Goal: Register for event/course

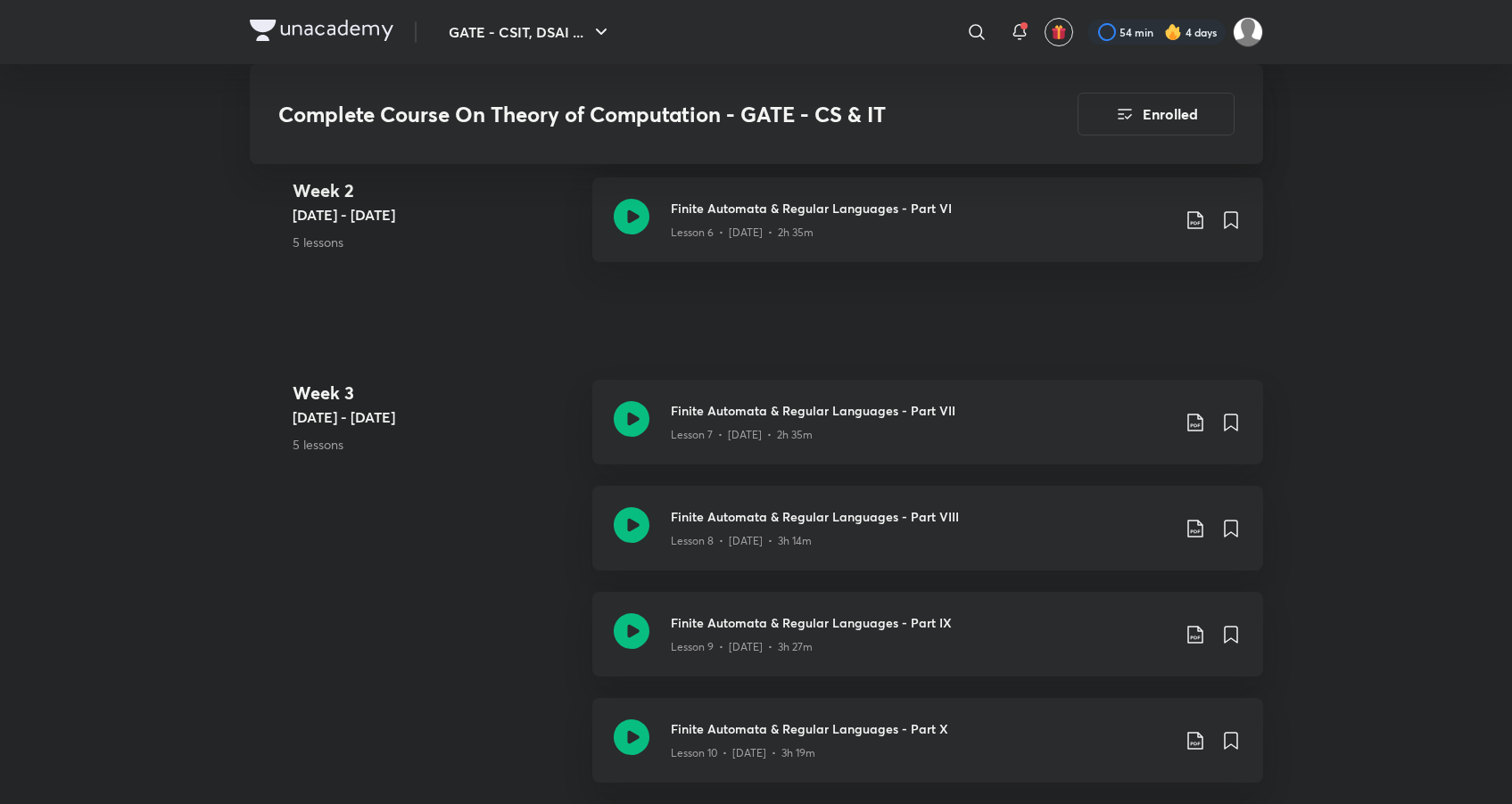
scroll to position [1300, 0]
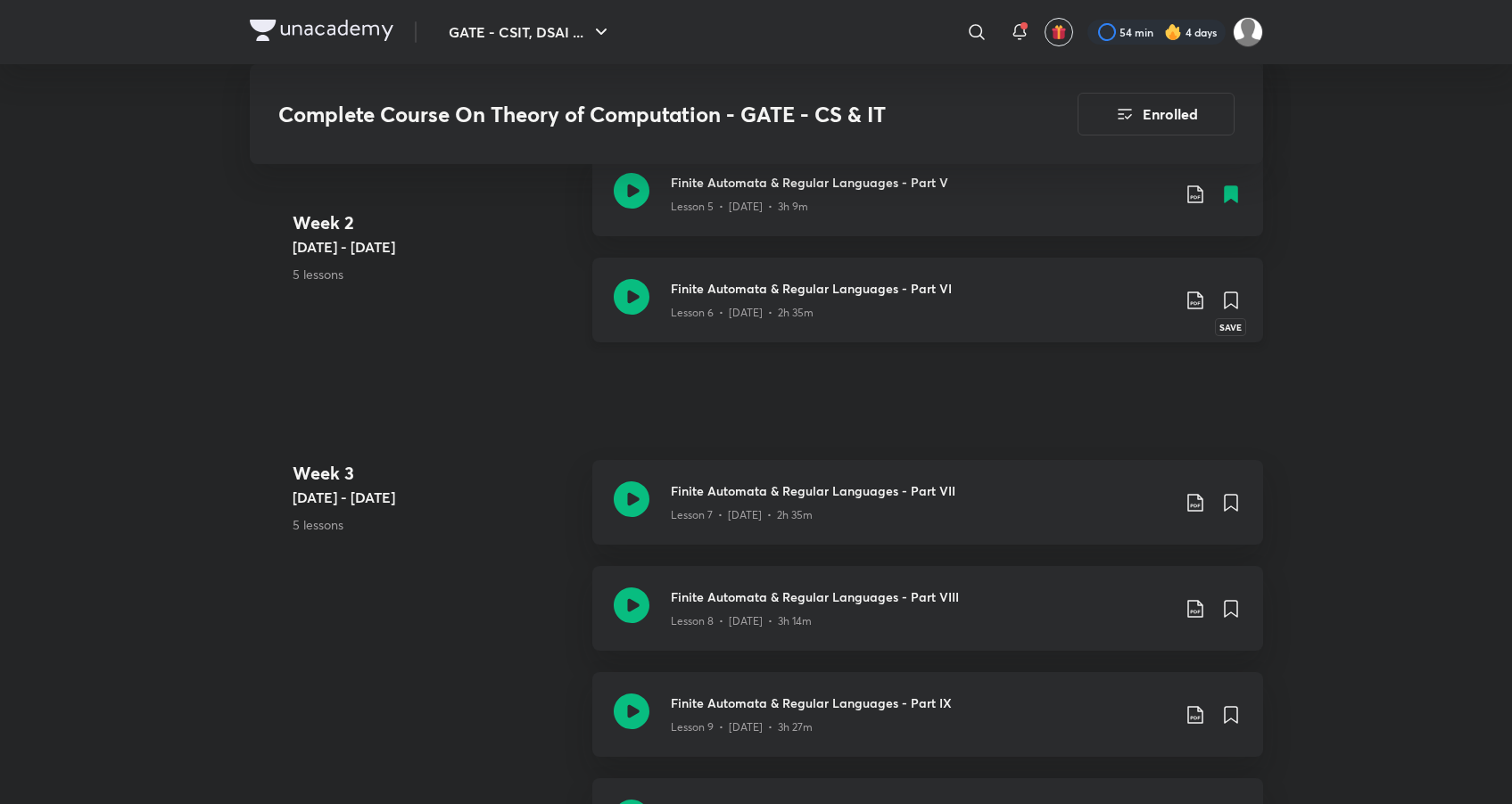
click at [1234, 301] on icon at bounding box center [1232, 300] width 13 height 16
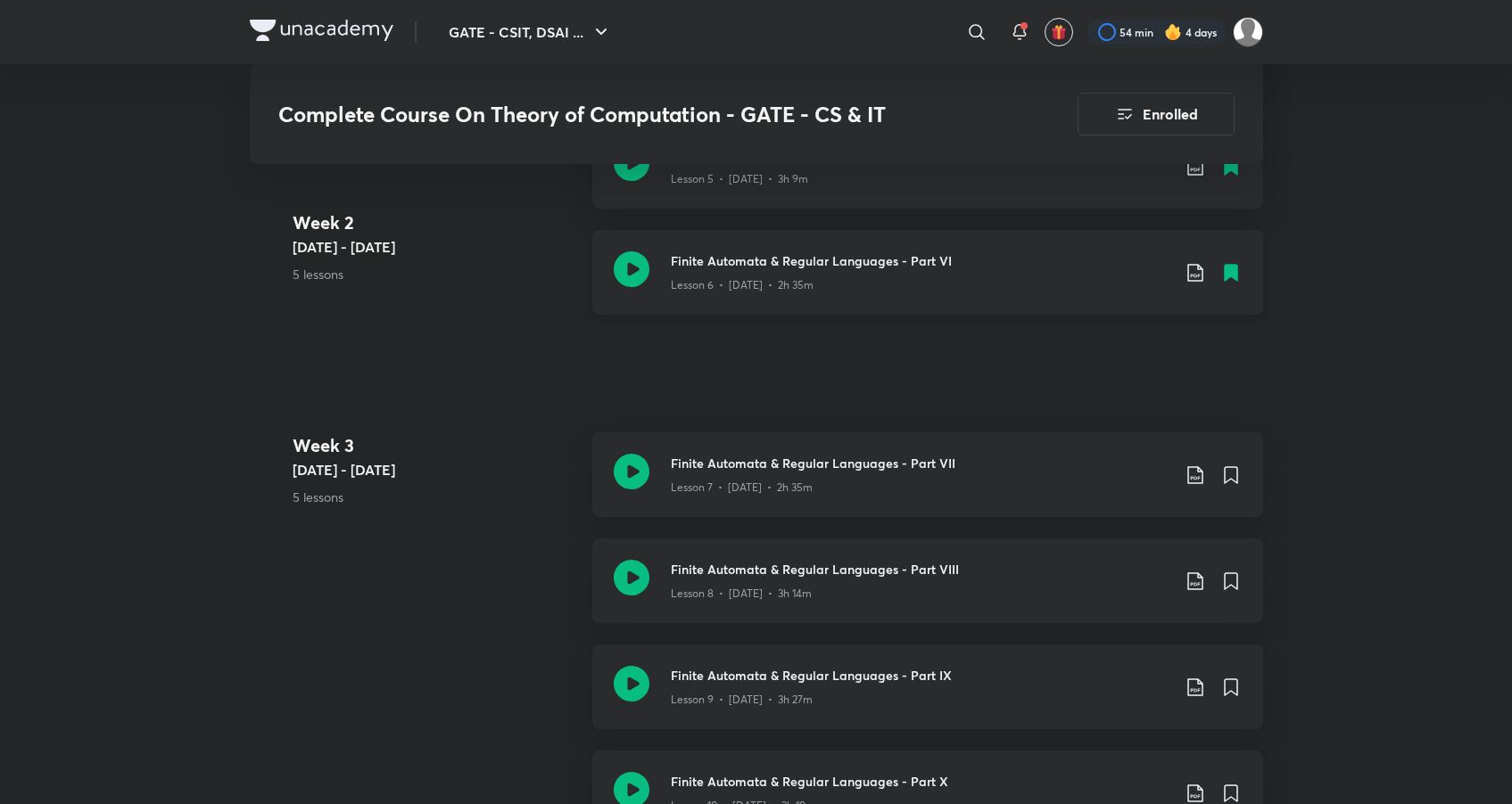
scroll to position [1328, 0]
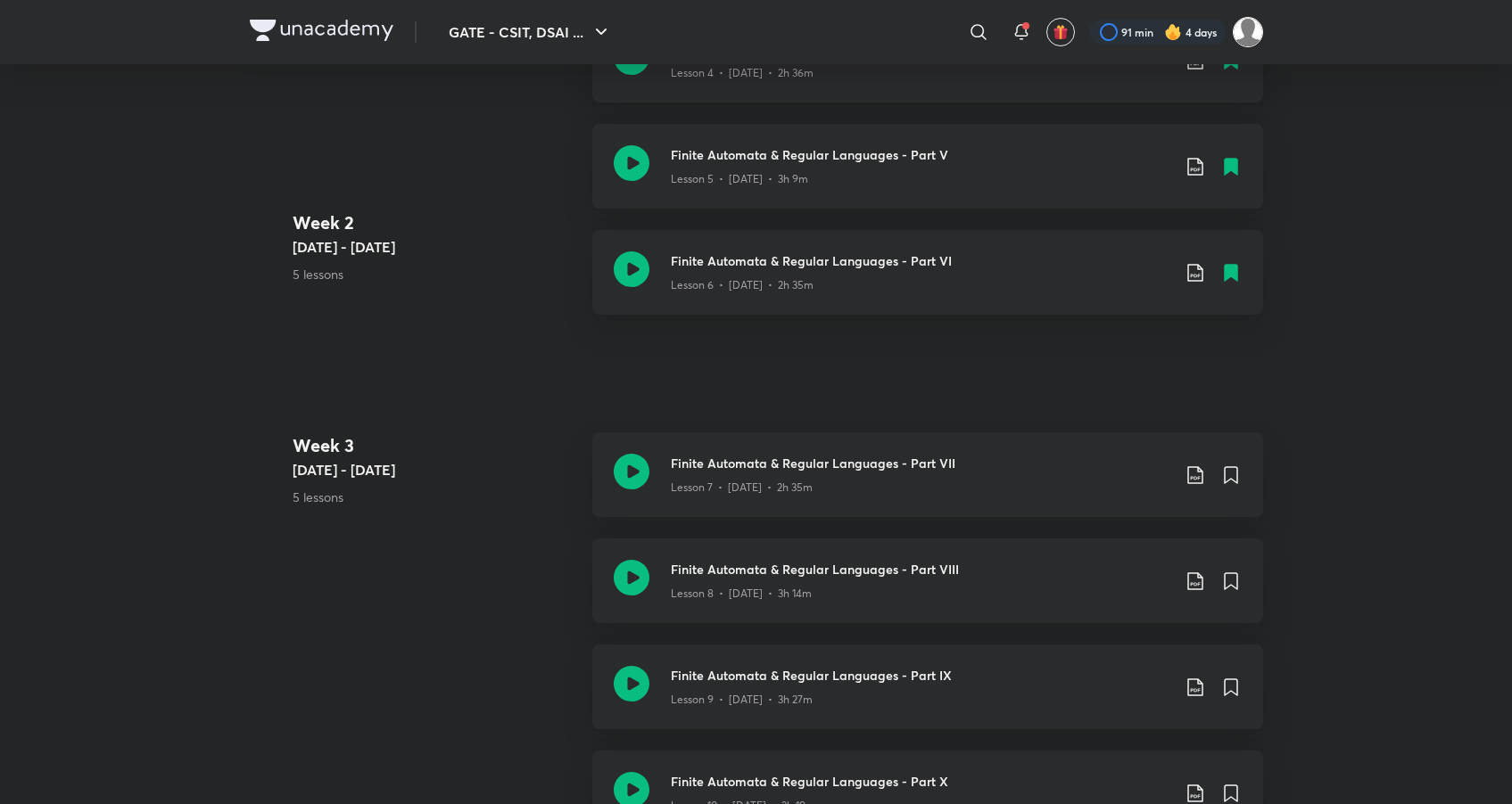
click at [1236, 29] on img at bounding box center [1247, 31] width 30 height 30
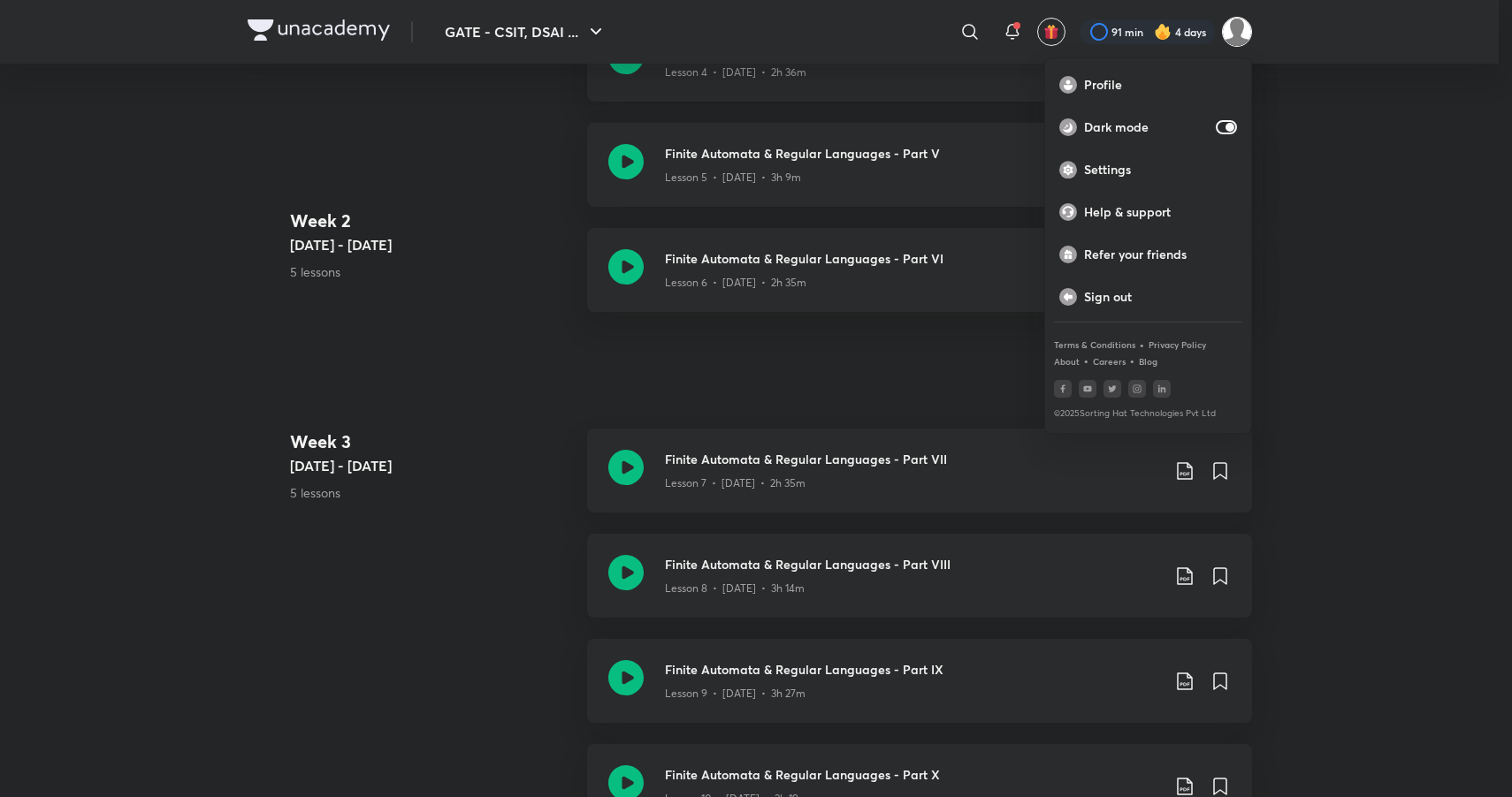
click at [1175, 37] on div at bounding box center [756, 398] width 1512 height 797
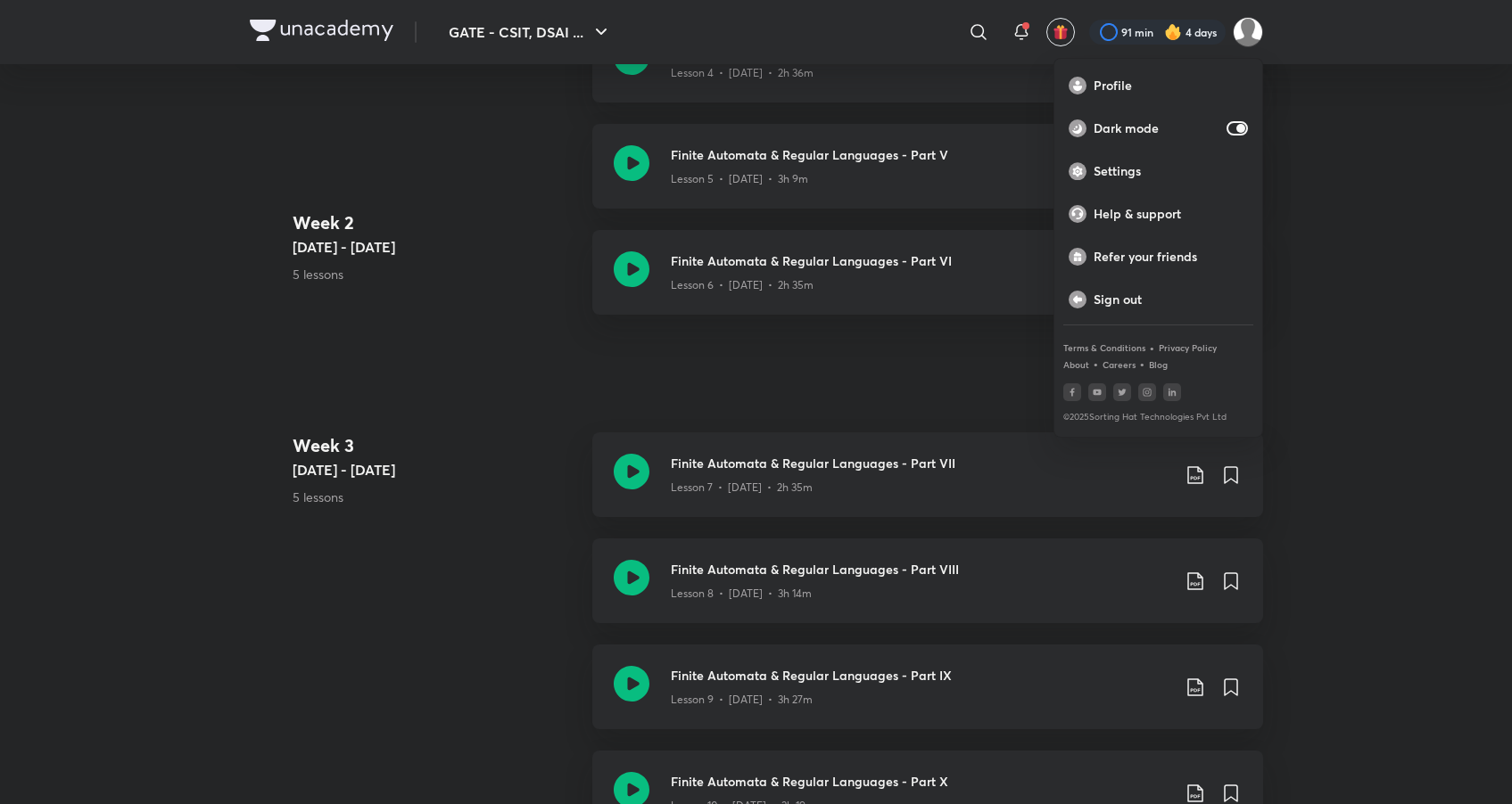
click at [1186, 38] on div at bounding box center [1157, 31] width 136 height 25
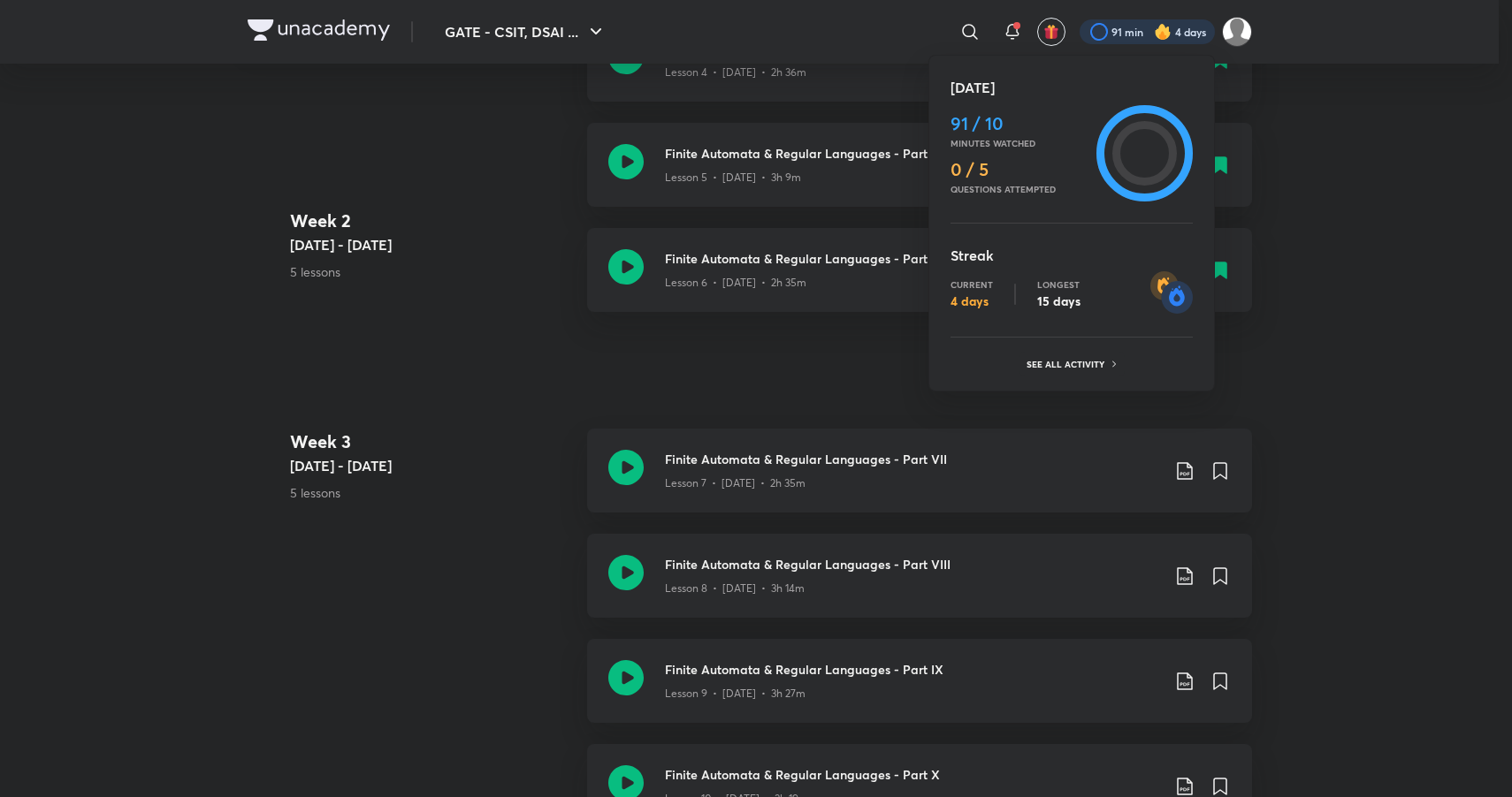
click at [1122, 34] on div at bounding box center [756, 398] width 1512 height 797
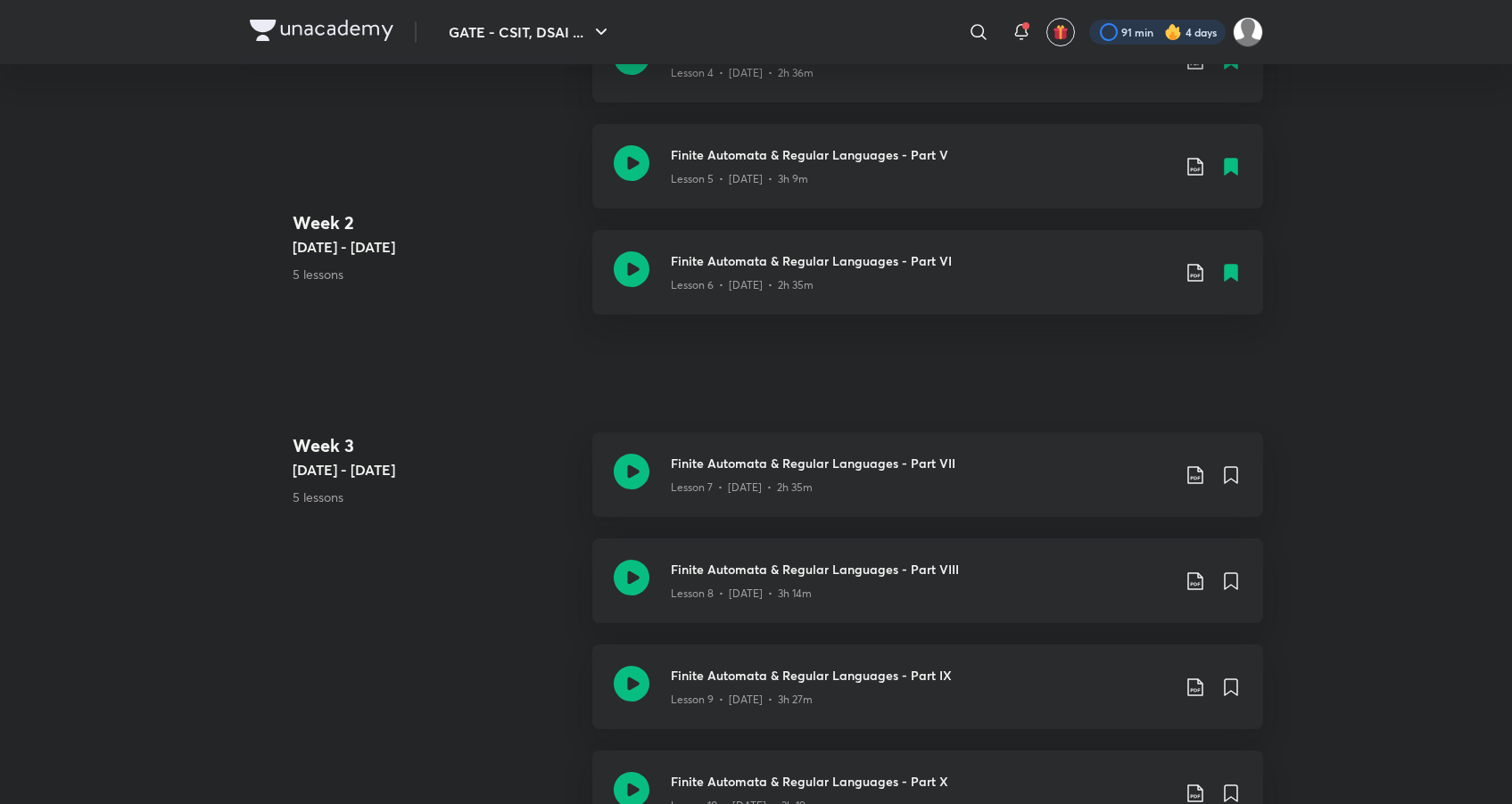
click at [1125, 34] on div at bounding box center [1157, 31] width 136 height 25
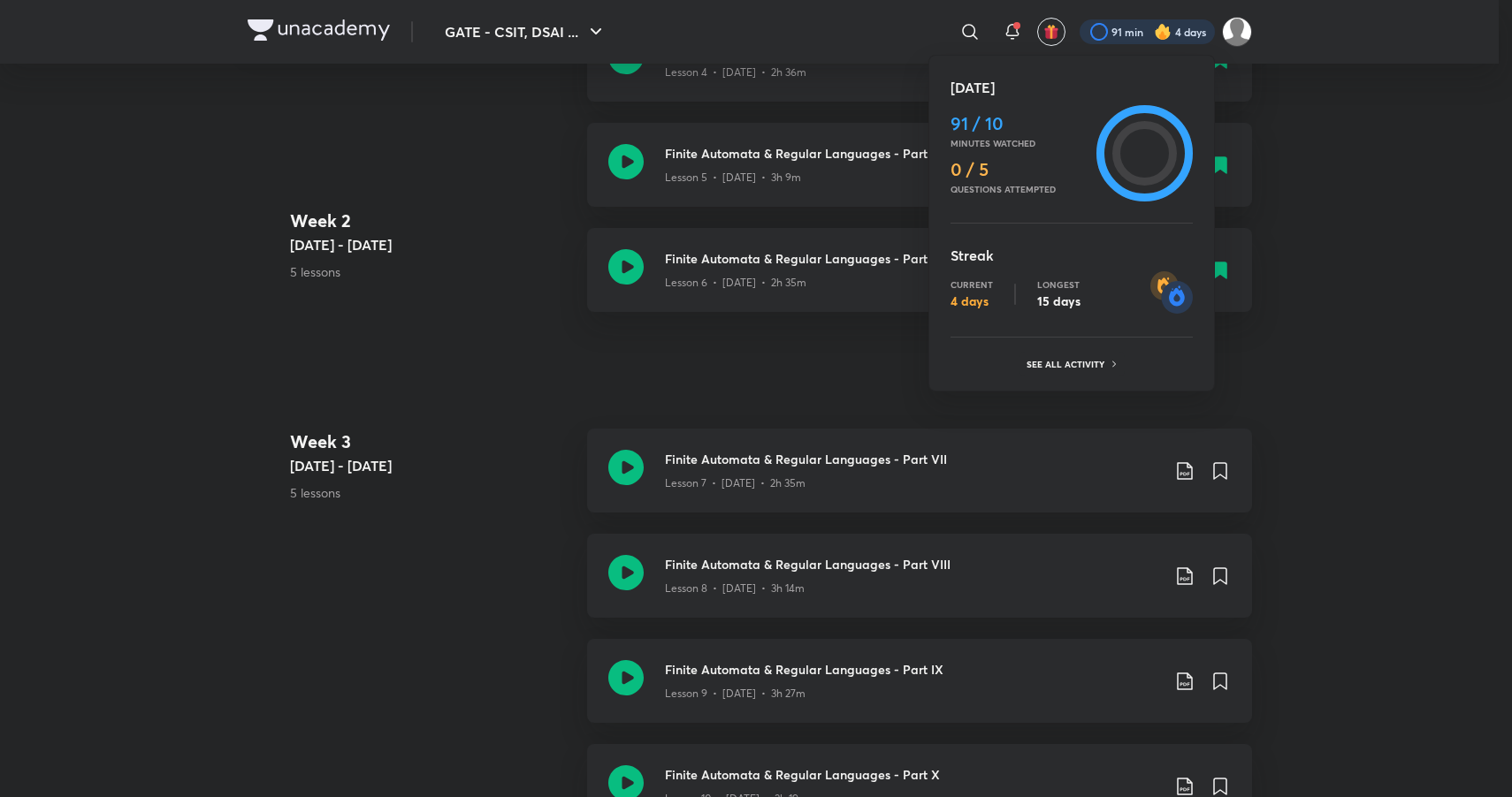
click at [1084, 350] on ul "Today 91 / 10 Minutes watched 0 / 5 Questions attempted Streak Current 4 days L…" at bounding box center [1071, 226] width 242 height 300
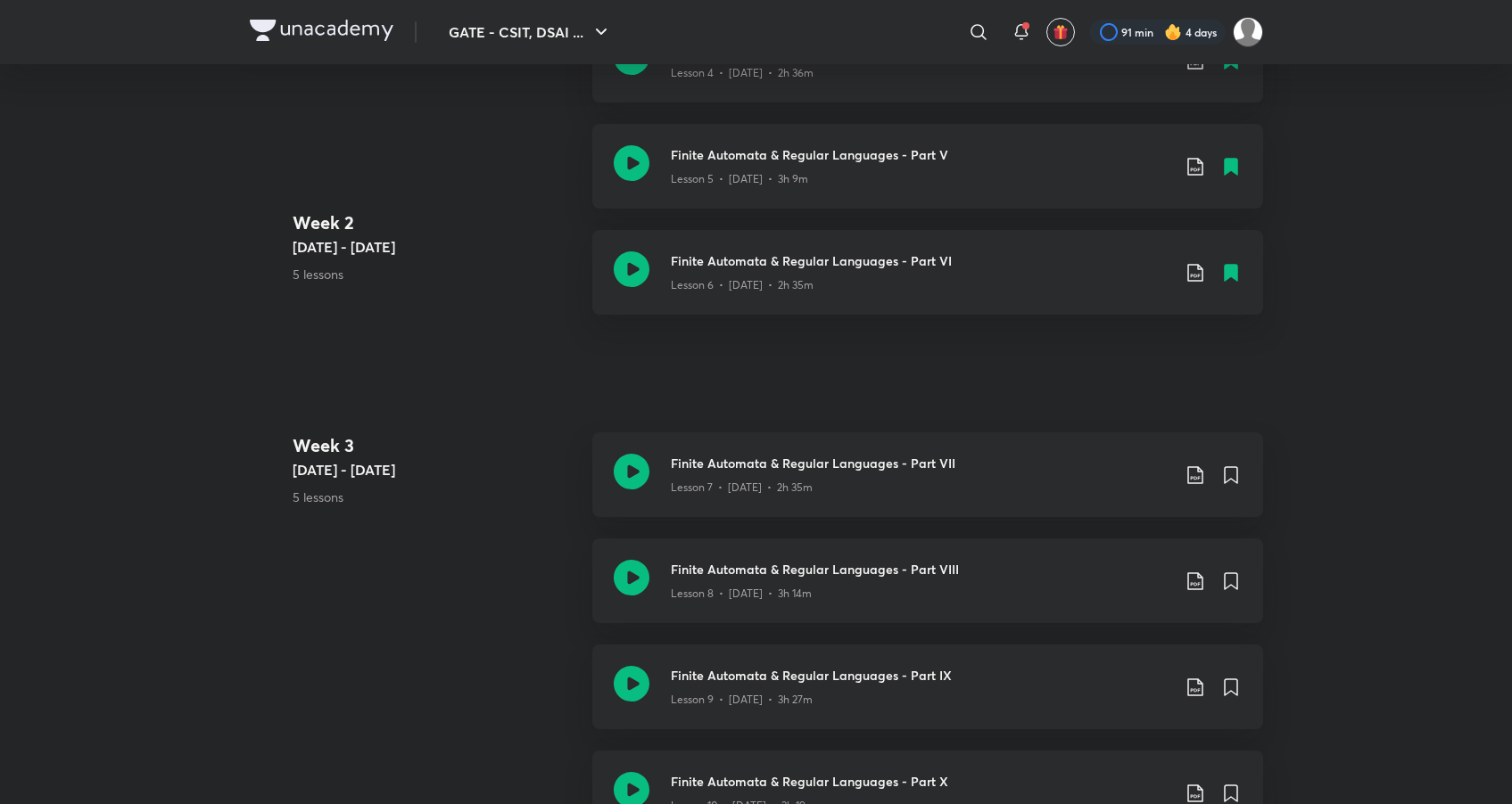
click at [1241, 29] on img at bounding box center [1247, 31] width 30 height 30
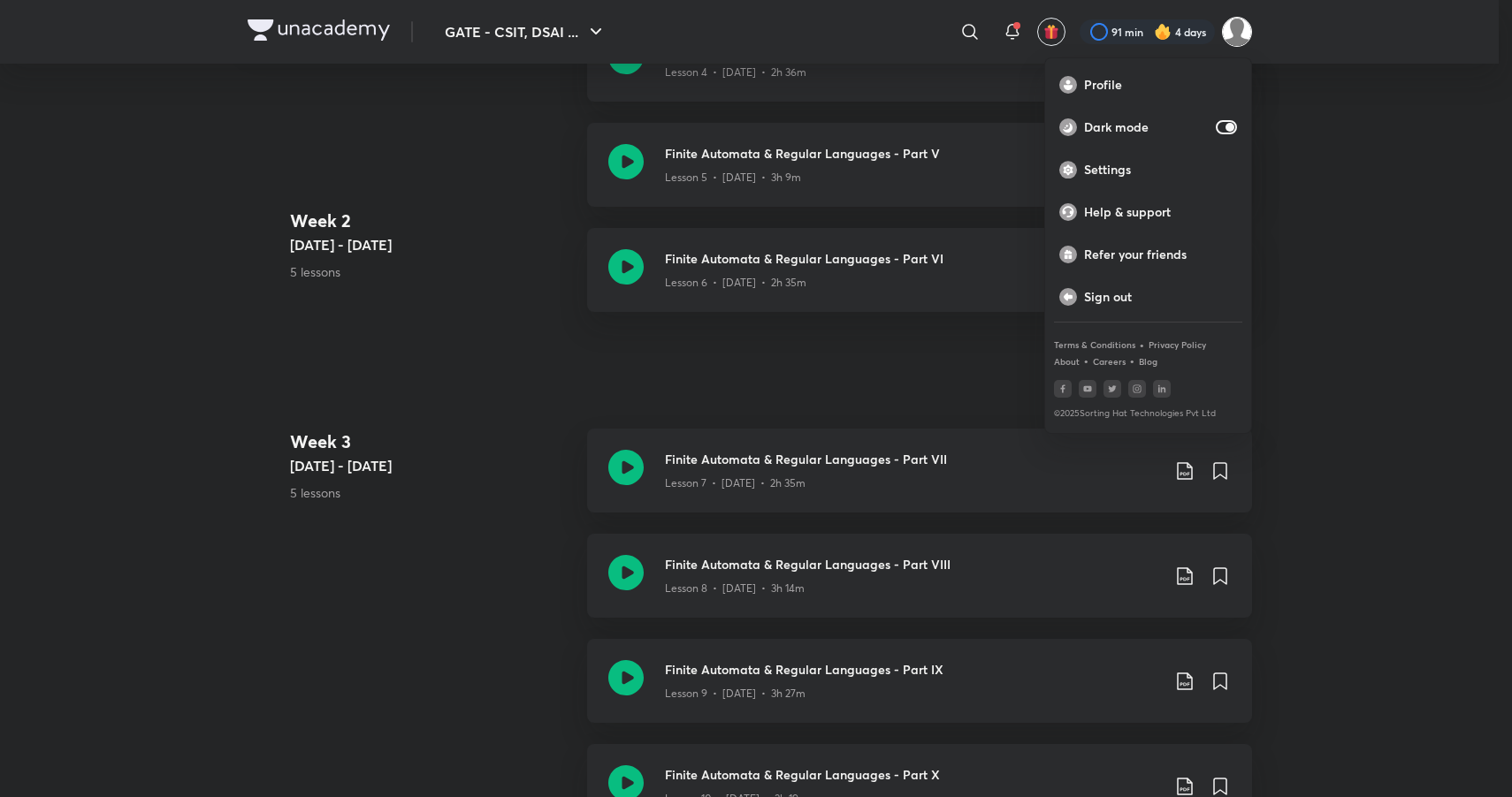
click at [1343, 183] on div at bounding box center [756, 398] width 1512 height 797
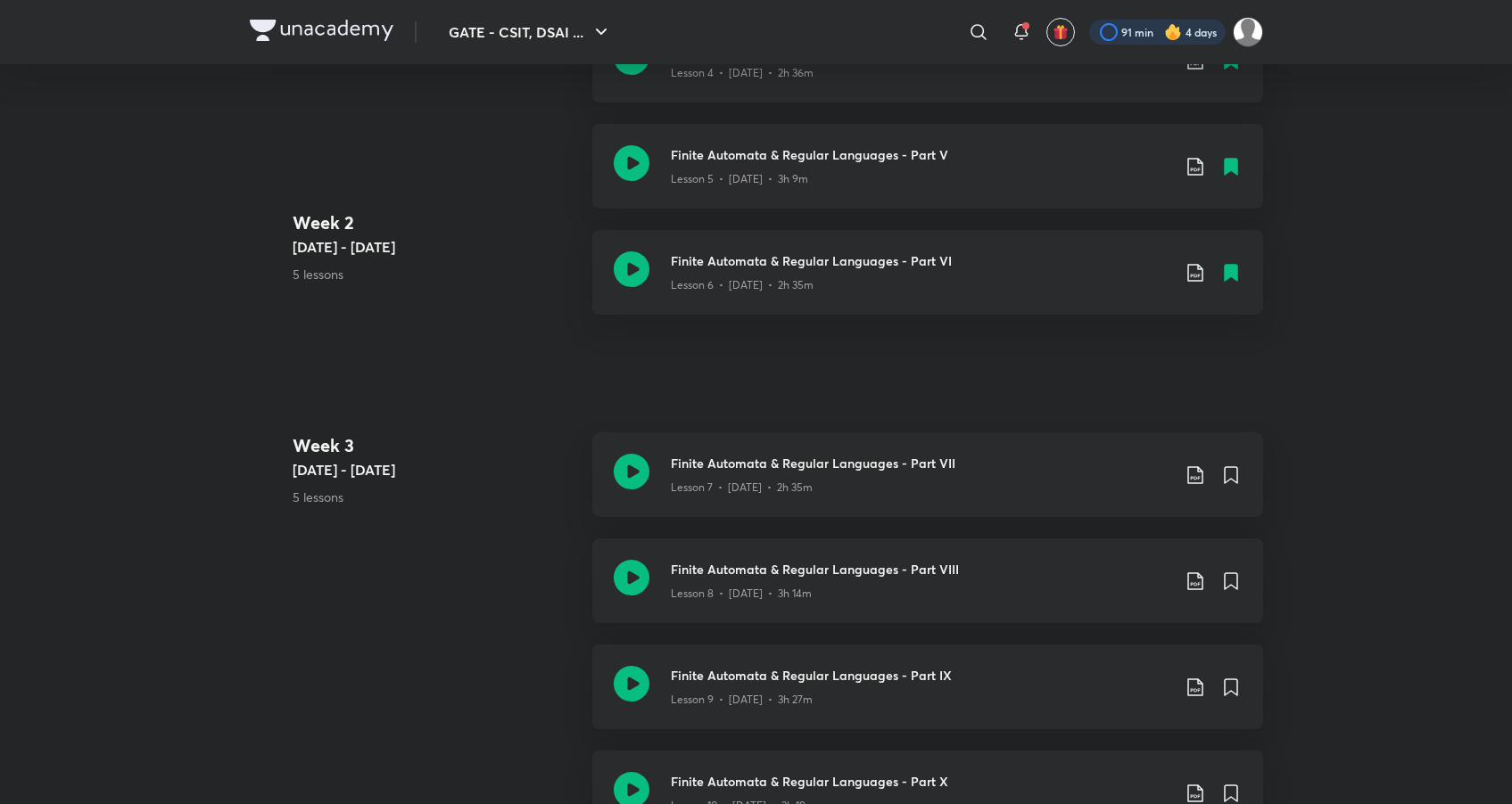
click at [1113, 34] on div at bounding box center [1157, 31] width 136 height 25
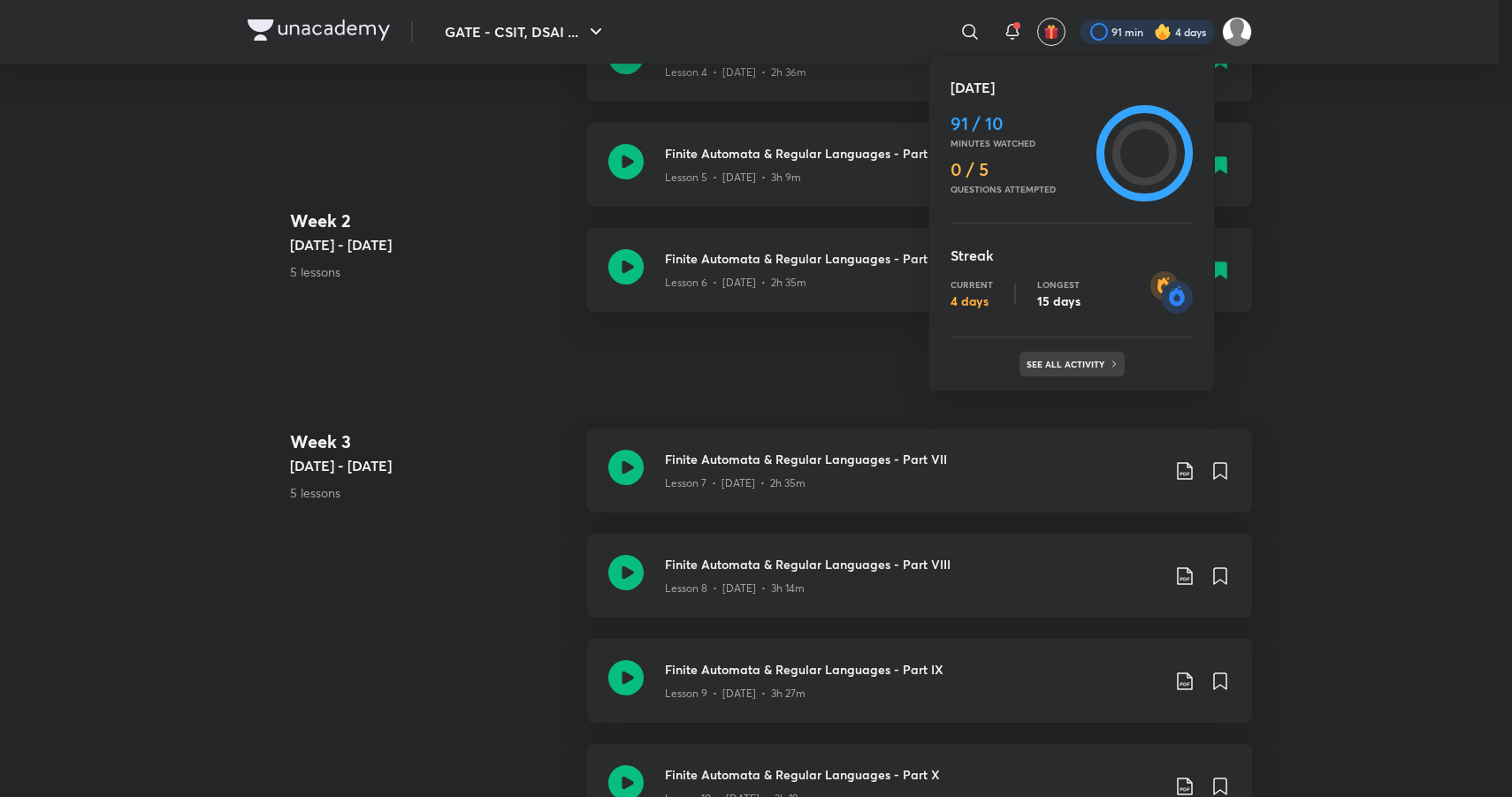
click at [1102, 365] on p "See all activity" at bounding box center [1068, 364] width 82 height 11
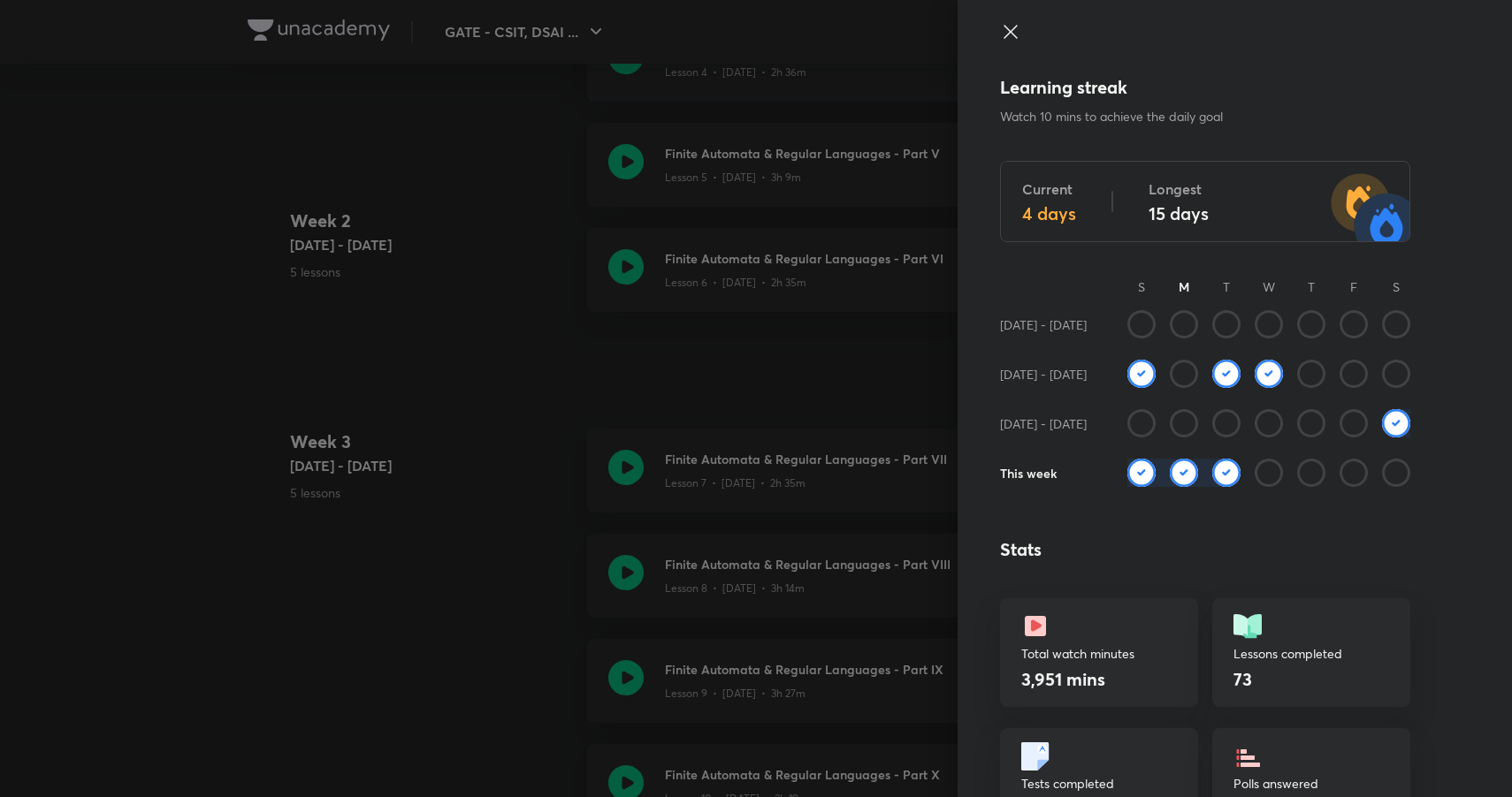
click at [1000, 47] on div at bounding box center [1205, 47] width 410 height 53
click at [1000, 42] on icon at bounding box center [1010, 31] width 21 height 21
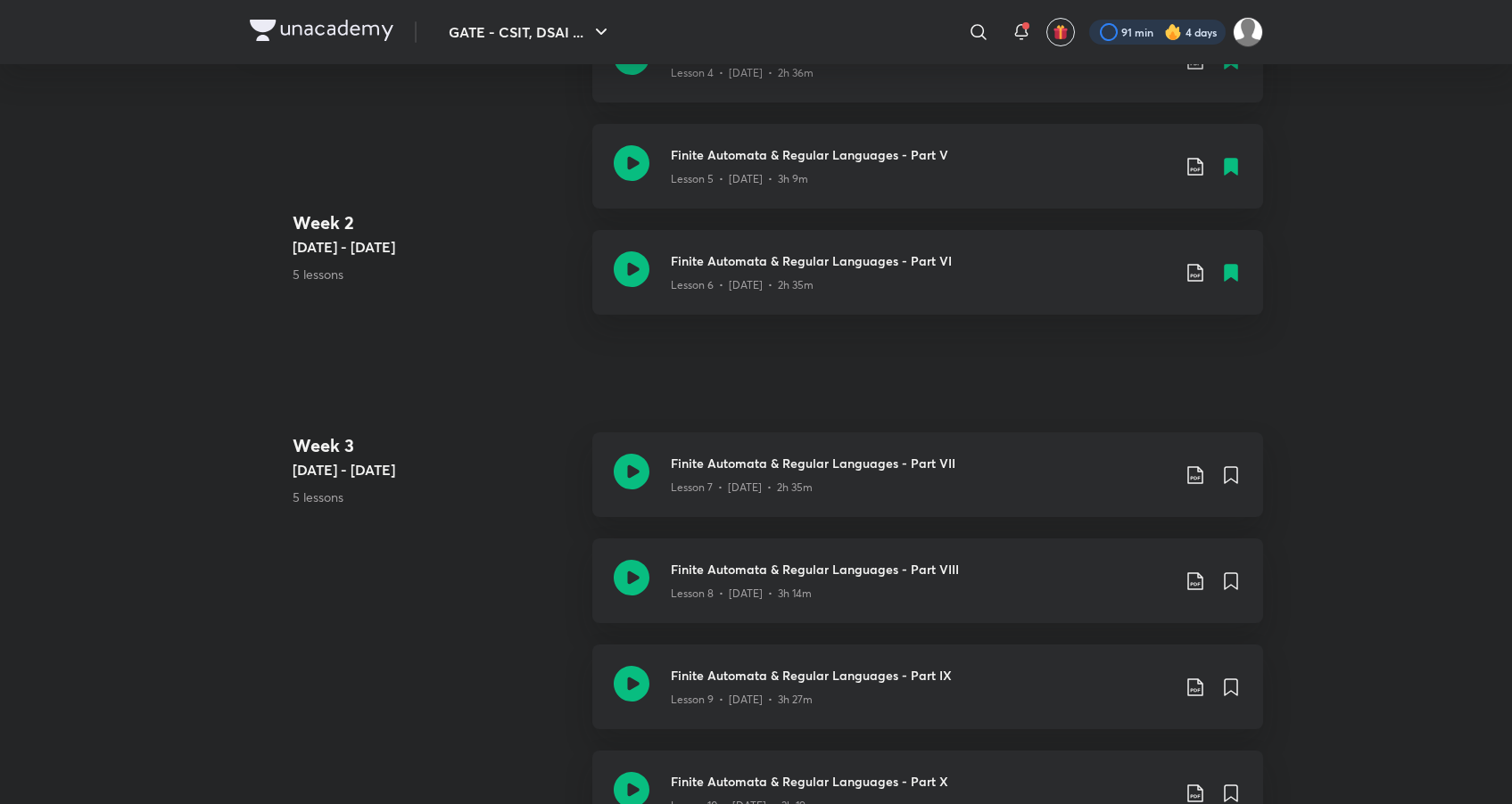
click at [1121, 42] on div at bounding box center [1157, 31] width 136 height 25
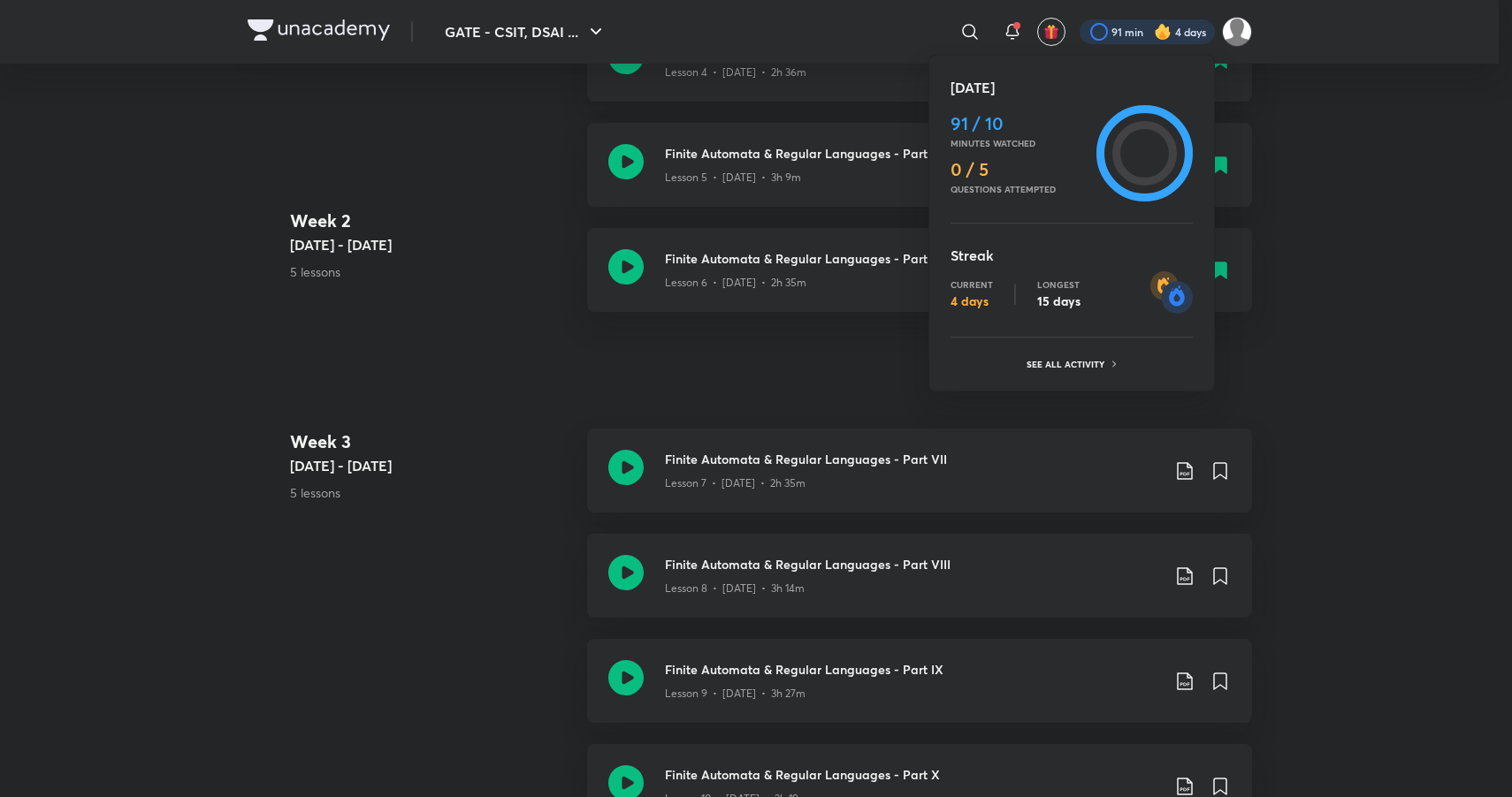
click at [1181, 277] on img at bounding box center [1171, 292] width 43 height 43
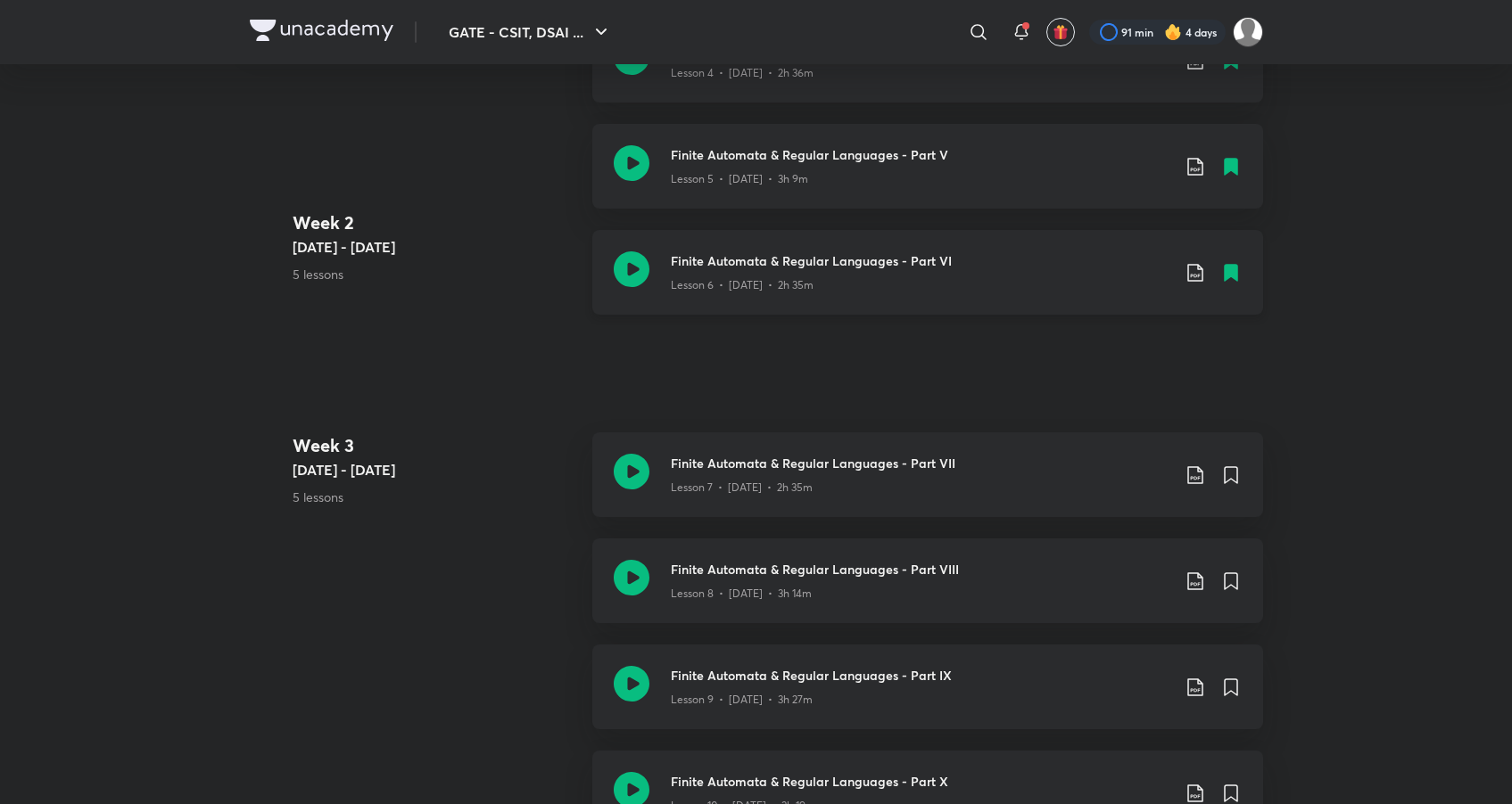
click at [1190, 290] on div "Finite Automata & Regular Languages - Part VI Lesson 6 • Mar 24 • 2h 35m" at bounding box center [956, 273] width 571 height 42
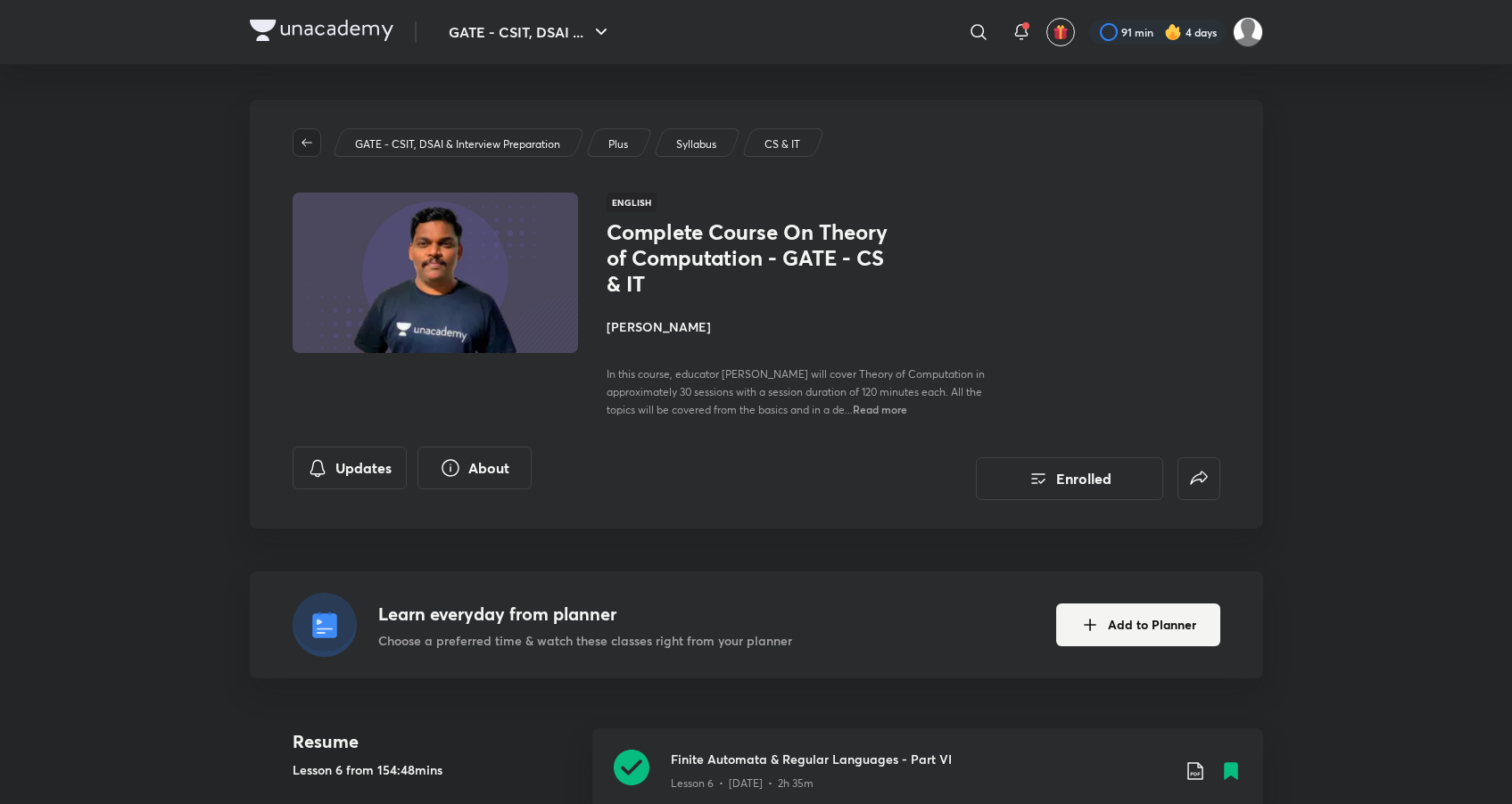
click at [305, 140] on icon "button" at bounding box center [307, 143] width 15 height 15
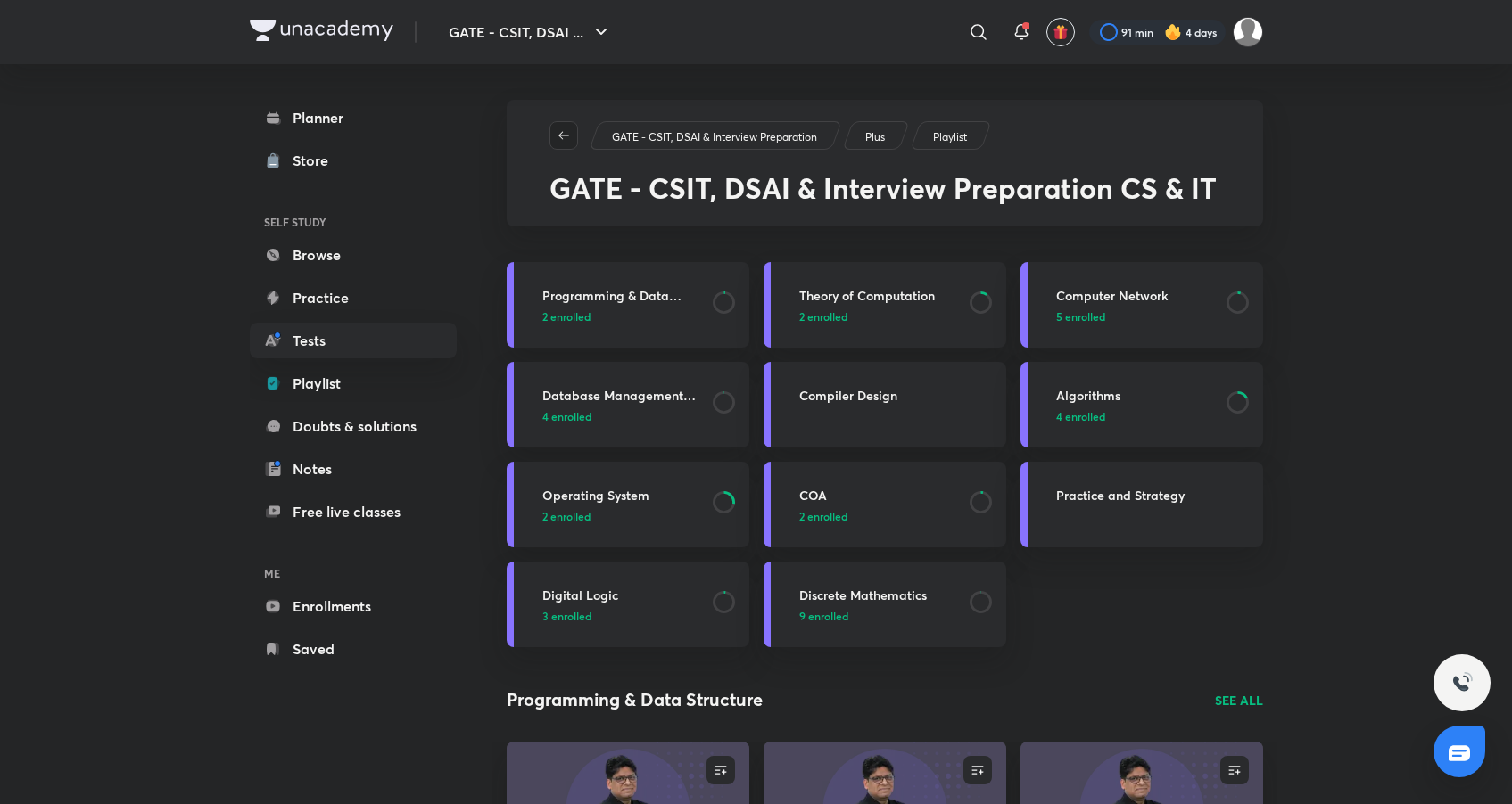
click at [569, 136] on icon "button" at bounding box center [564, 136] width 15 height 15
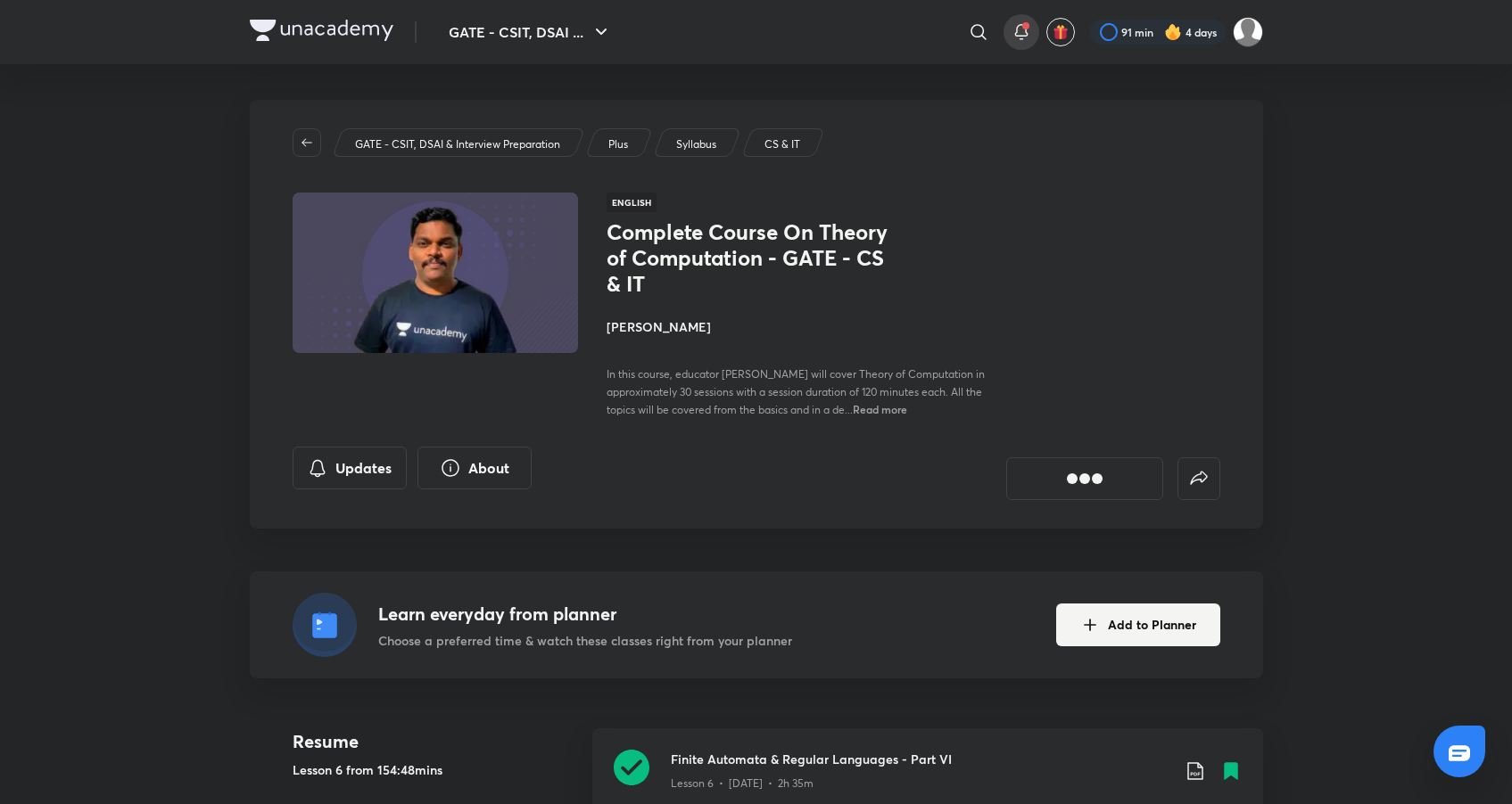
click at [1015, 33] on icon at bounding box center [1020, 30] width 12 height 11
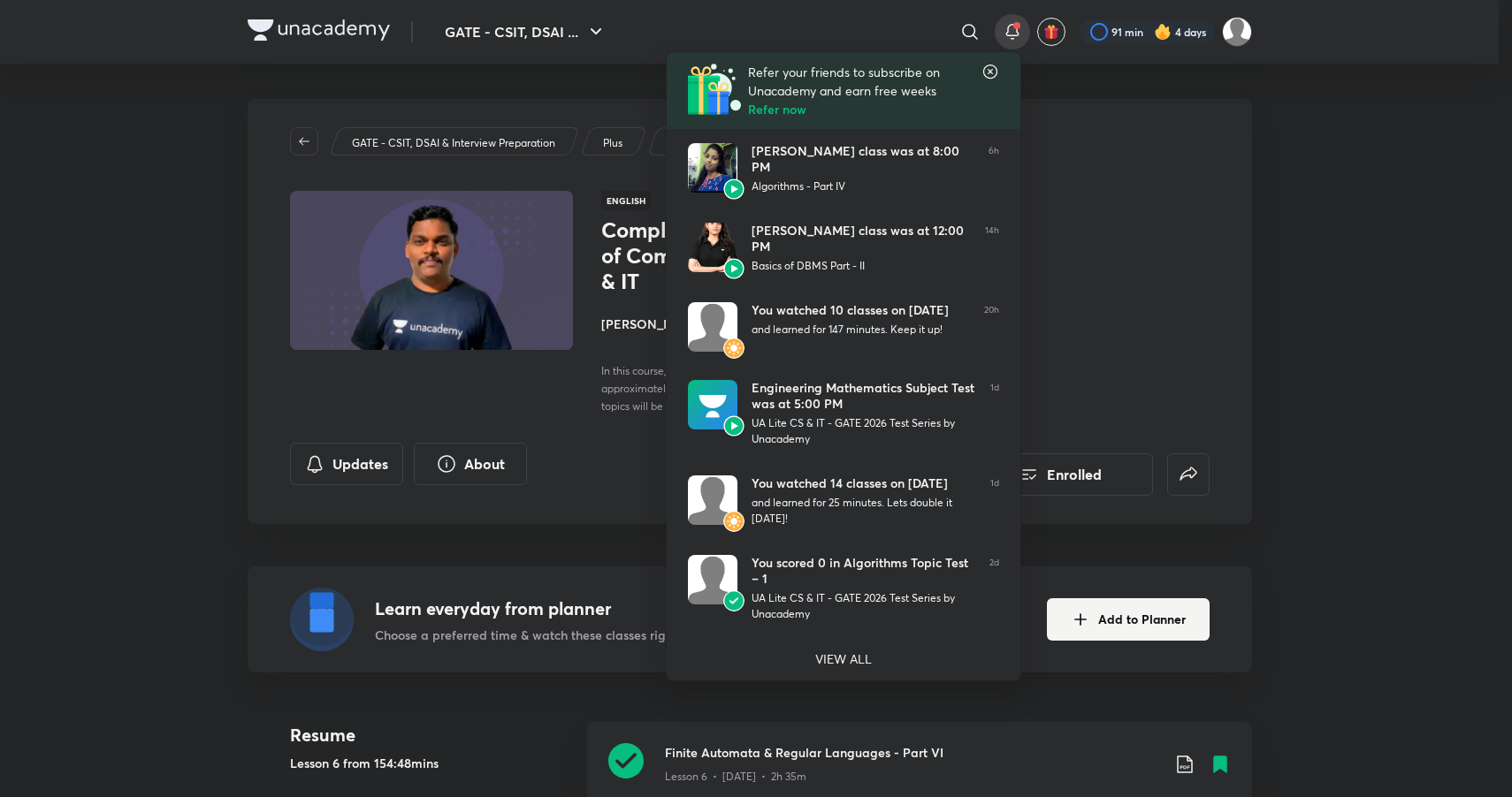
click at [1415, 199] on div at bounding box center [756, 398] width 1512 height 797
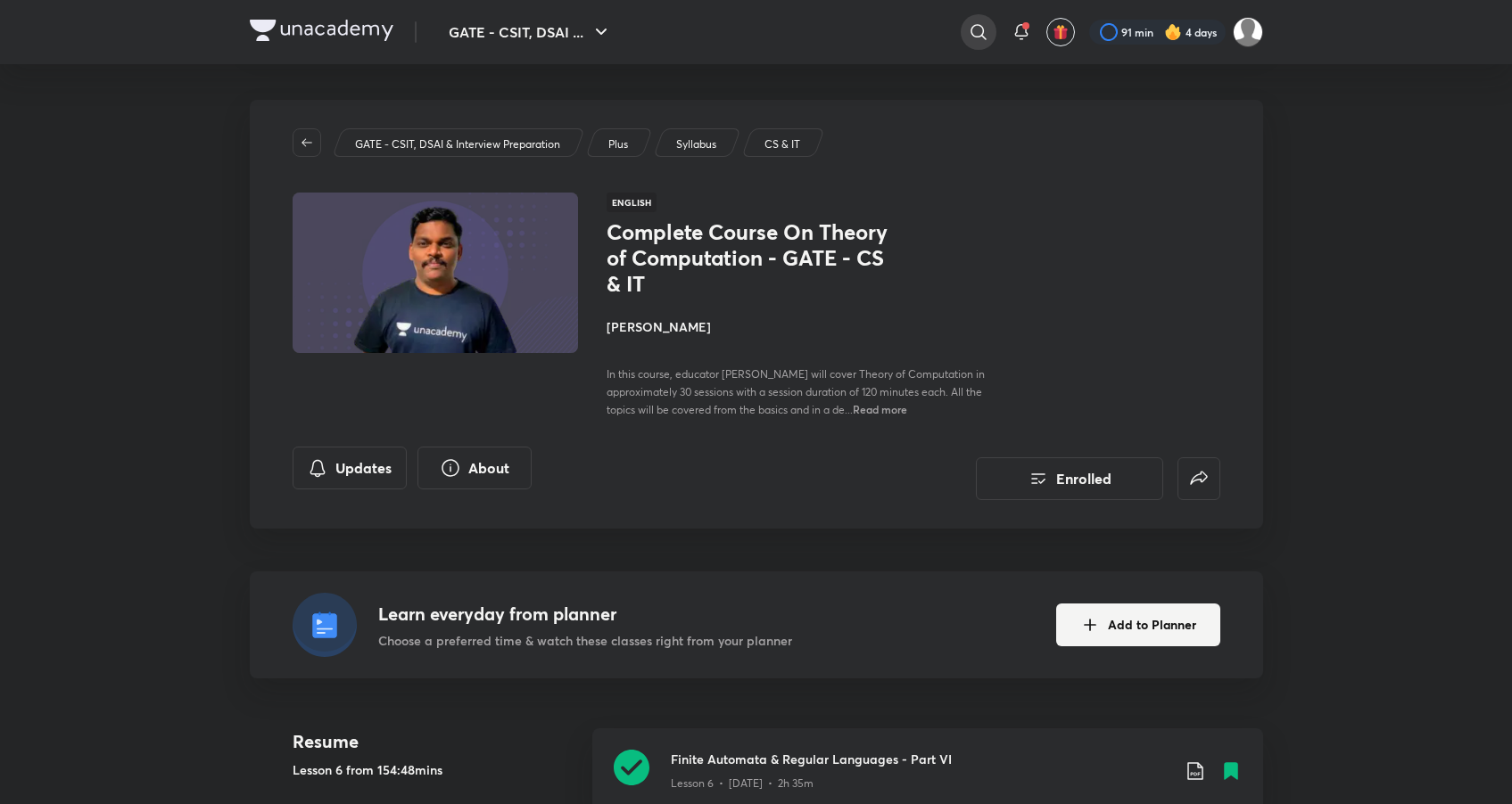
click at [983, 26] on icon at bounding box center [978, 31] width 21 height 21
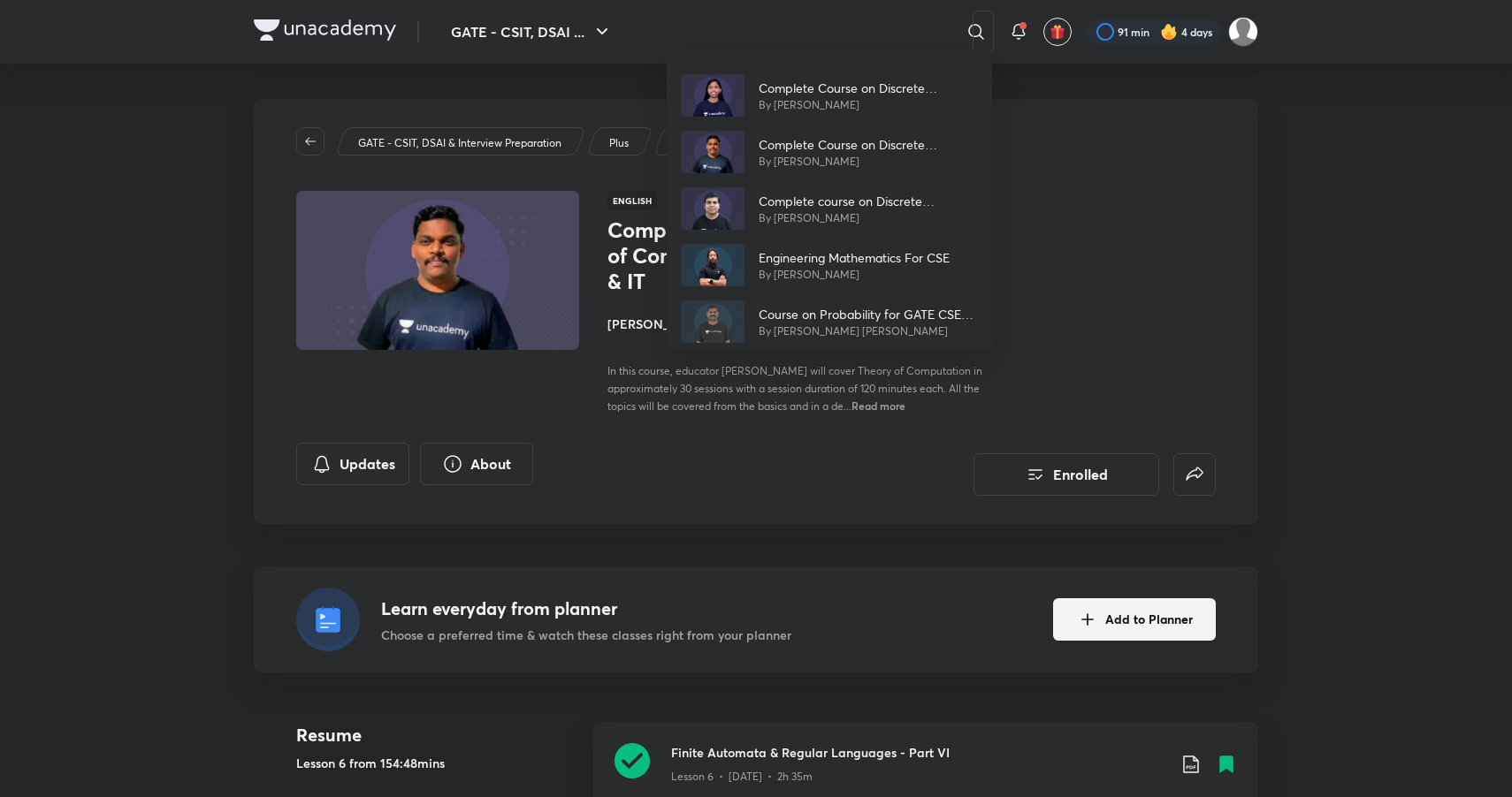
click at [758, 26] on div "Complete Course on Discrete Mathematics For GATE 2025/26/27 By Sweta Kumari Com…" at bounding box center [756, 398] width 1512 height 797
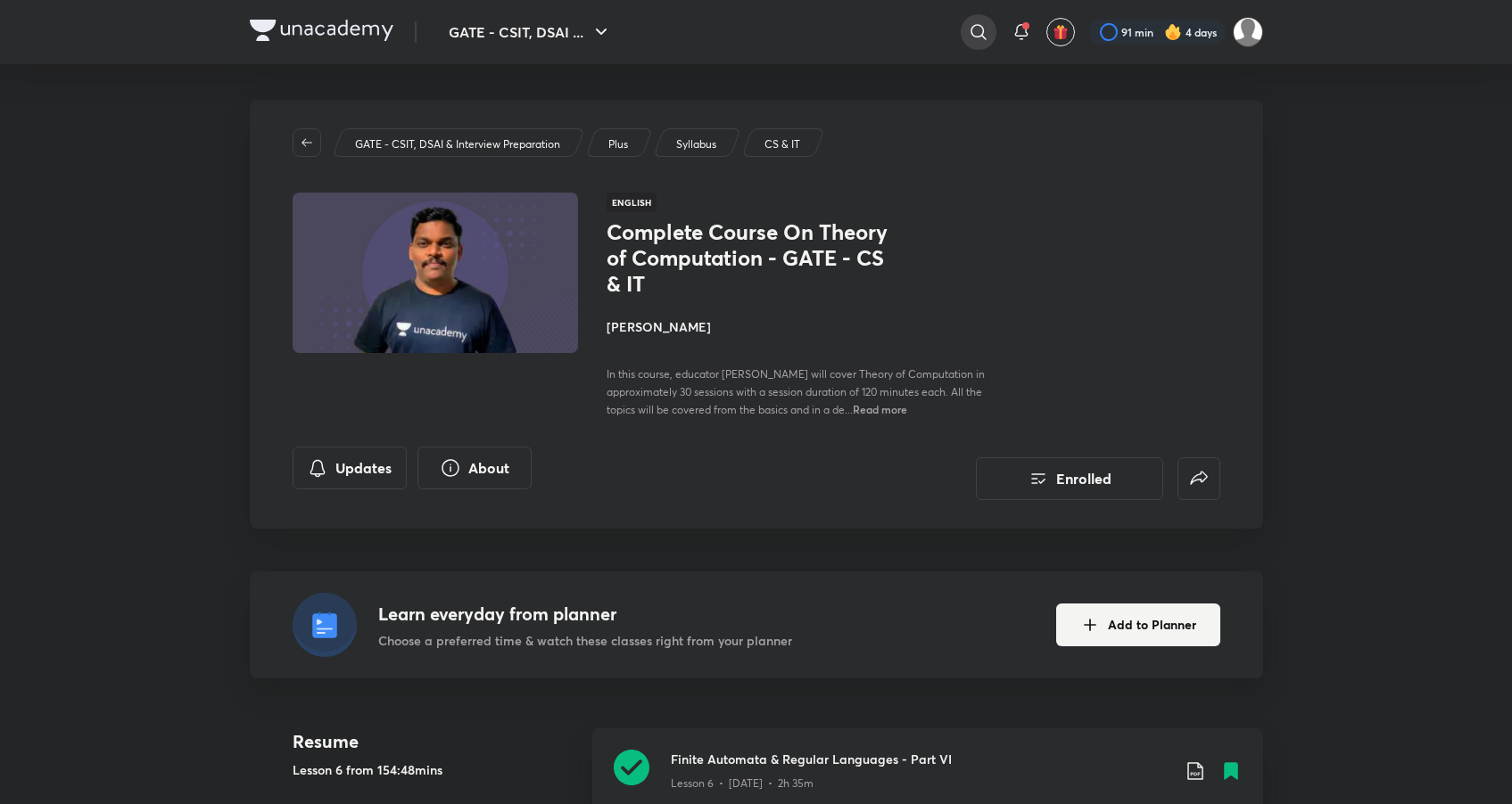
click at [969, 27] on icon at bounding box center [978, 31] width 21 height 21
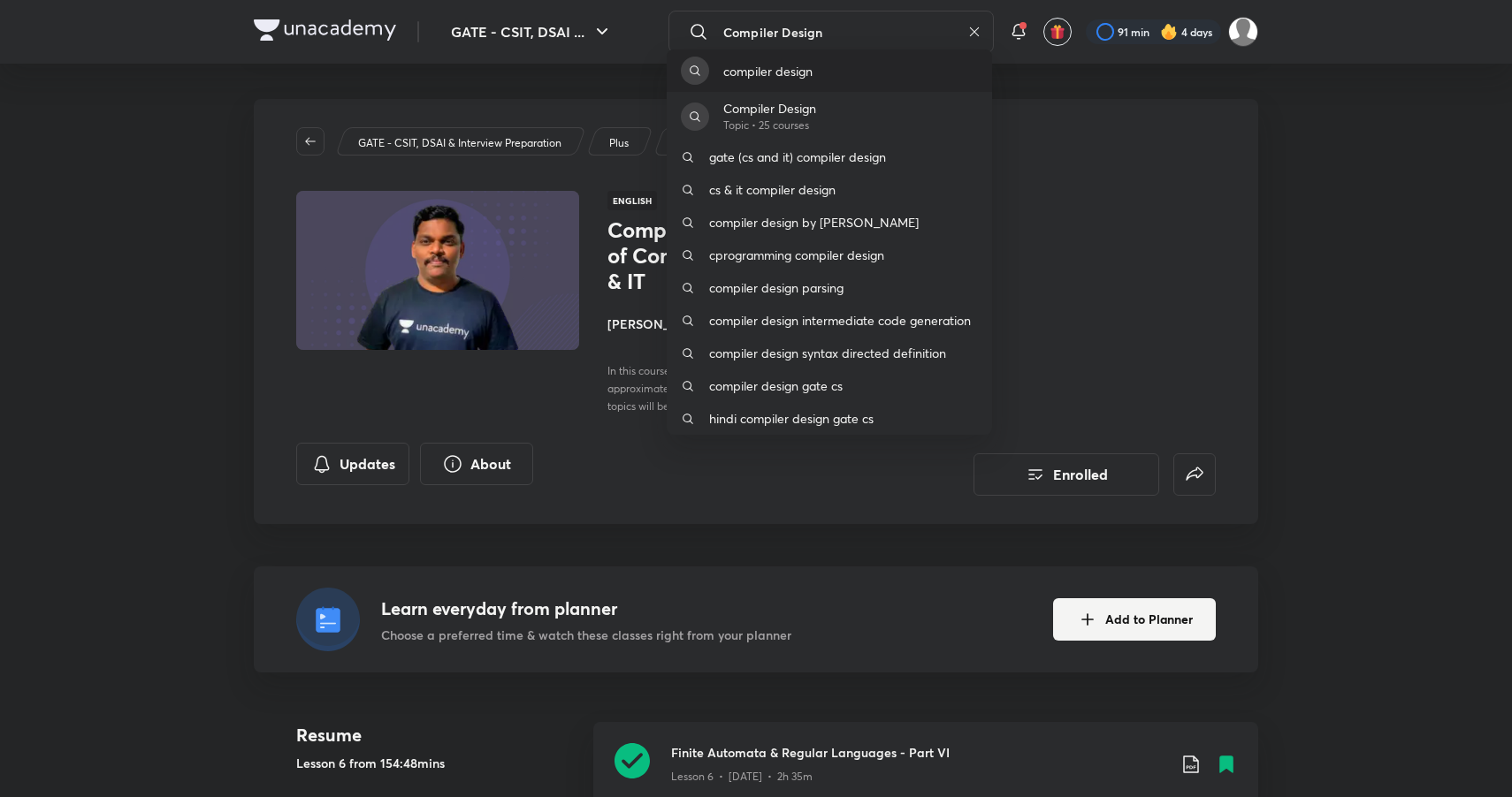
type input "Compiler Design"
click at [785, 62] on p "compiler design" at bounding box center [768, 71] width 89 height 18
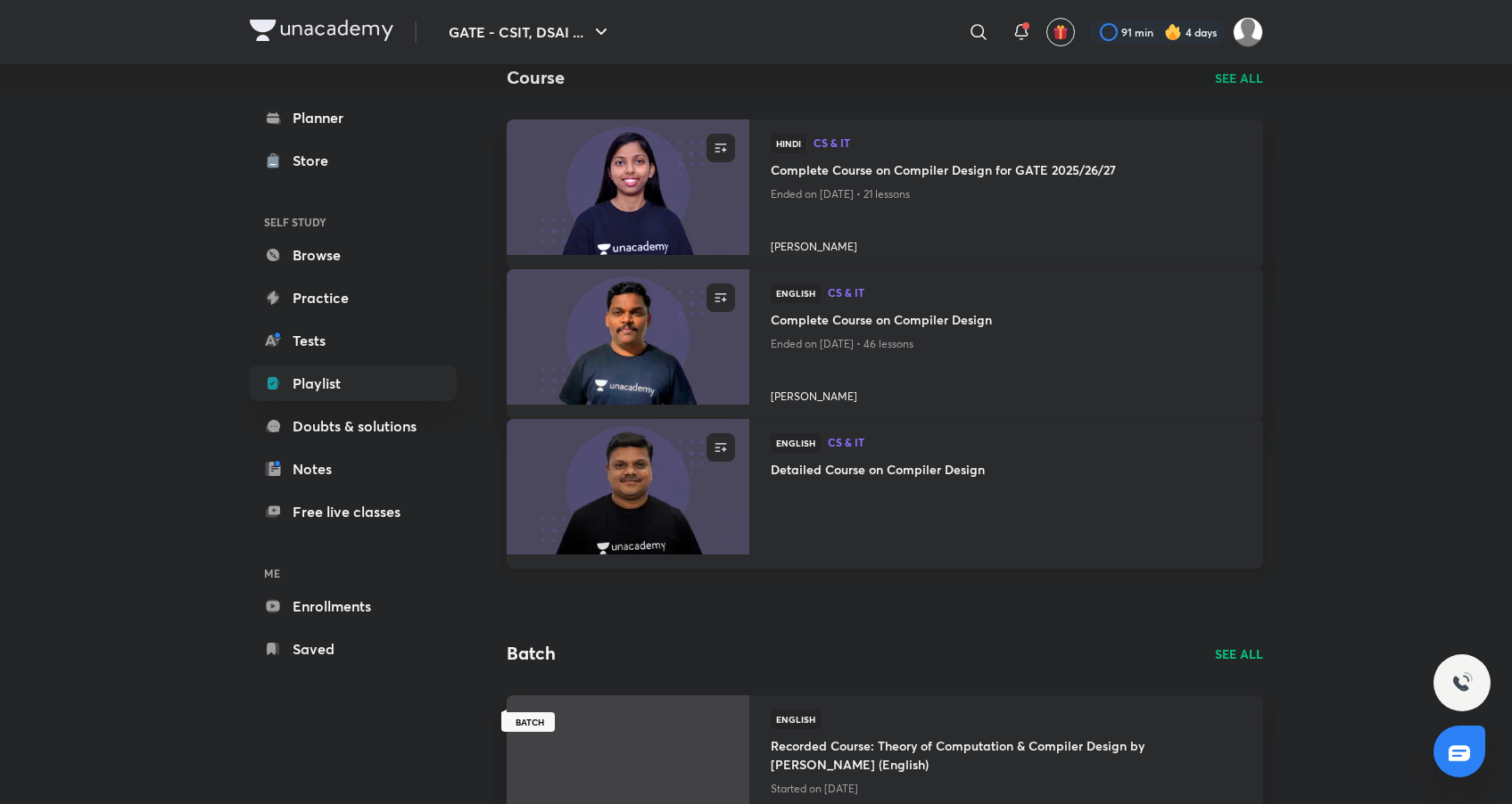
scroll to position [810, 0]
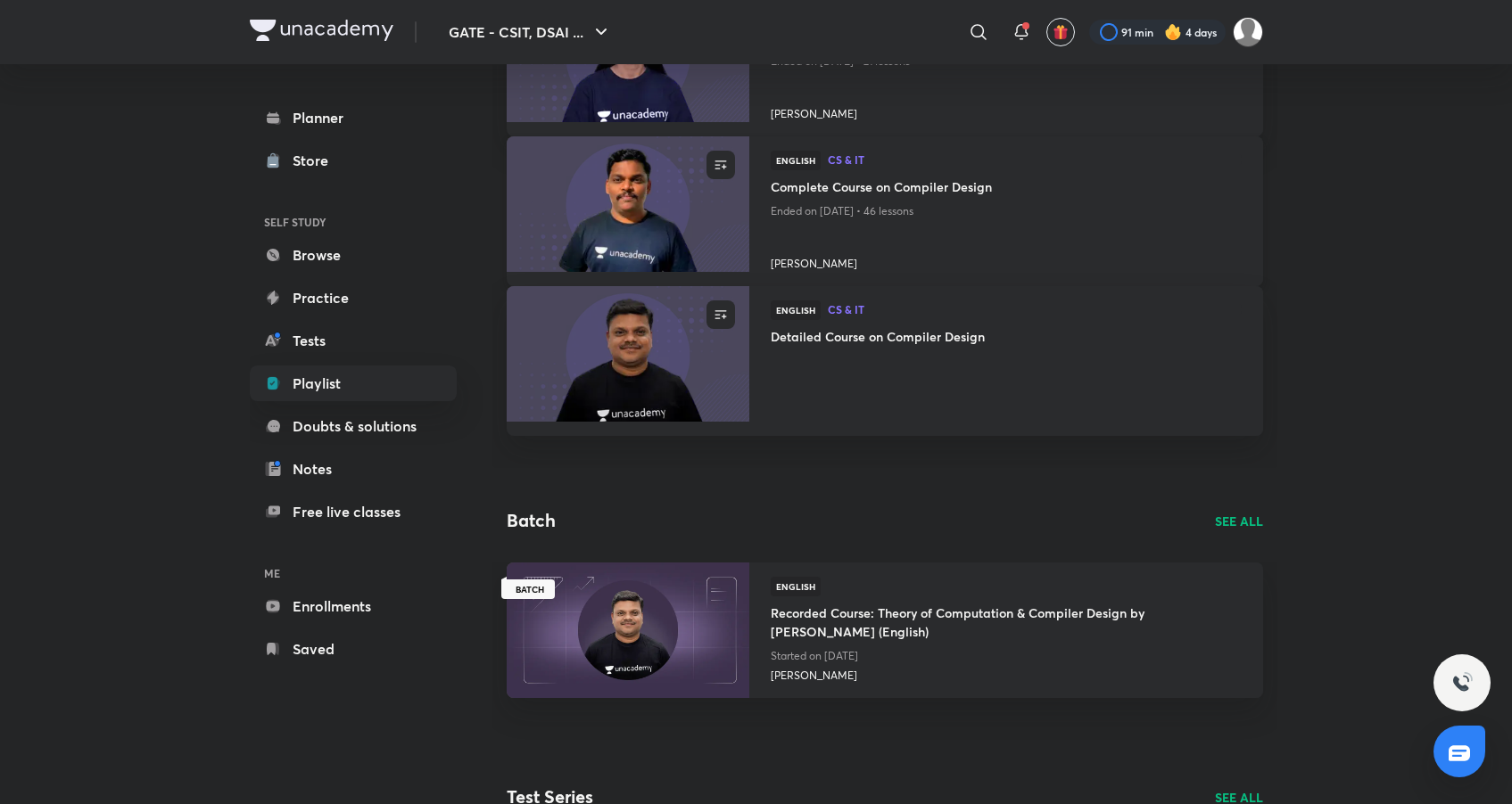
click at [645, 227] on img at bounding box center [627, 204] width 247 height 138
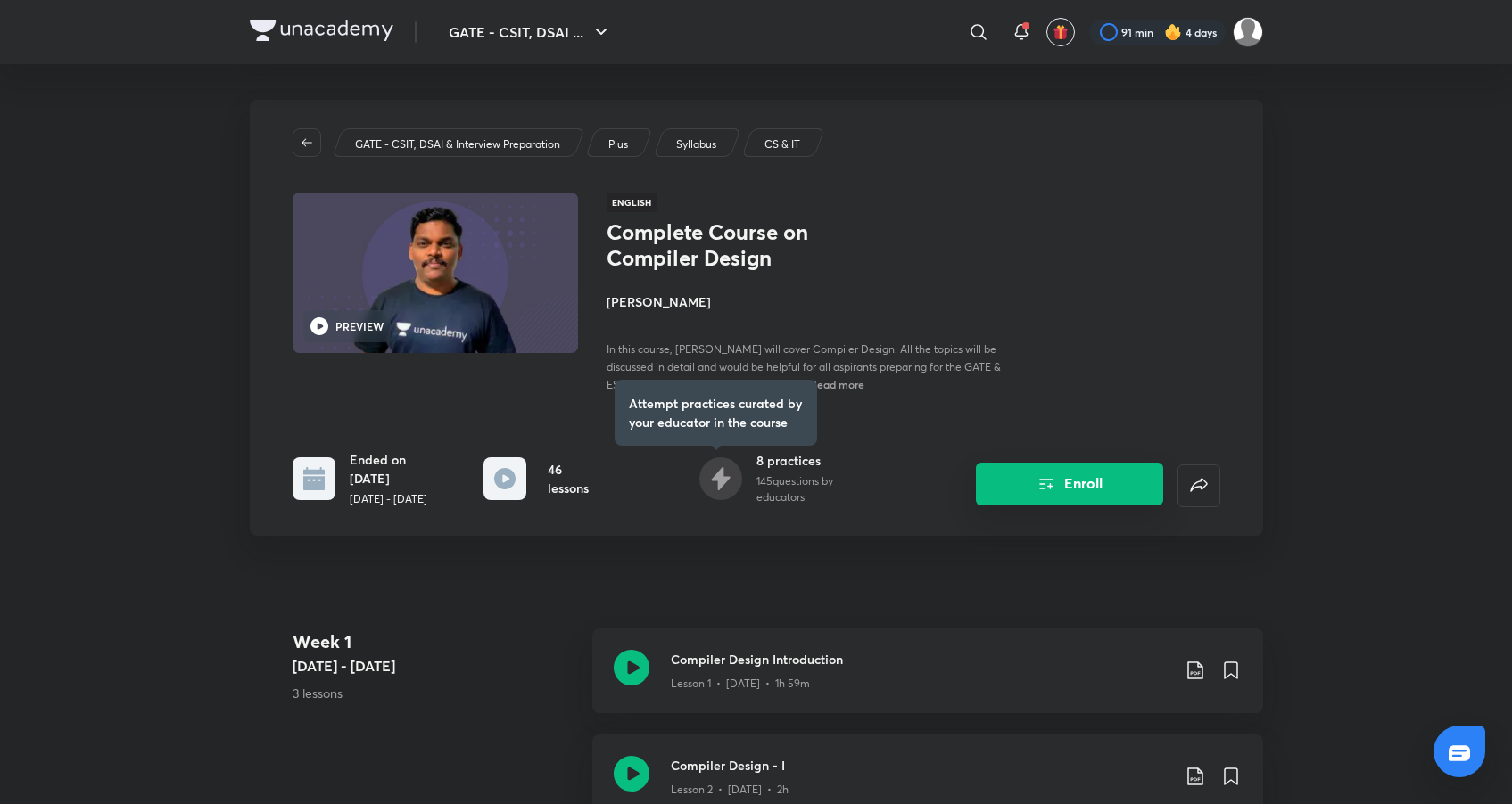
click at [1050, 469] on button "Enroll" at bounding box center [1070, 484] width 188 height 43
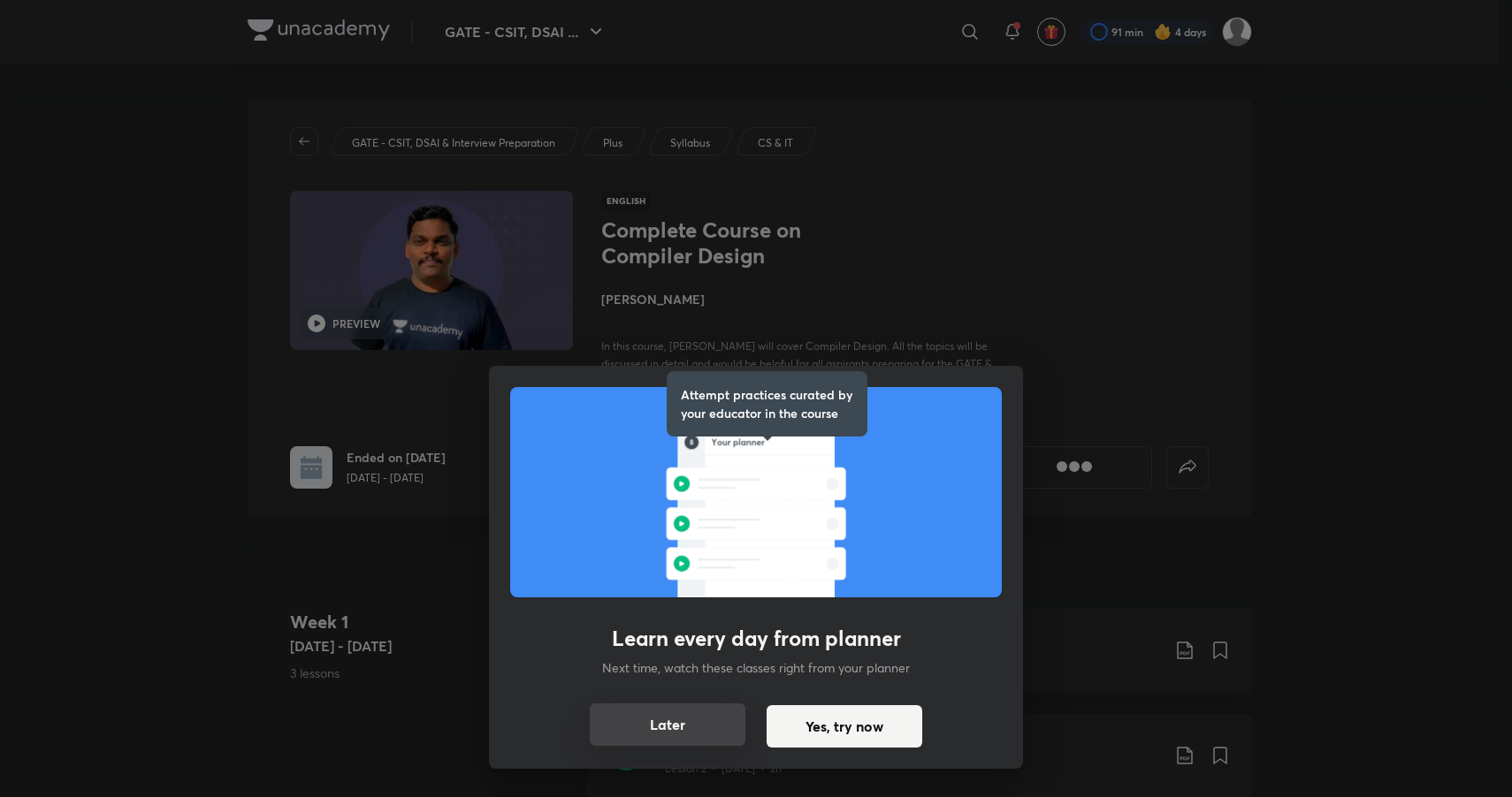
click at [724, 727] on button "Later" at bounding box center [667, 725] width 156 height 43
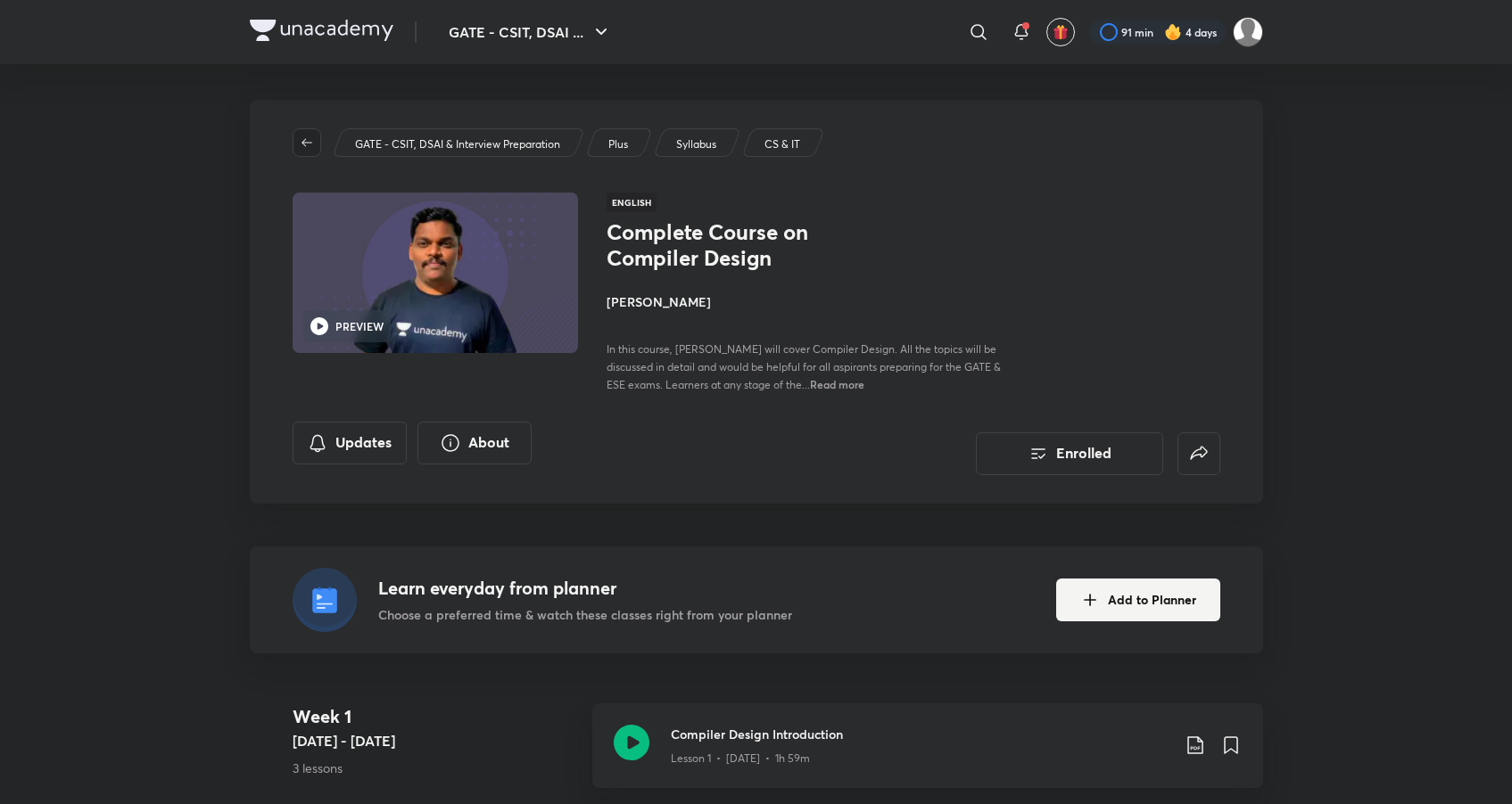
click at [303, 148] on icon "button" at bounding box center [307, 143] width 15 height 15
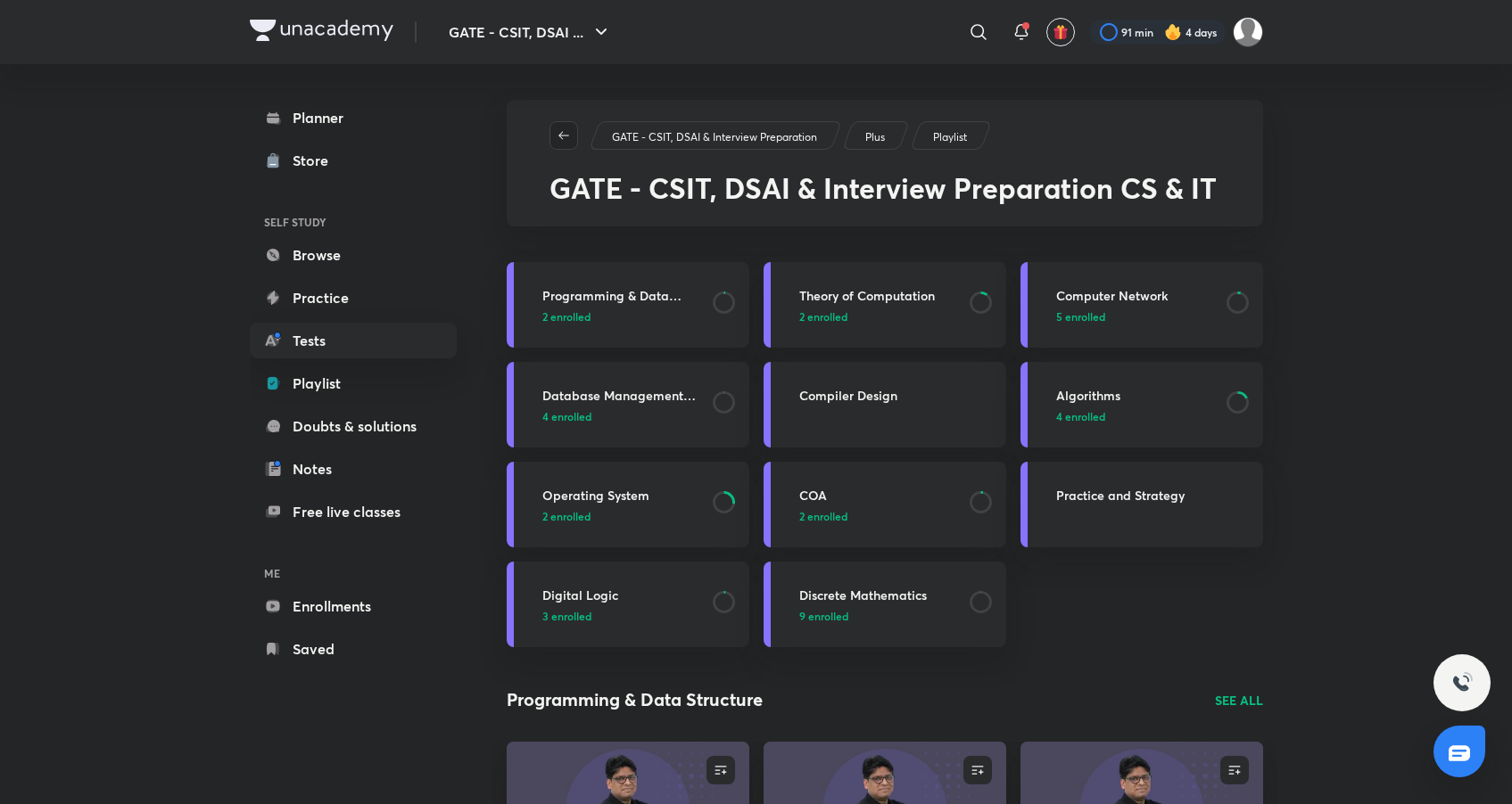
click at [554, 132] on span "button" at bounding box center [563, 136] width 27 height 15
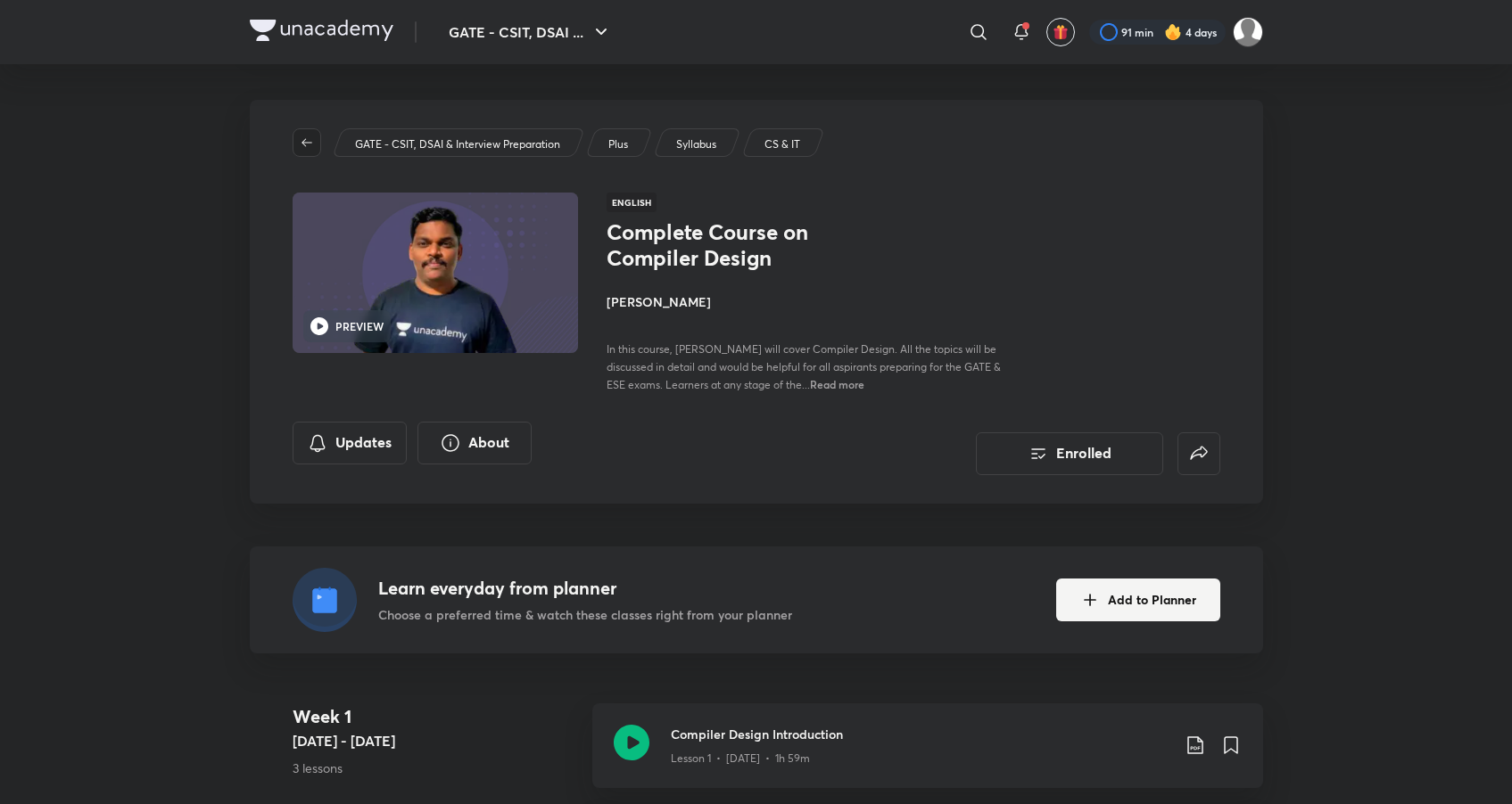
click at [314, 147] on span "button" at bounding box center [306, 143] width 27 height 15
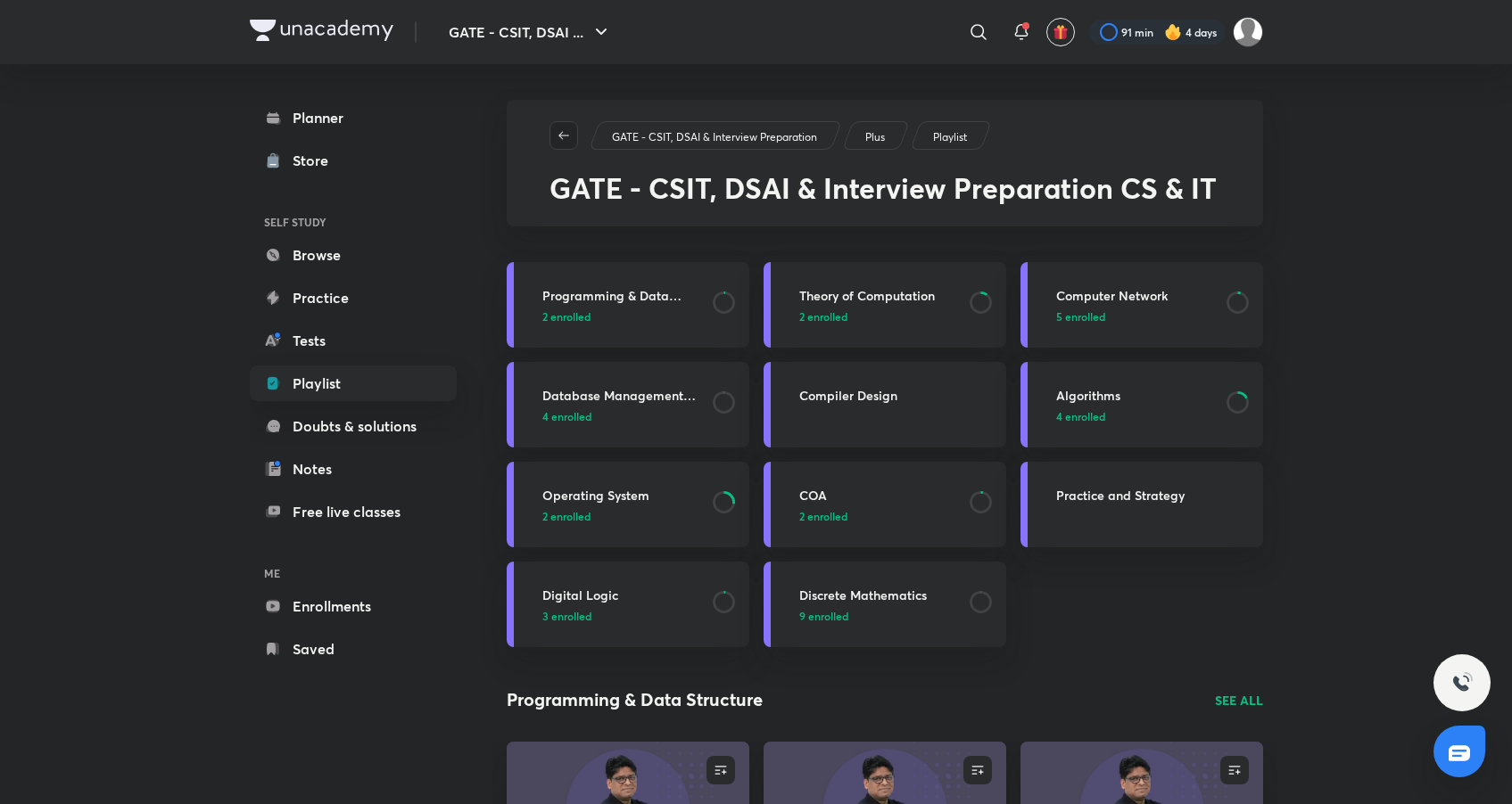
click at [555, 137] on span "button" at bounding box center [563, 136] width 27 height 15
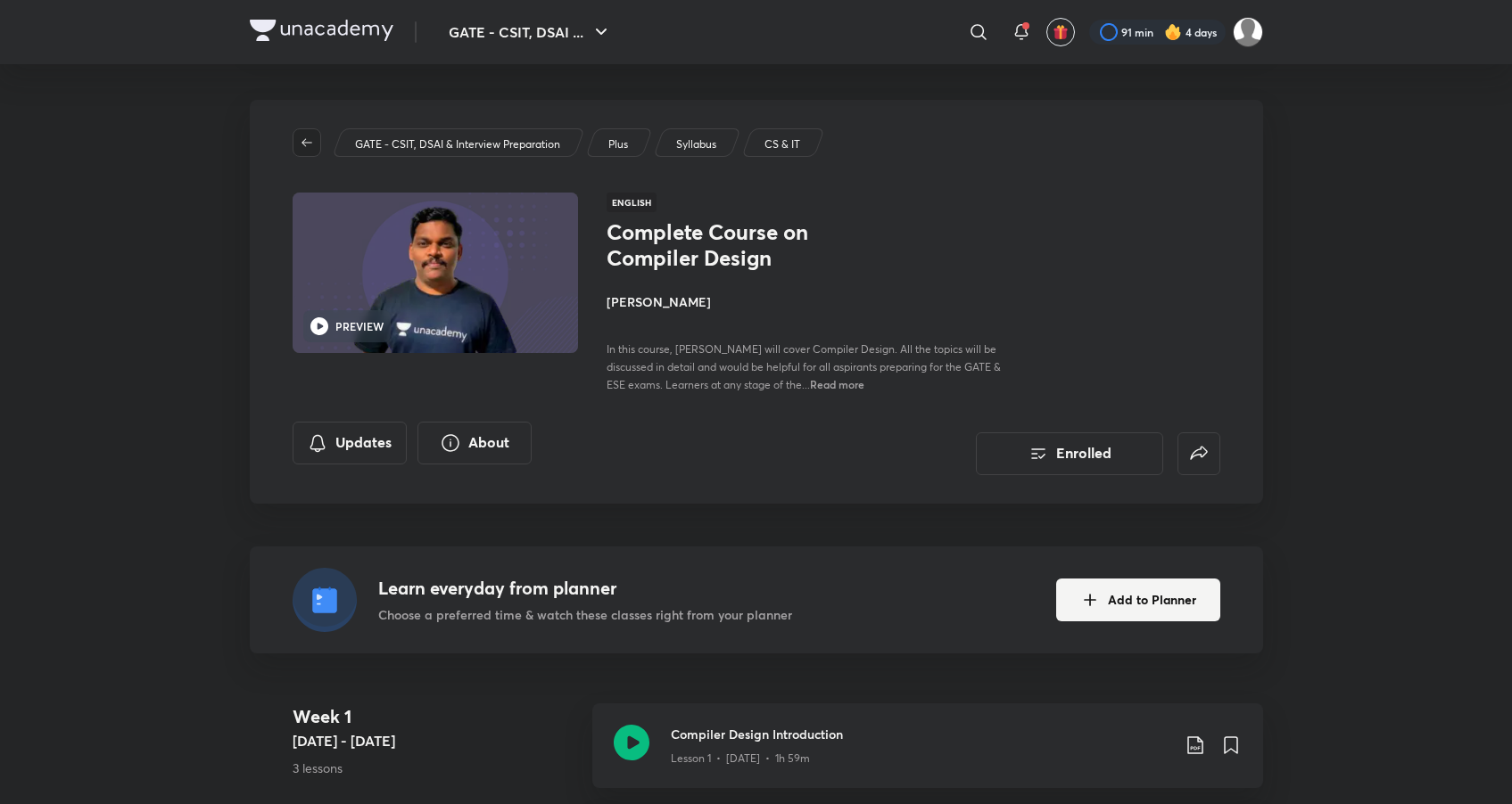
click at [311, 142] on icon "button" at bounding box center [307, 143] width 15 height 15
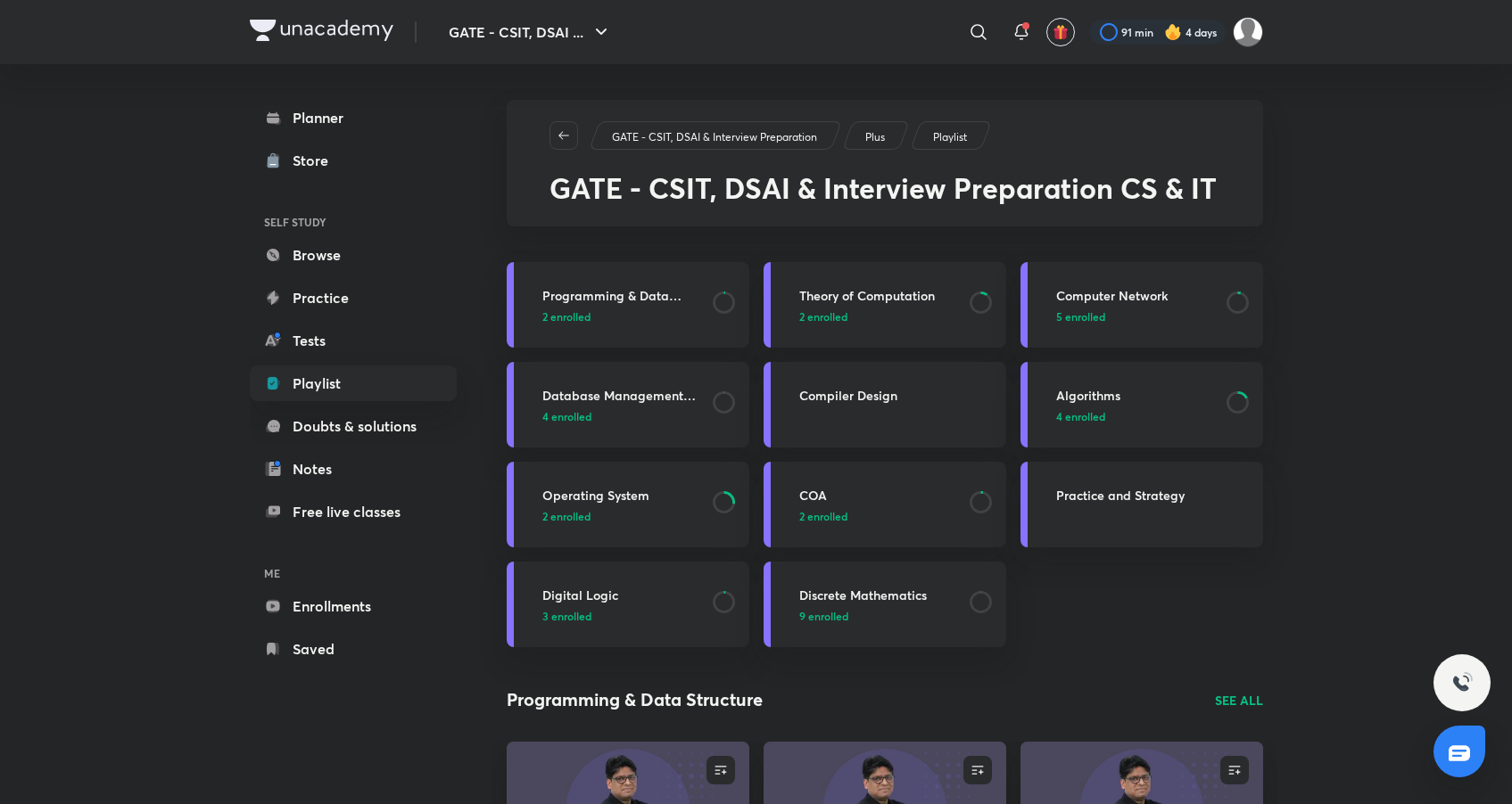
click at [336, 277] on div "Planner Store SELF STUDY Browse Practice Tests Playlist Doubts & solutions Note…" at bounding box center [353, 383] width 207 height 567
click at [347, 260] on link "Browse" at bounding box center [353, 255] width 207 height 36
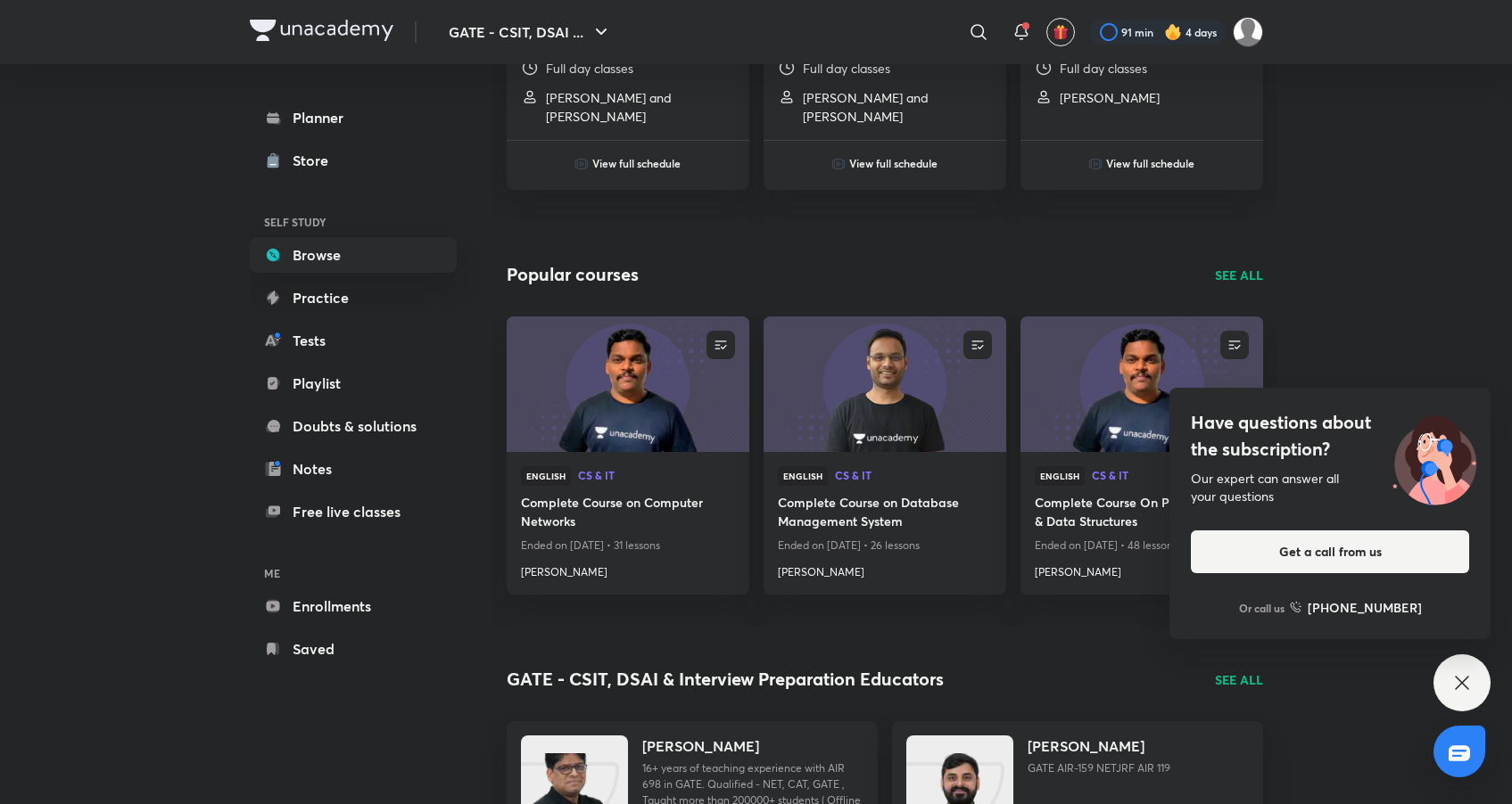
scroll to position [935, 0]
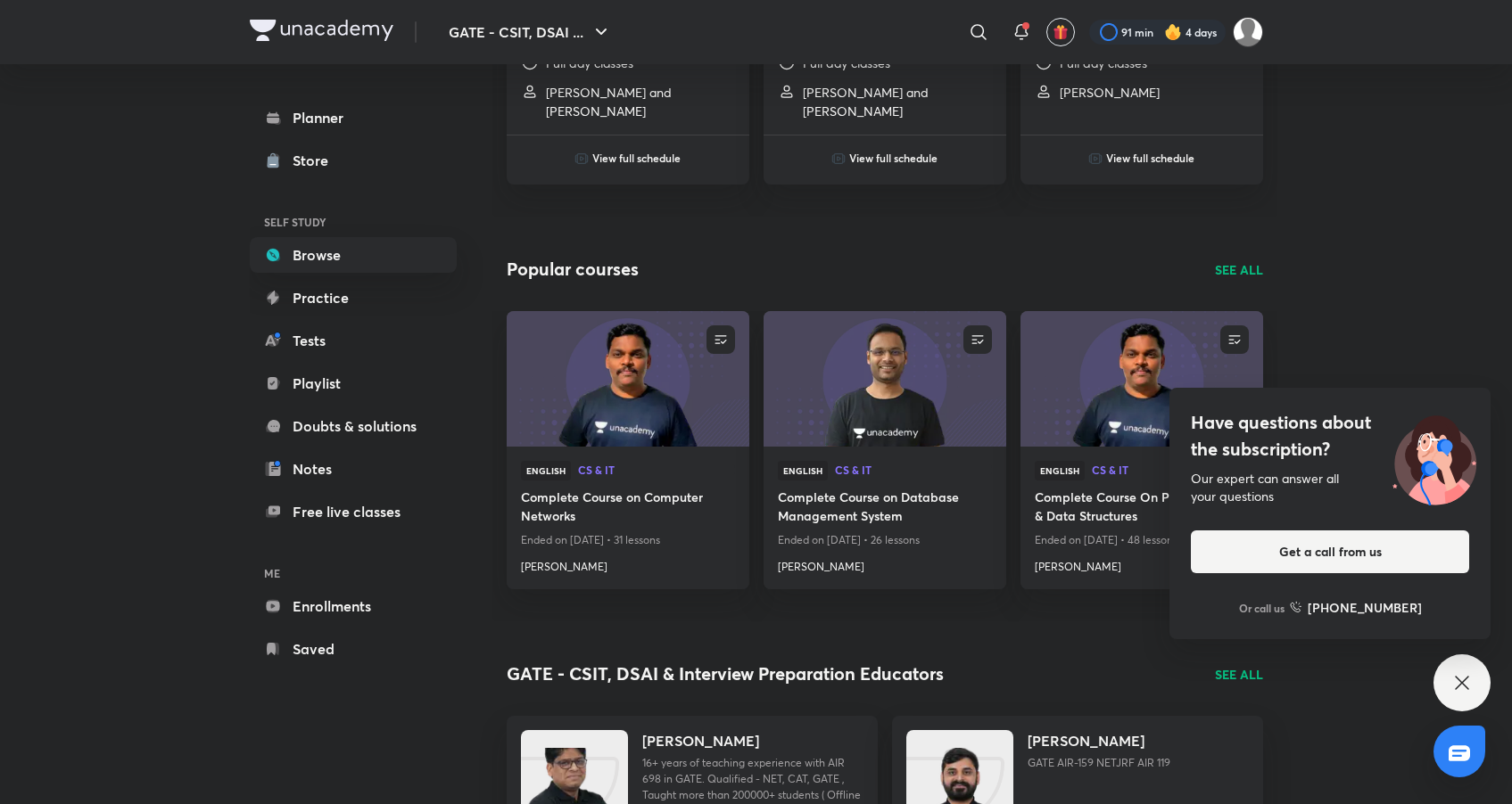
click at [1383, 343] on div "GATE - CSIT, DSAI ... ​ 91 min 4 days Planner Store SELF STUDY Browse Practice …" at bounding box center [756, 455] width 1512 height 2780
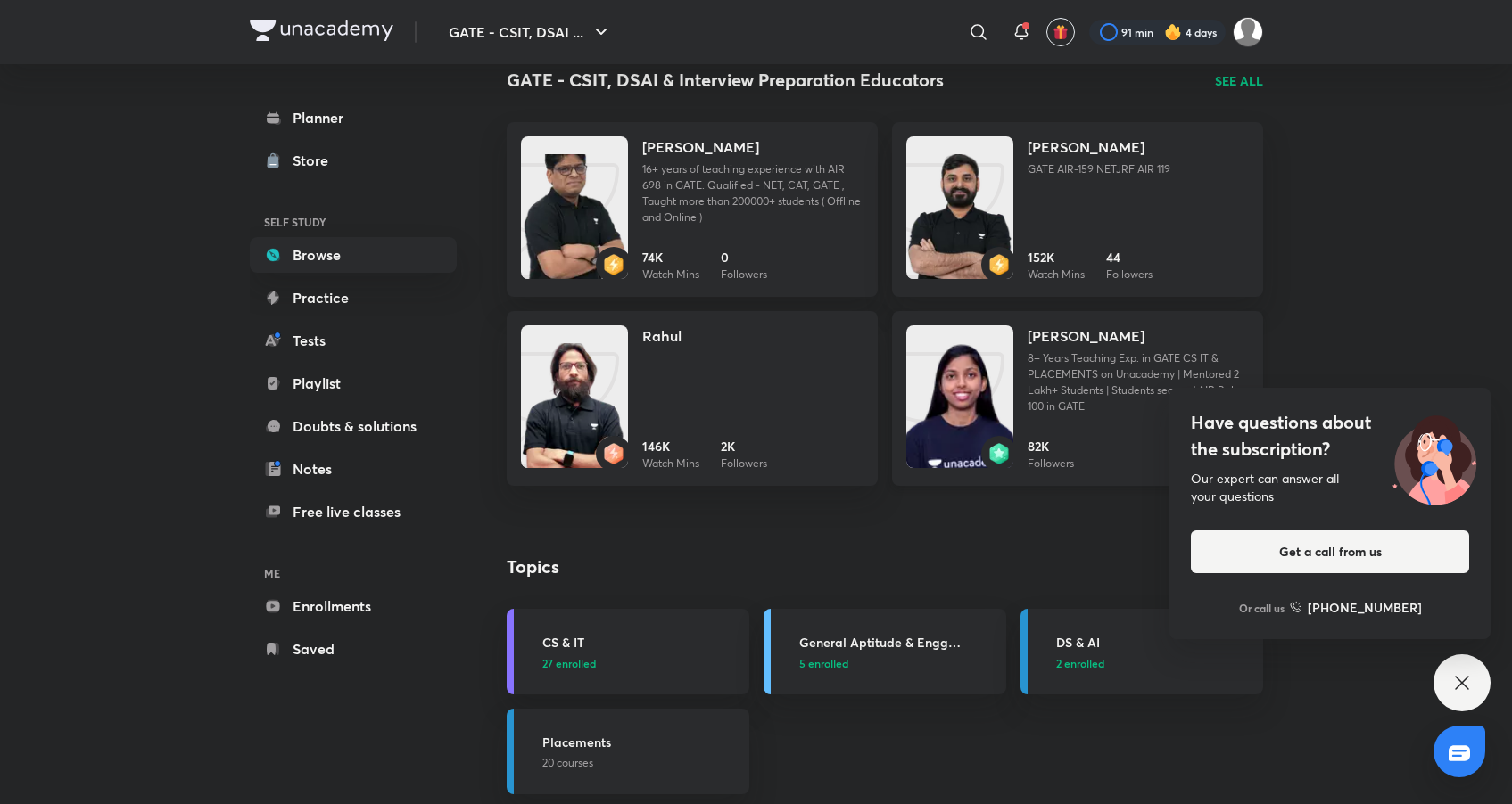
scroll to position [1716, 0]
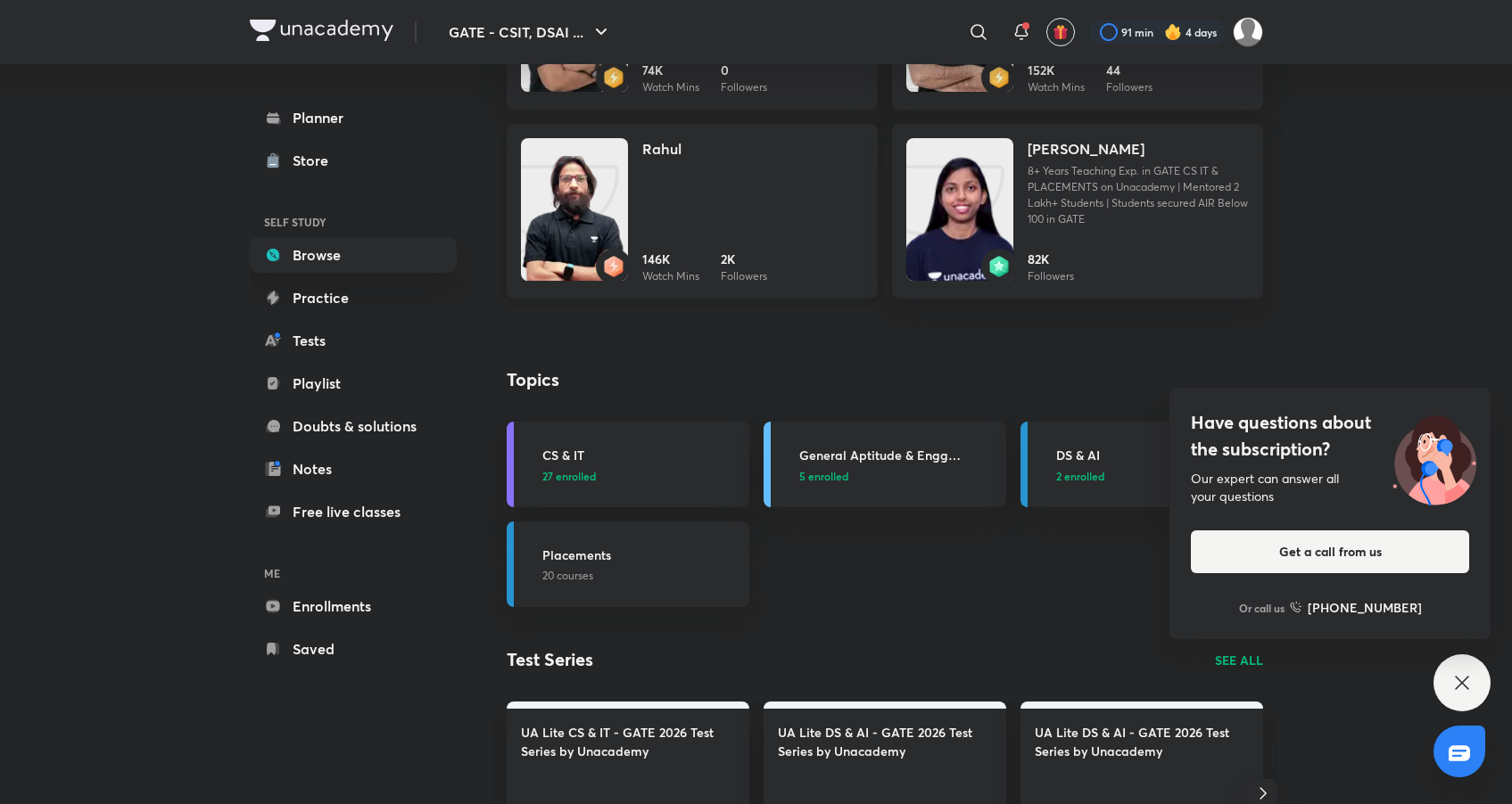
click at [829, 232] on div "Rahul 146K Watch Mins 2K Followers" at bounding box center [753, 210] width 222 height 146
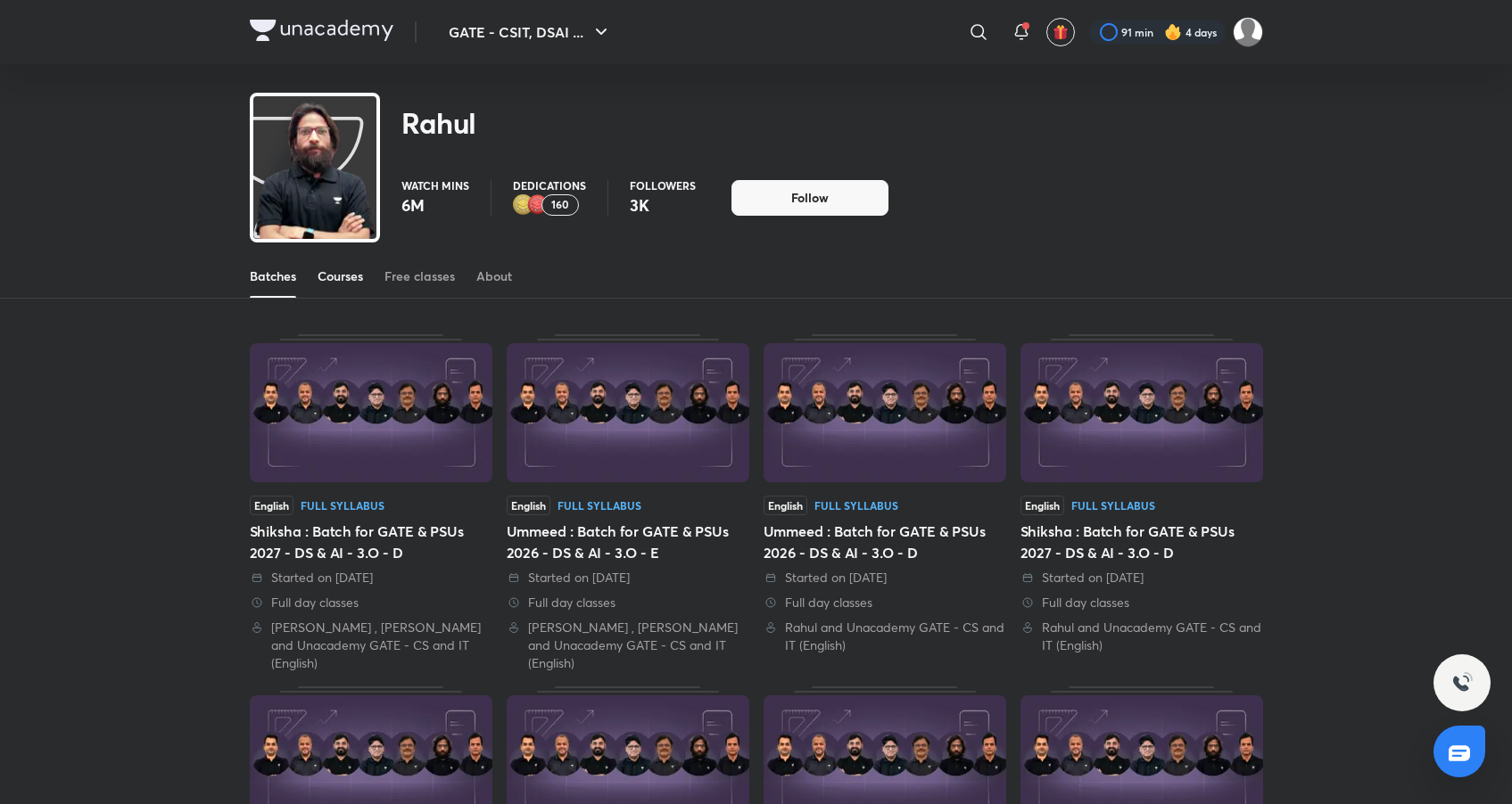
click at [318, 271] on div "Courses" at bounding box center [340, 276] width 45 height 17
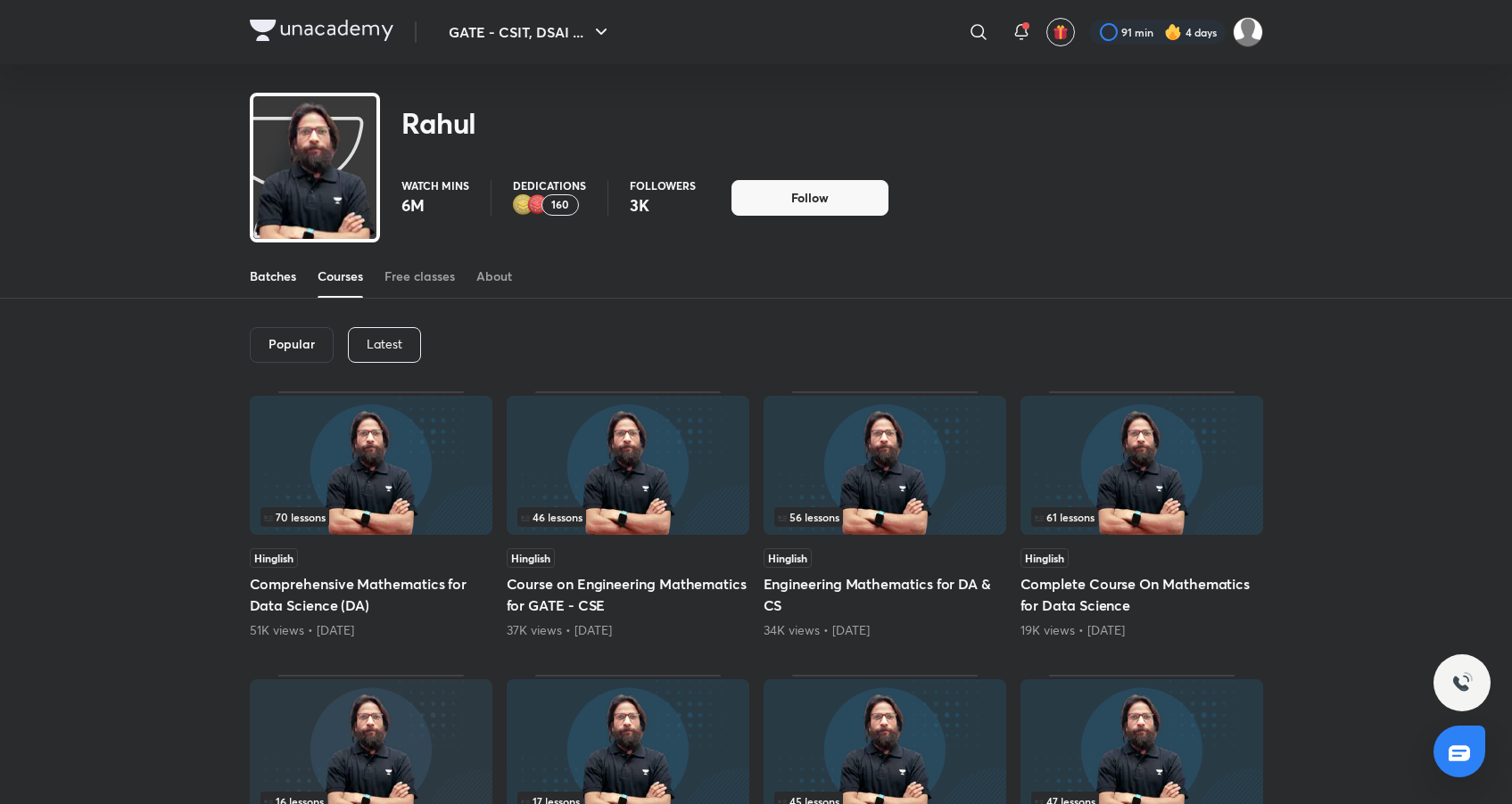
click at [269, 279] on div "Batches" at bounding box center [273, 276] width 46 height 17
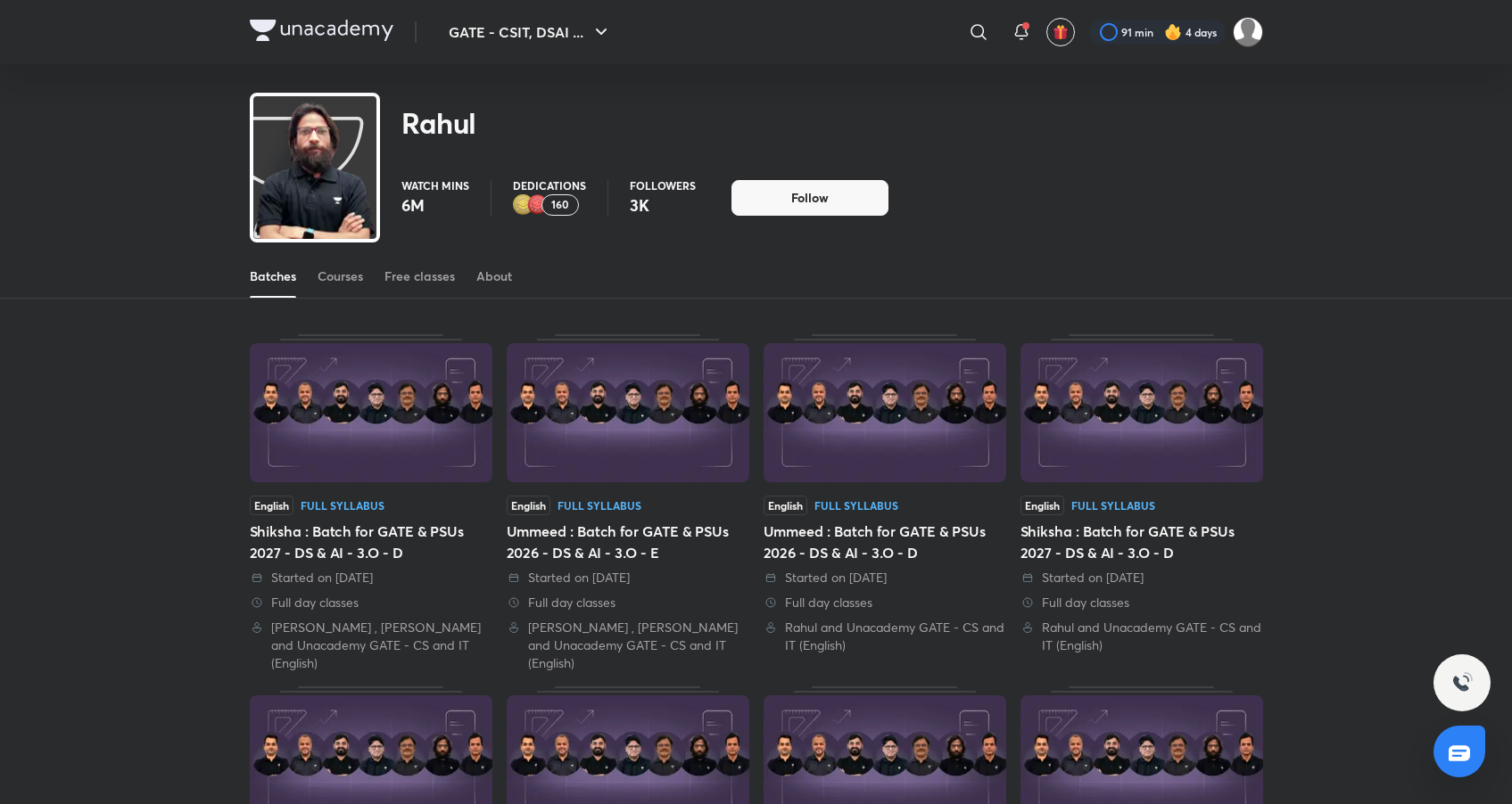
click at [474, 276] on div "Batches Courses Free classes About" at bounding box center [756, 277] width 1014 height 43
click at [478, 276] on div "About" at bounding box center [494, 276] width 36 height 17
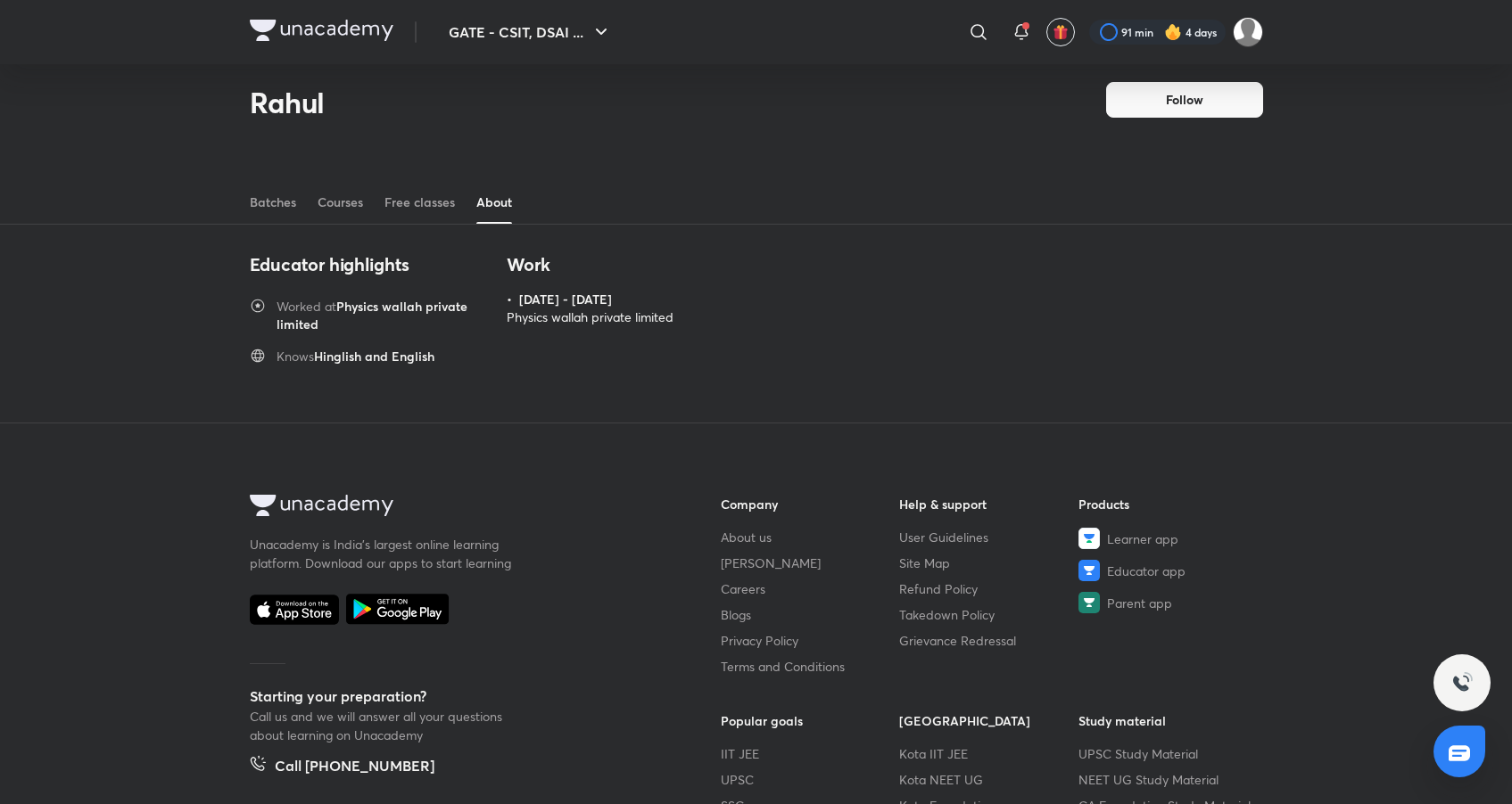
scroll to position [19, 0]
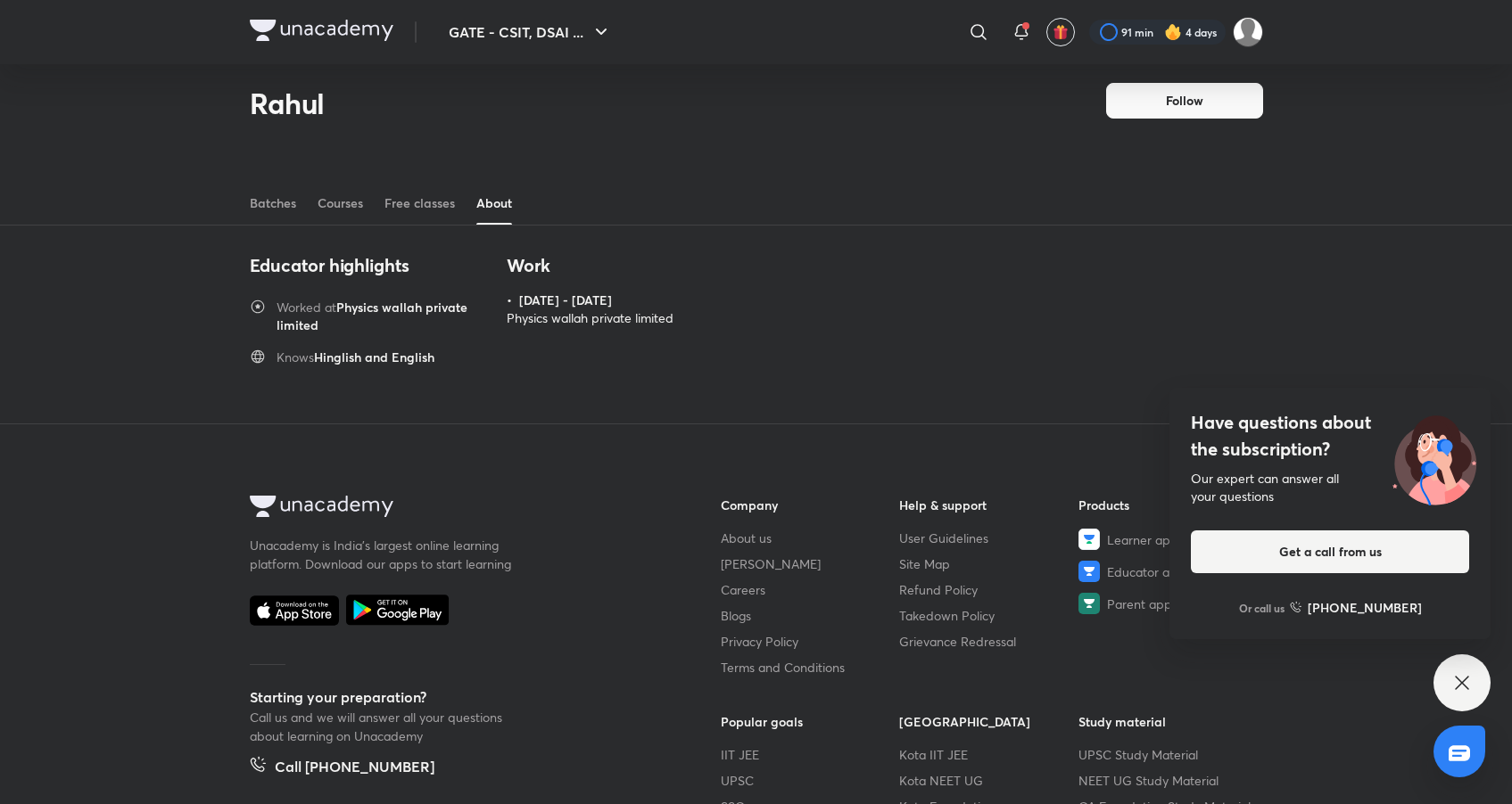
drag, startPoint x: 279, startPoint y: 309, endPoint x: 439, endPoint y: 322, distance: 160.5
click at [439, 322] on h6 "Worked at Physics wallah private limited" at bounding box center [381, 316] width 209 height 36
click at [513, 307] on h6 "• 2022 - 2024" at bounding box center [589, 300] width 166 height 17
drag, startPoint x: 506, startPoint y: 300, endPoint x: 684, endPoint y: 319, distance: 179.0
click at [684, 319] on div "Educator highlights Worked at Physics wallah private limited Knows Hinglish and…" at bounding box center [756, 322] width 1014 height 134
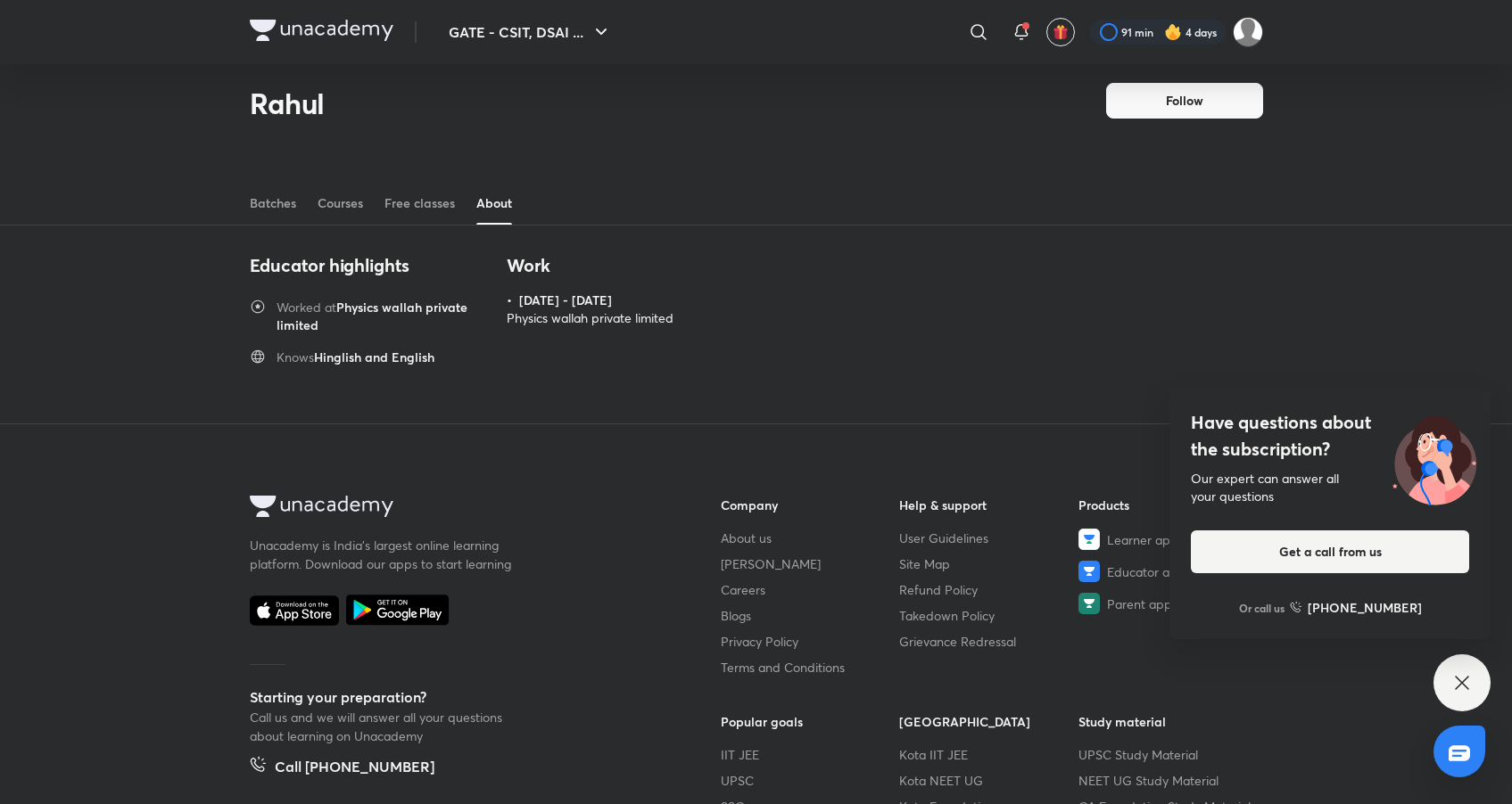
click at [647, 339] on div "Work • 2022 - 2024 Physics wallah private limited" at bounding box center [589, 311] width 166 height 112
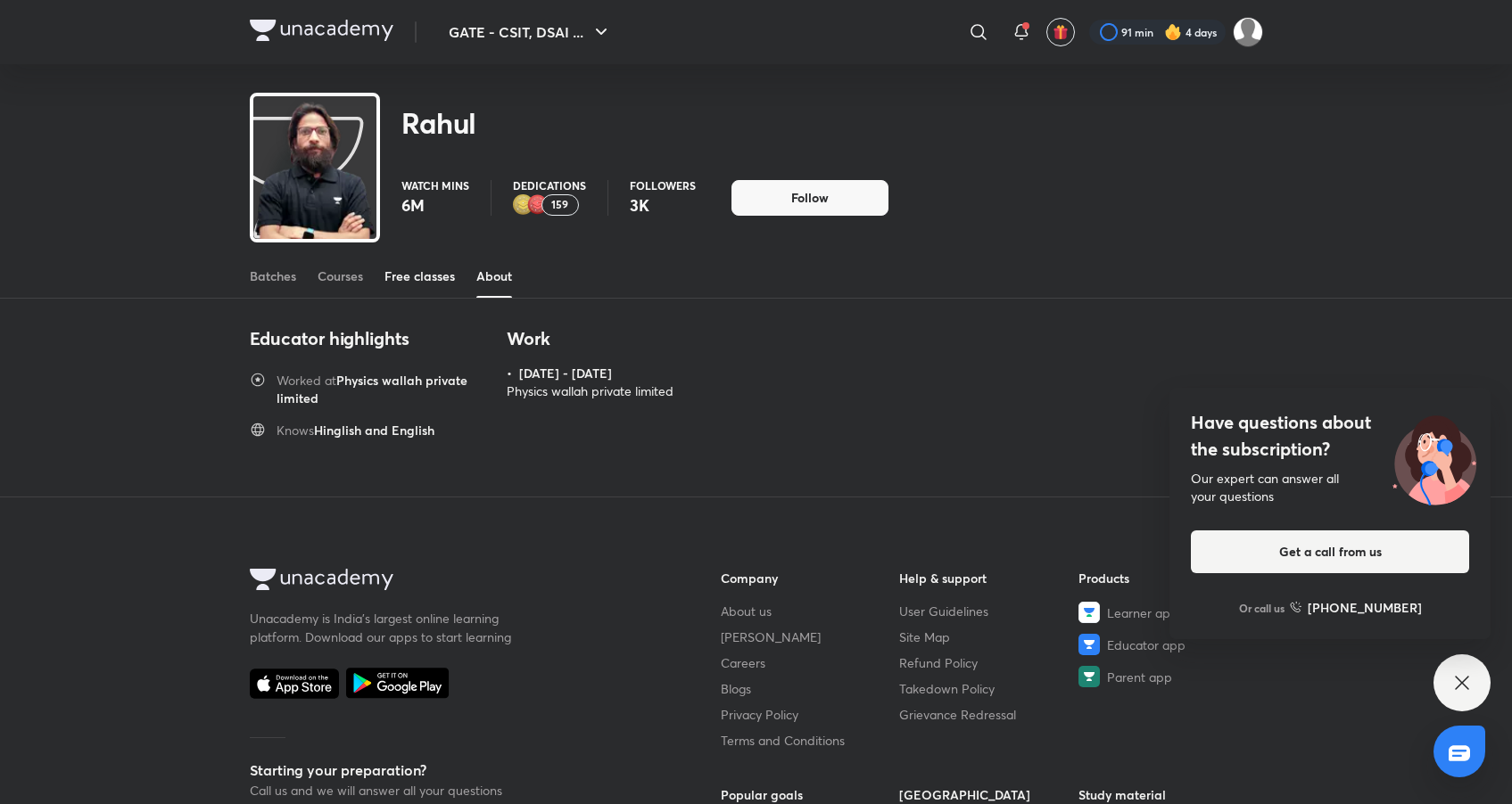
click at [400, 269] on div "Free classes" at bounding box center [419, 276] width 71 height 17
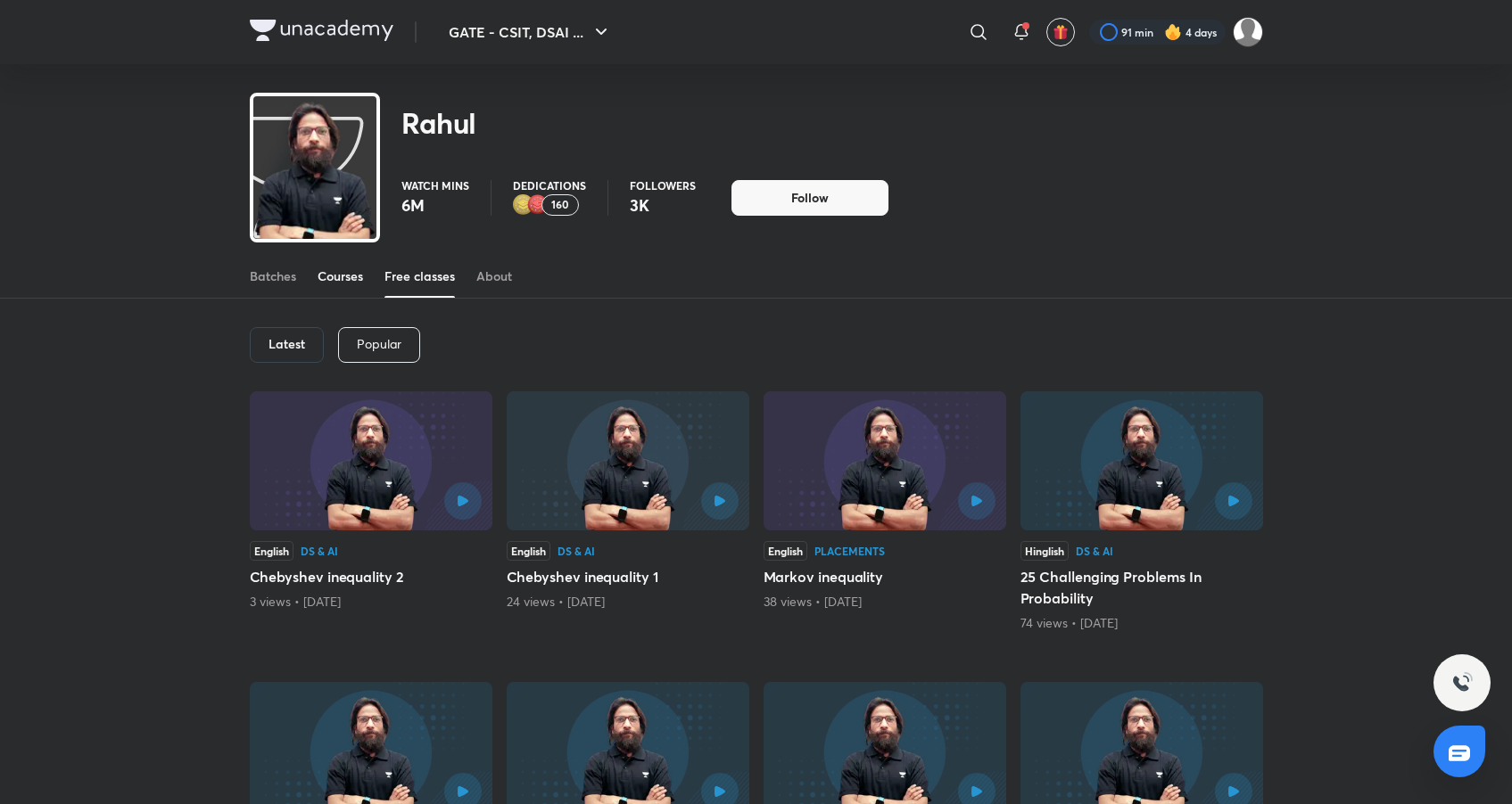
click at [358, 279] on div "Courses" at bounding box center [340, 276] width 45 height 17
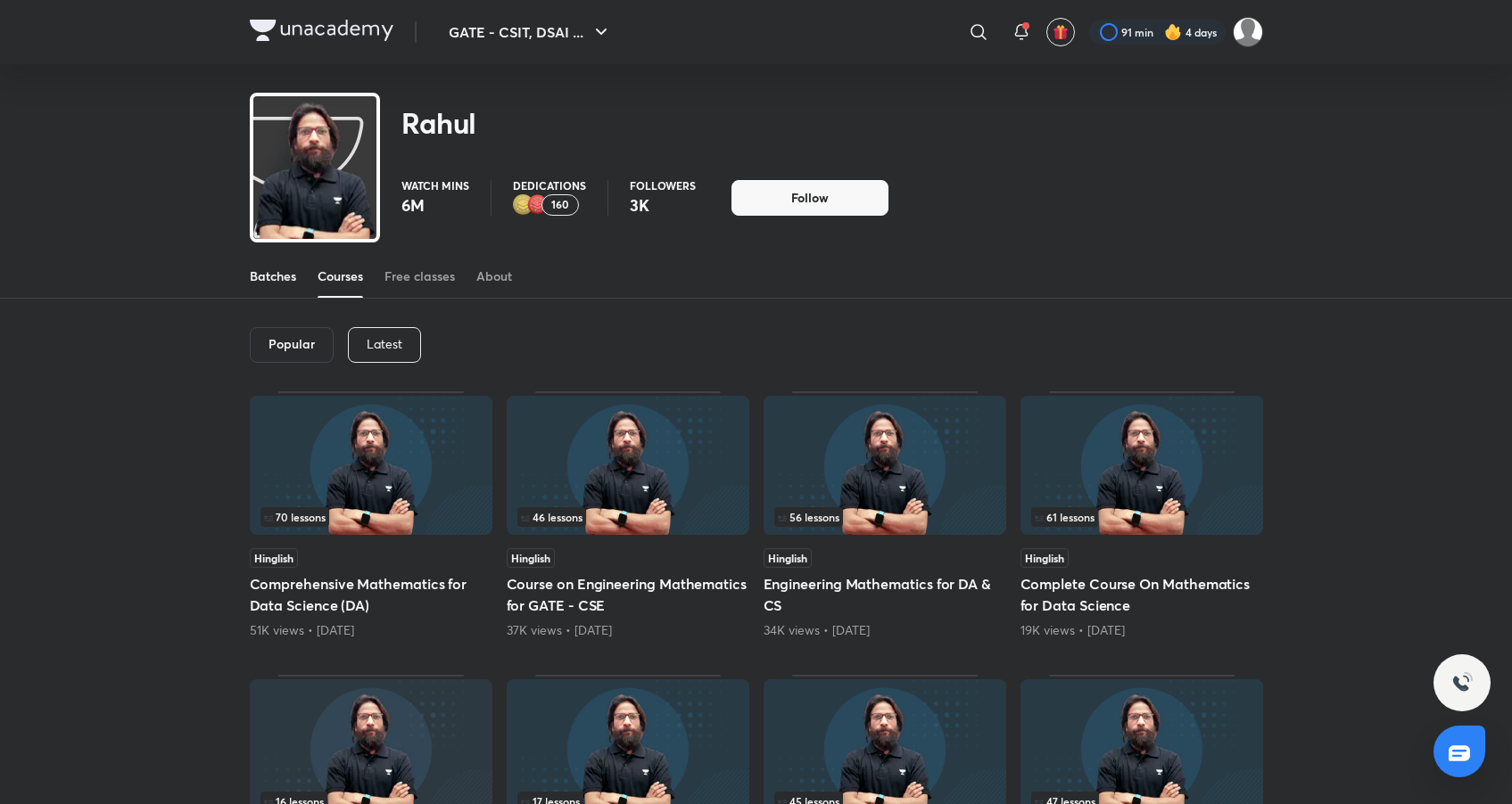
click at [258, 280] on div "Batches" at bounding box center [273, 276] width 46 height 17
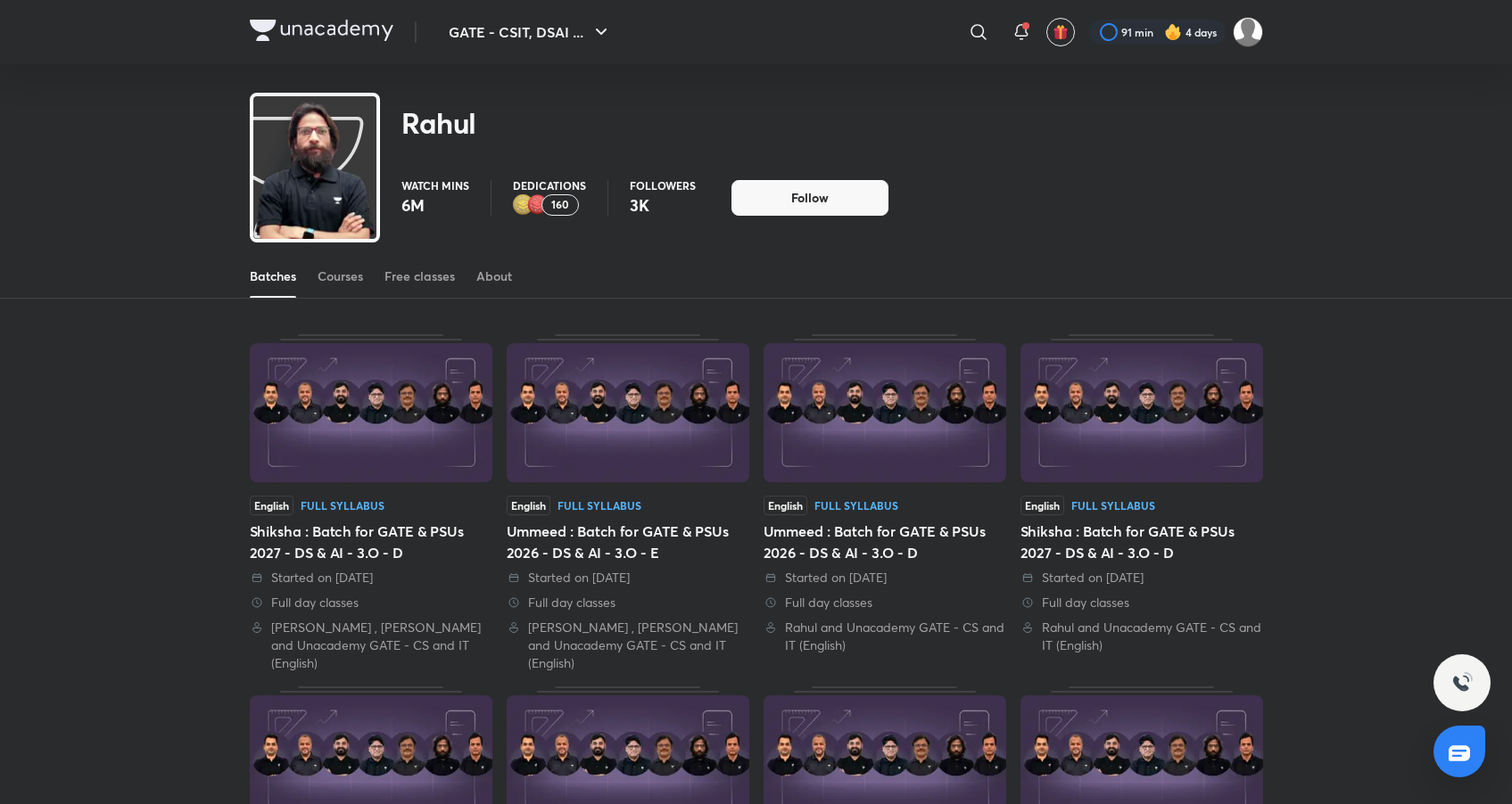
click at [550, 196] on div "160" at bounding box center [560, 205] width 38 height 21
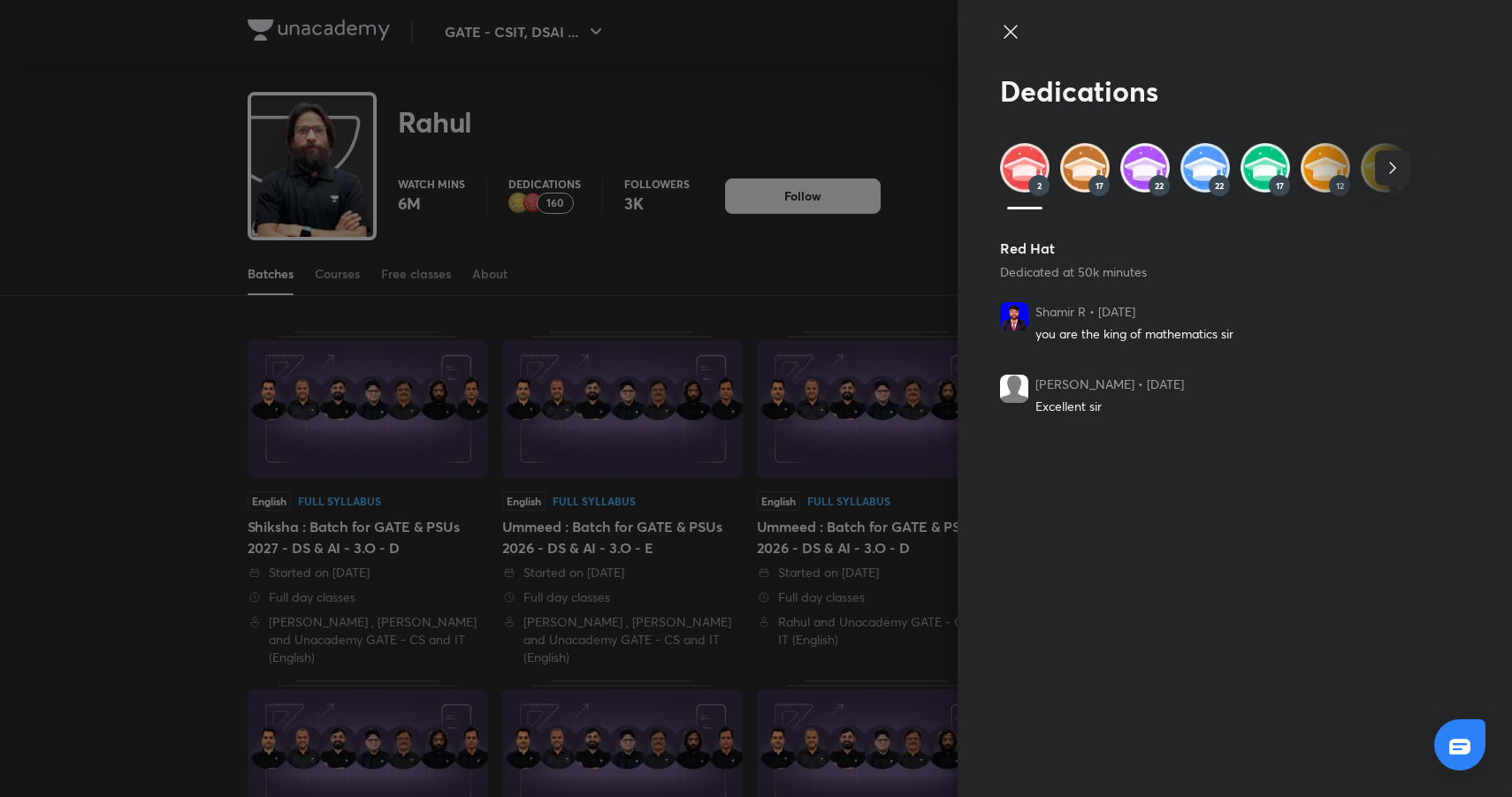
click at [1013, 31] on icon at bounding box center [1010, 31] width 21 height 21
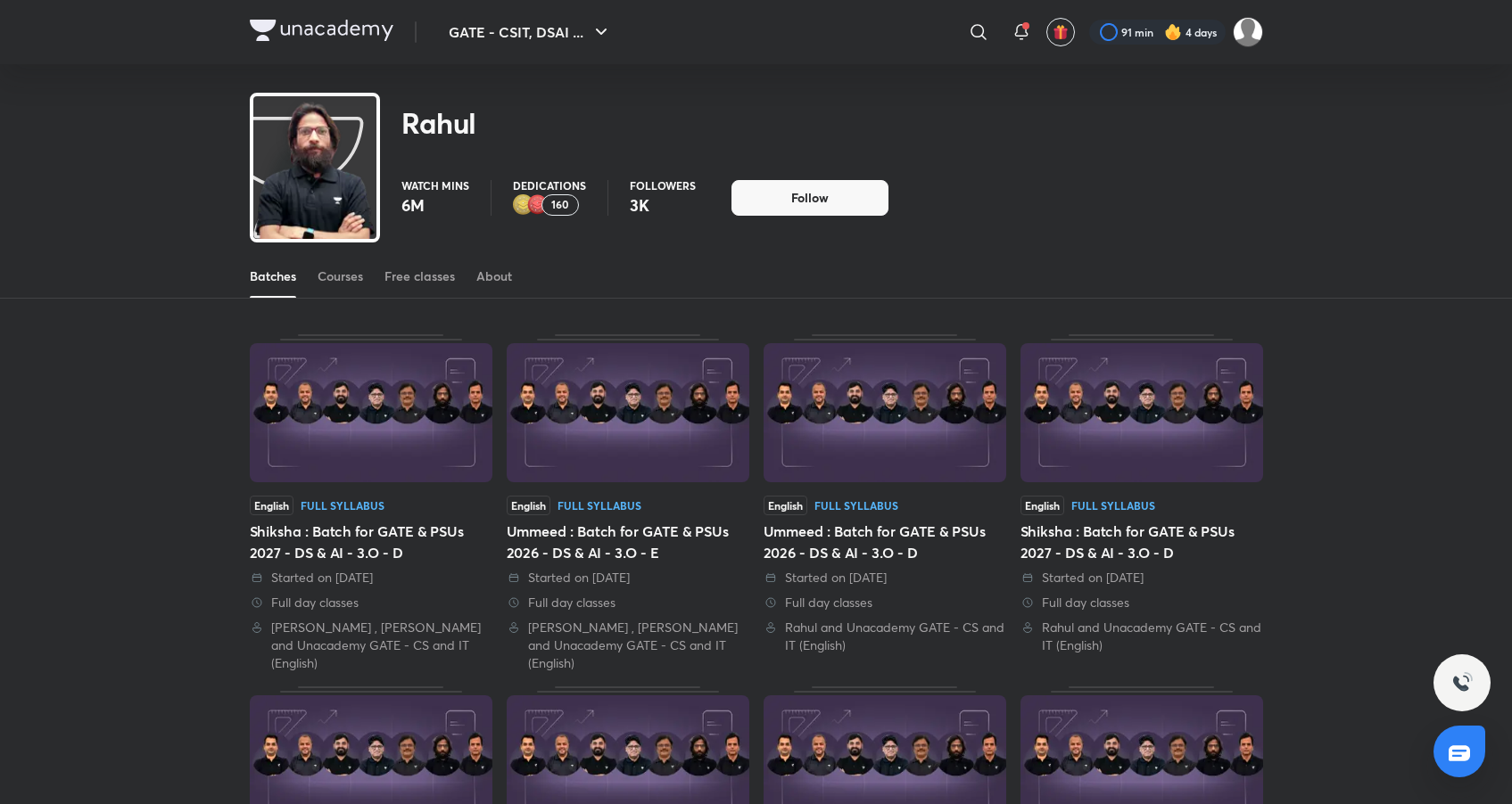
click at [551, 197] on div "160" at bounding box center [560, 205] width 38 height 21
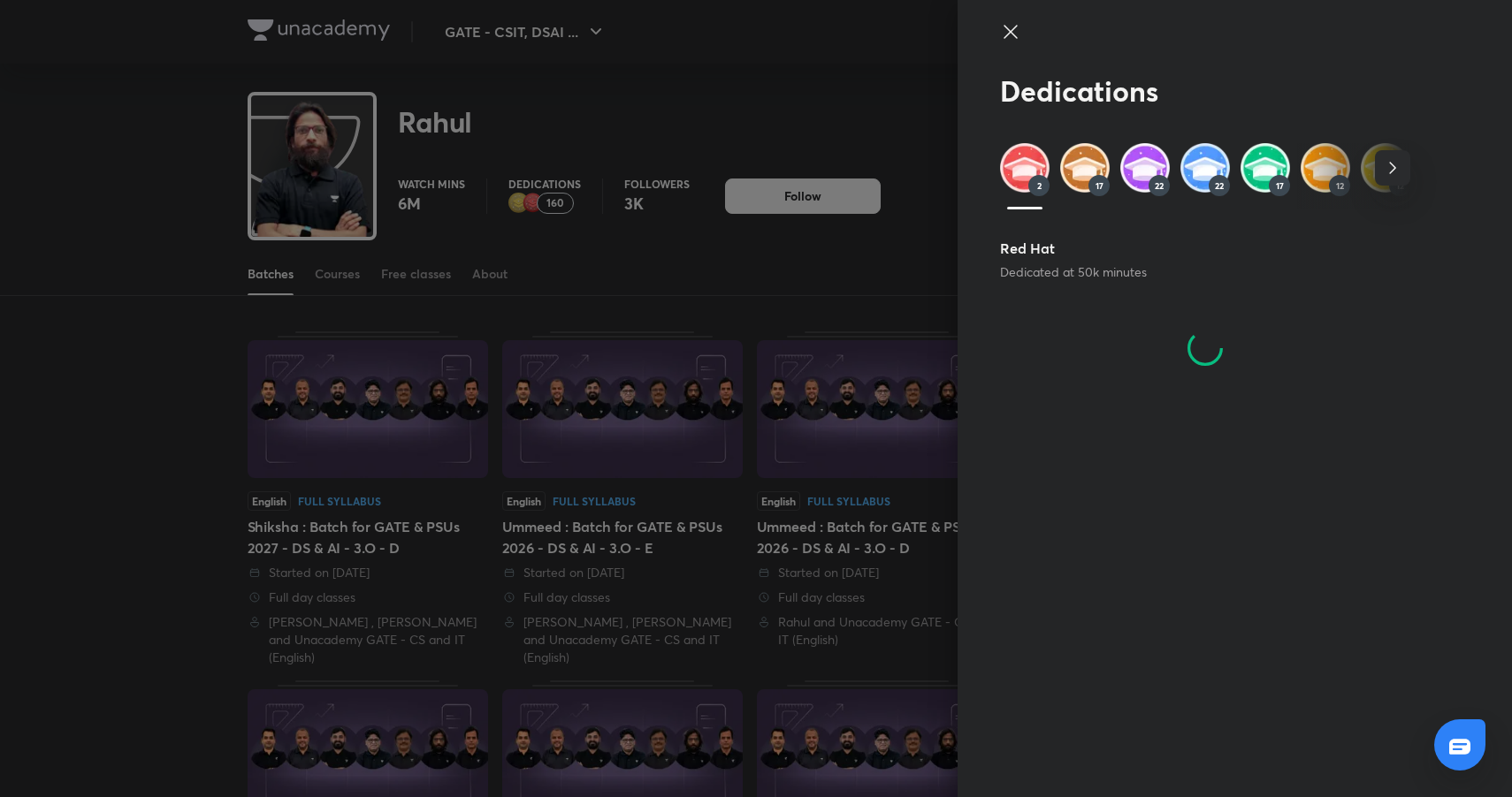
click at [1023, 166] on img at bounding box center [1025, 168] width 49 height 49
click at [1072, 169] on img at bounding box center [1085, 168] width 49 height 49
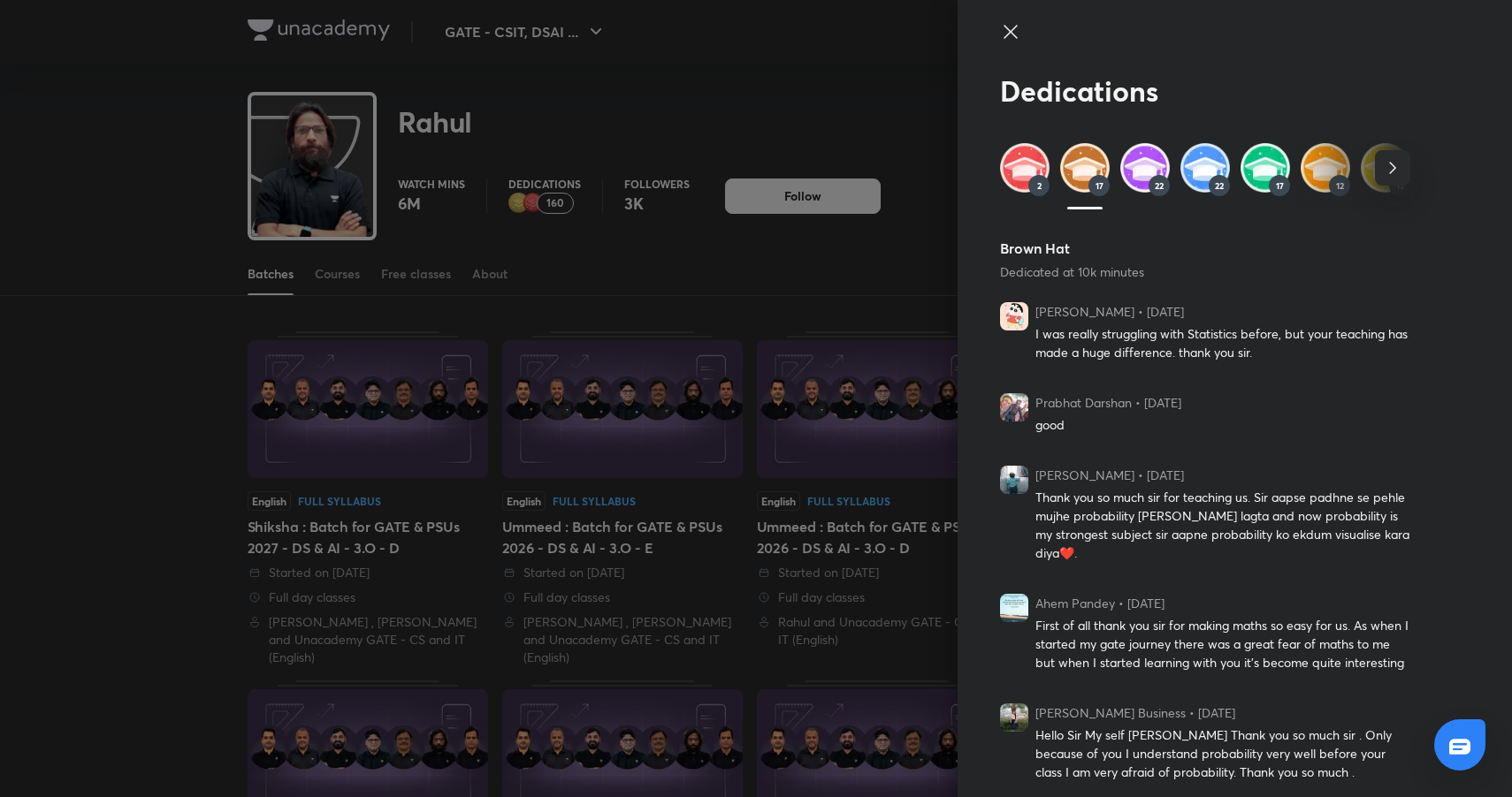
click at [1104, 166] on div "2 17 22 22 17 12 12 13 43" at bounding box center [1205, 176] width 410 height 66
click at [1120, 165] on img at bounding box center [1145, 168] width 49 height 49
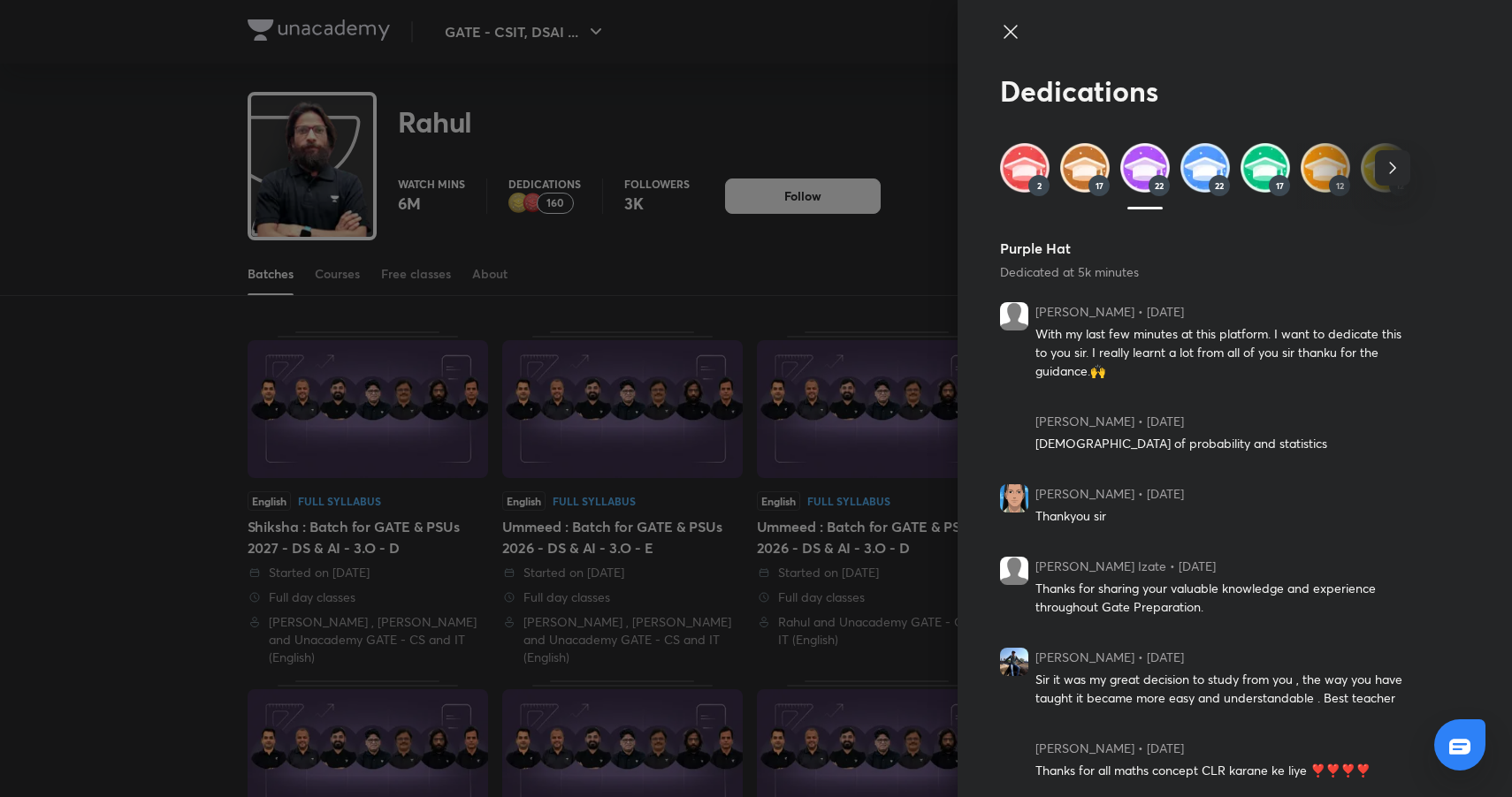
click at [1184, 169] on img at bounding box center [1205, 168] width 49 height 49
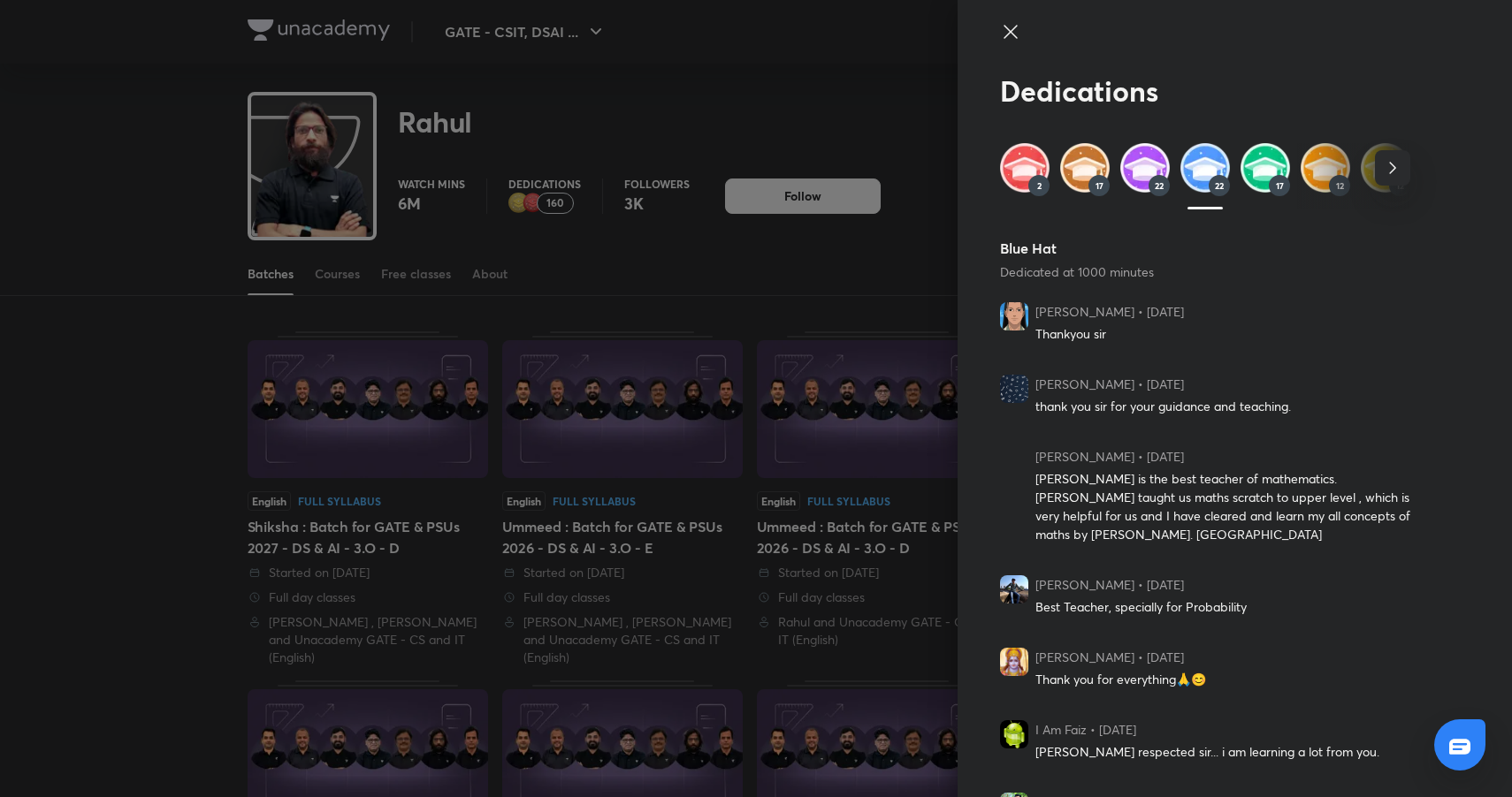
click at [1142, 173] on img at bounding box center [1145, 168] width 49 height 49
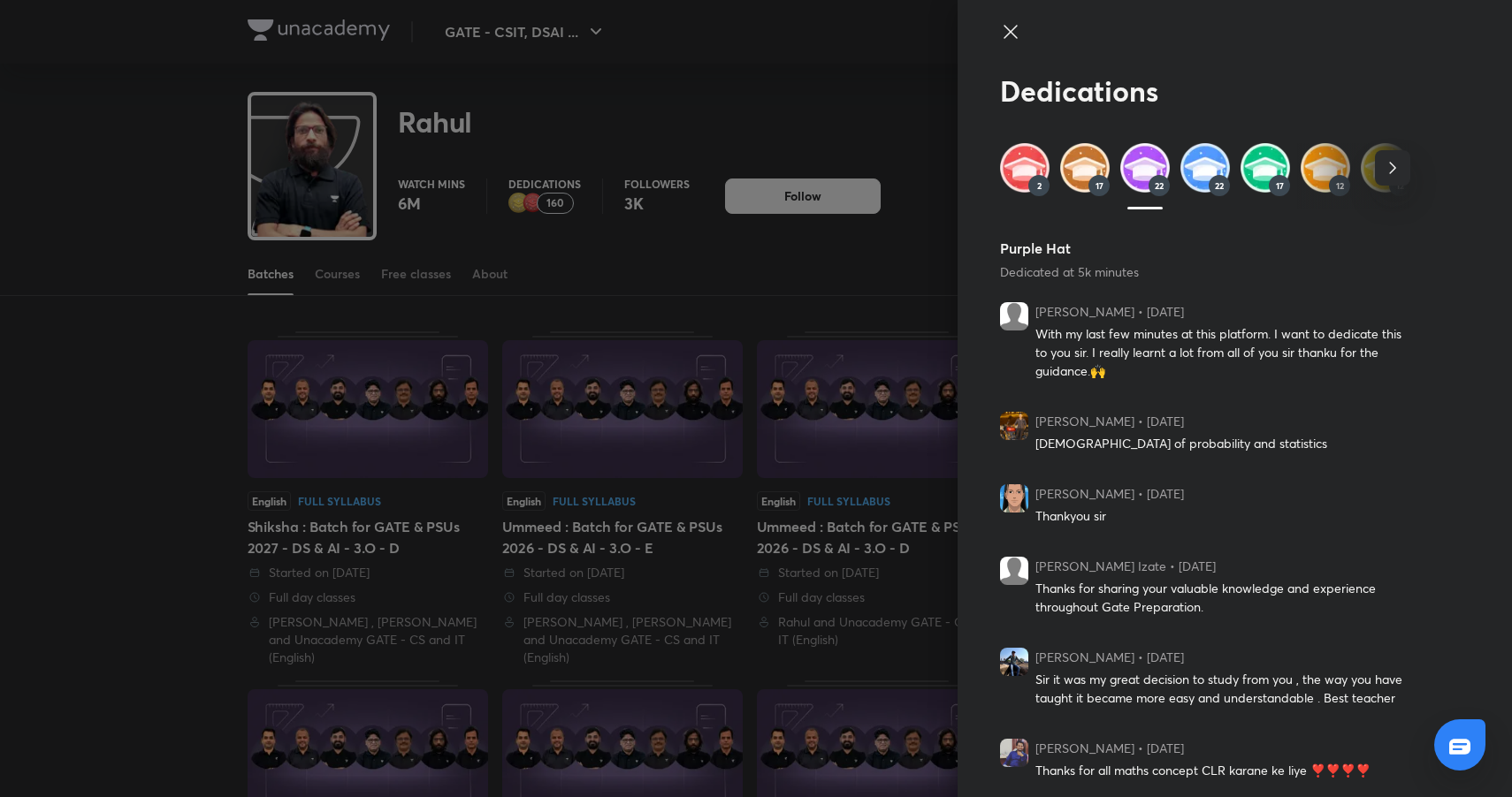
click at [852, 220] on div at bounding box center [756, 398] width 1512 height 797
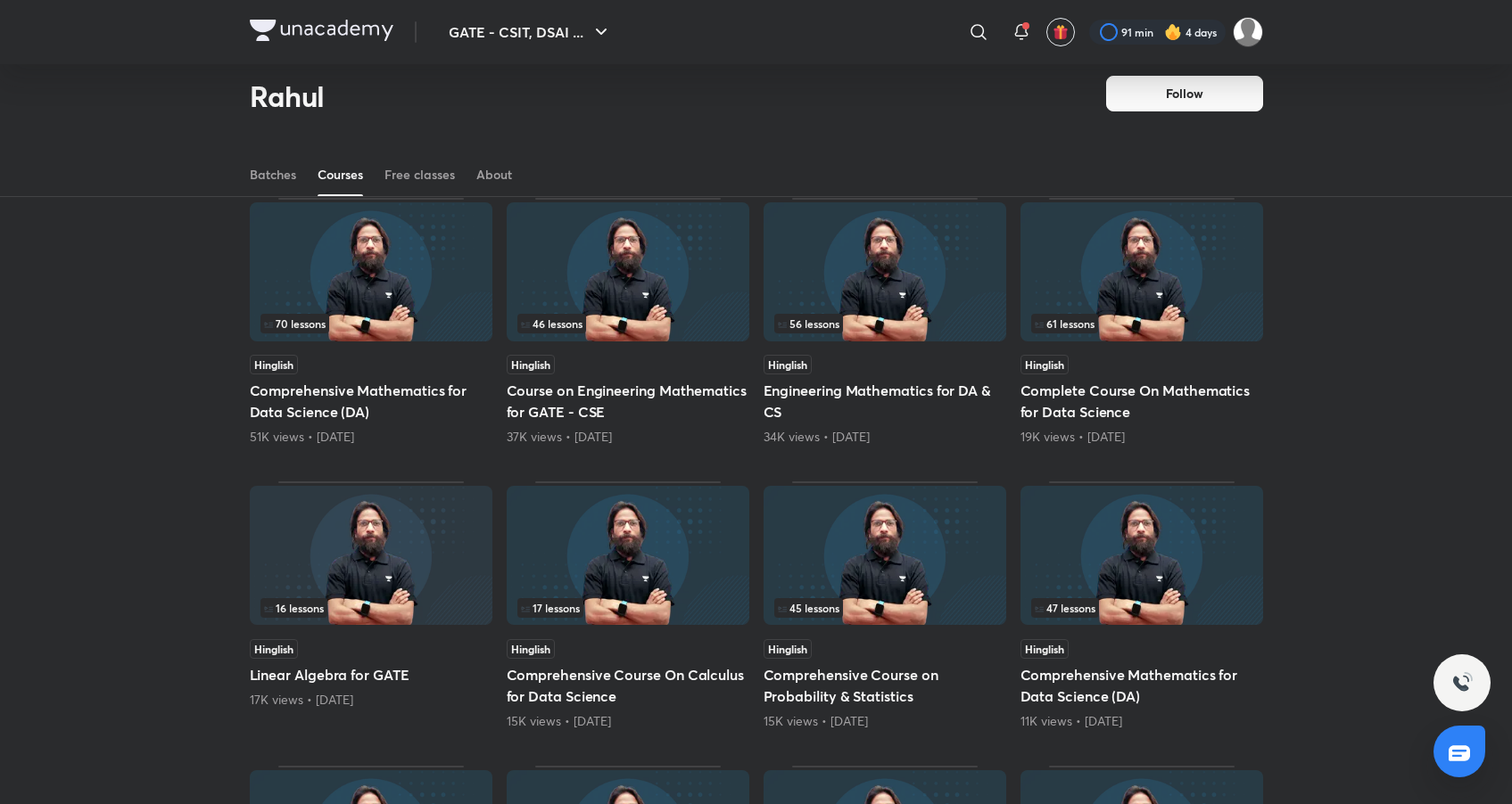
scroll to position [141, 0]
click at [586, 266] on img at bounding box center [628, 270] width 243 height 139
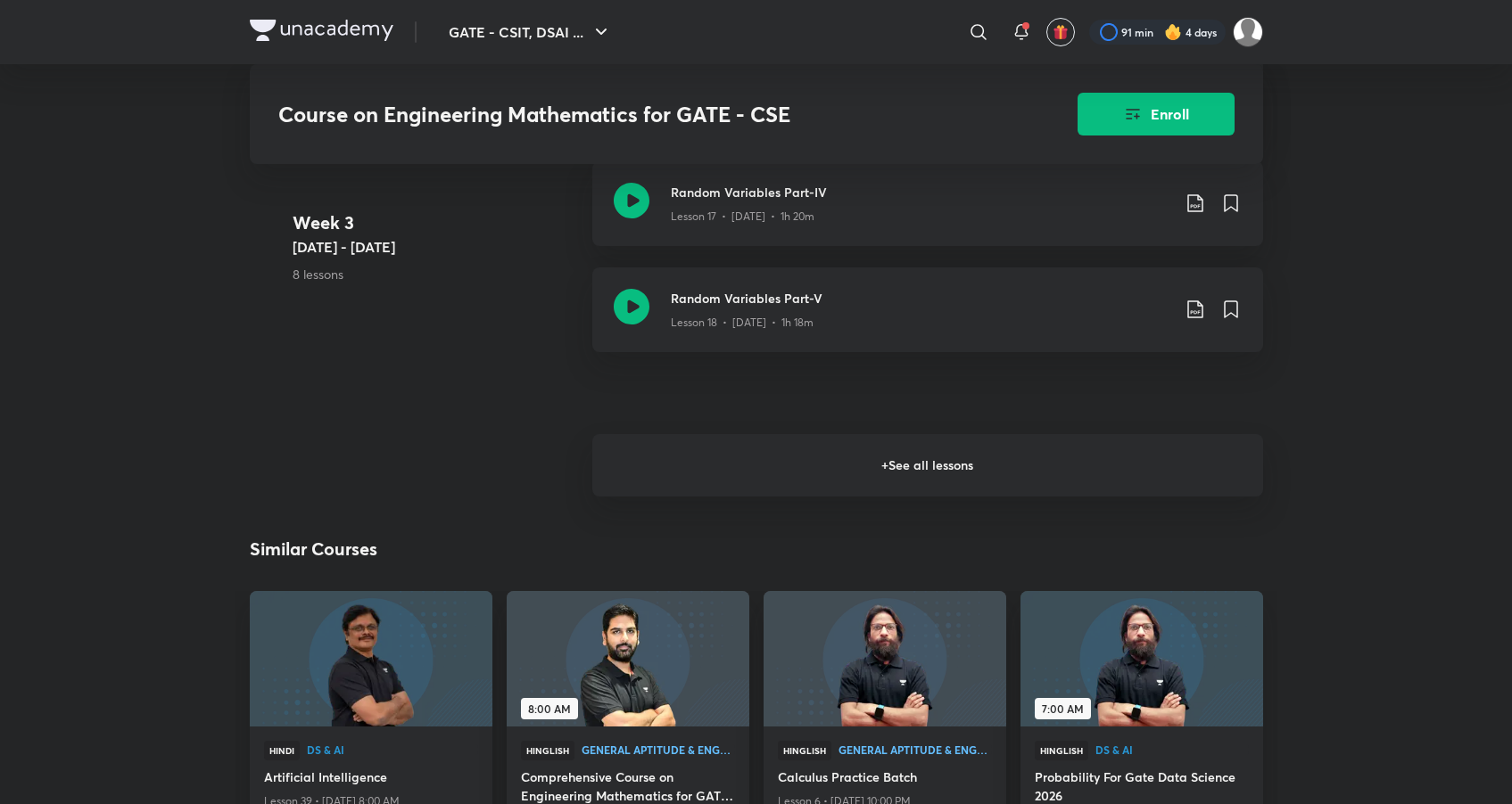
scroll to position [2703, 0]
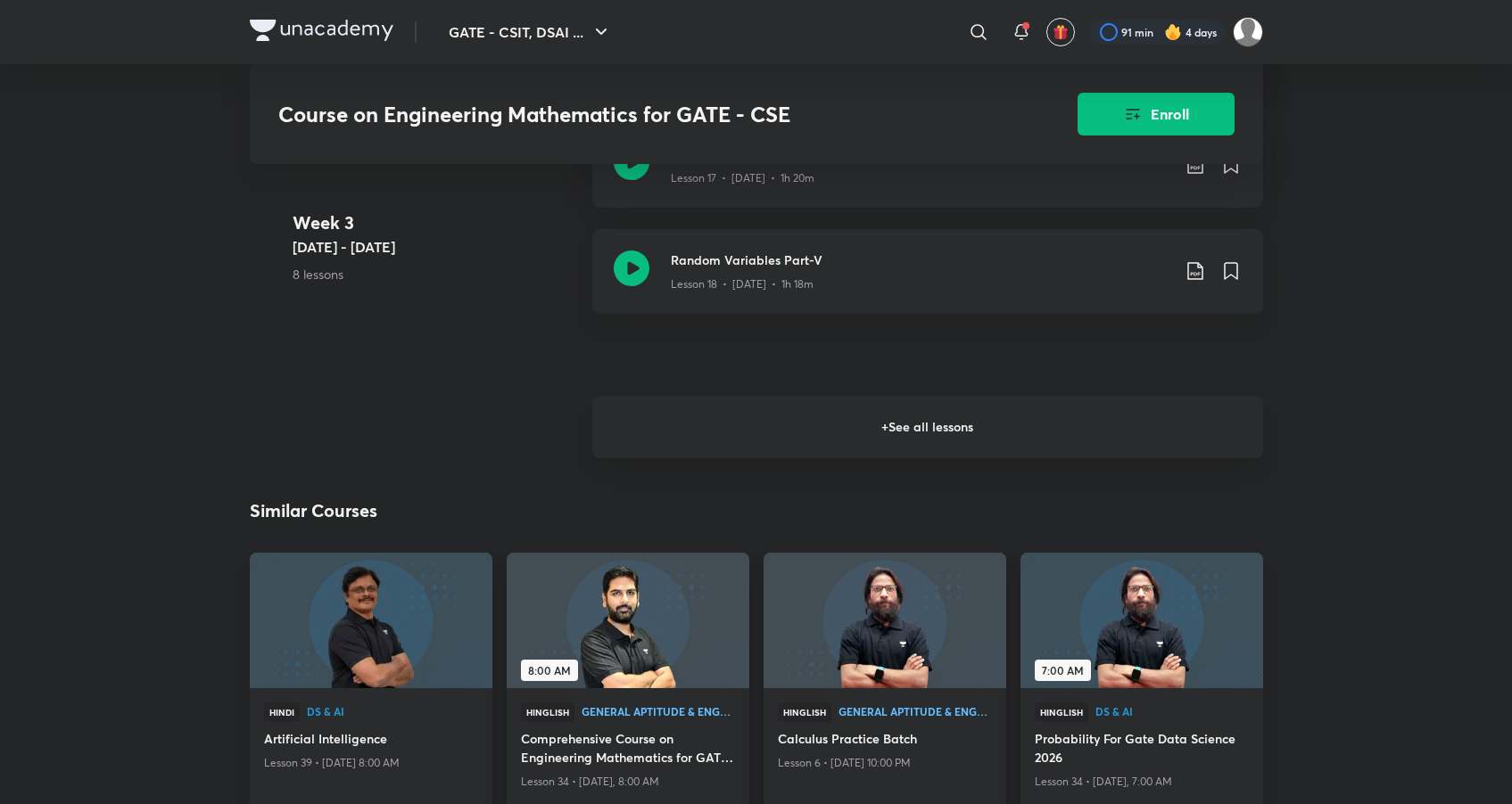
click at [906, 425] on h6 "+ See all lessons" at bounding box center [927, 427] width 671 height 62
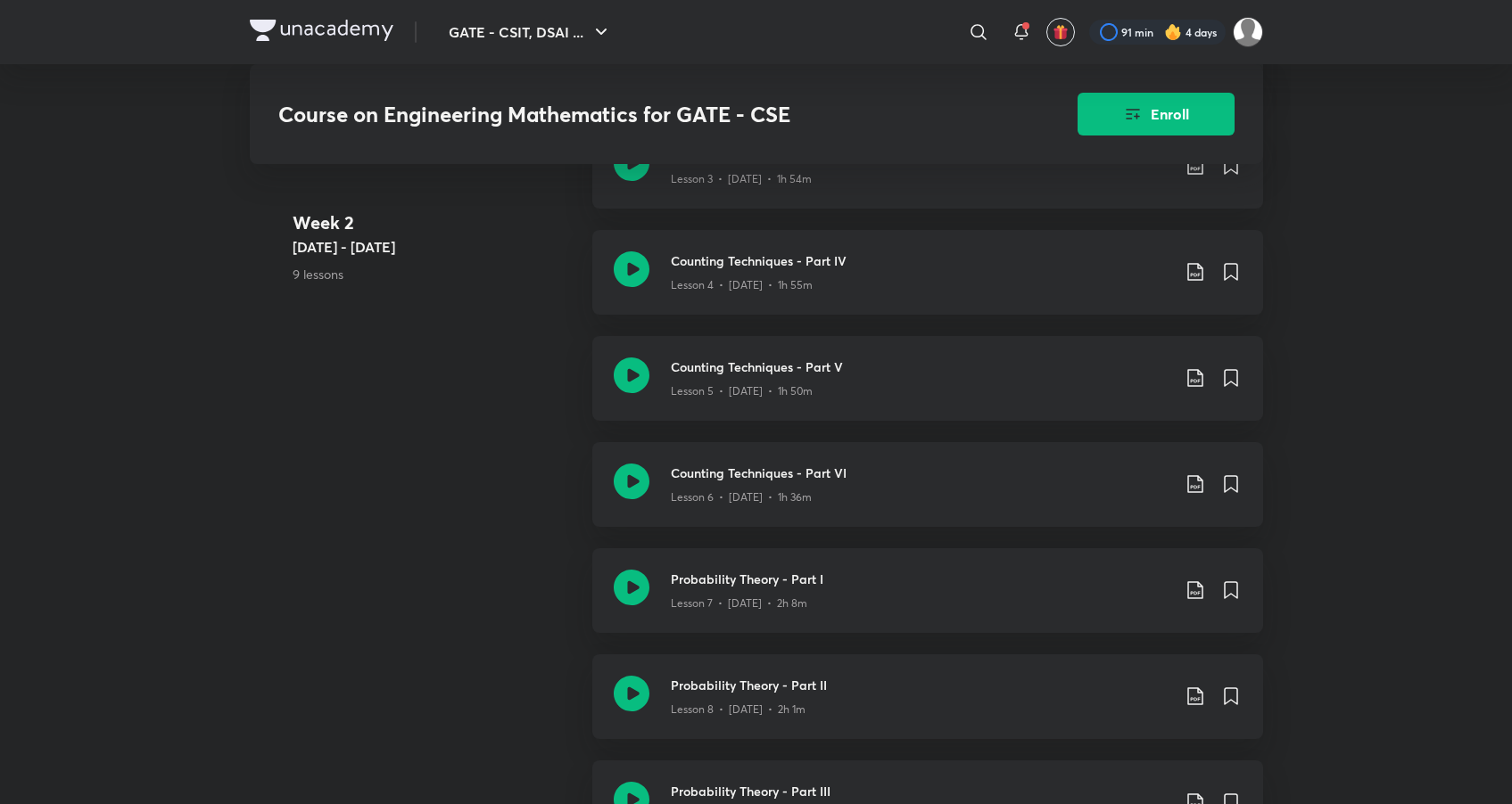
scroll to position [0, 0]
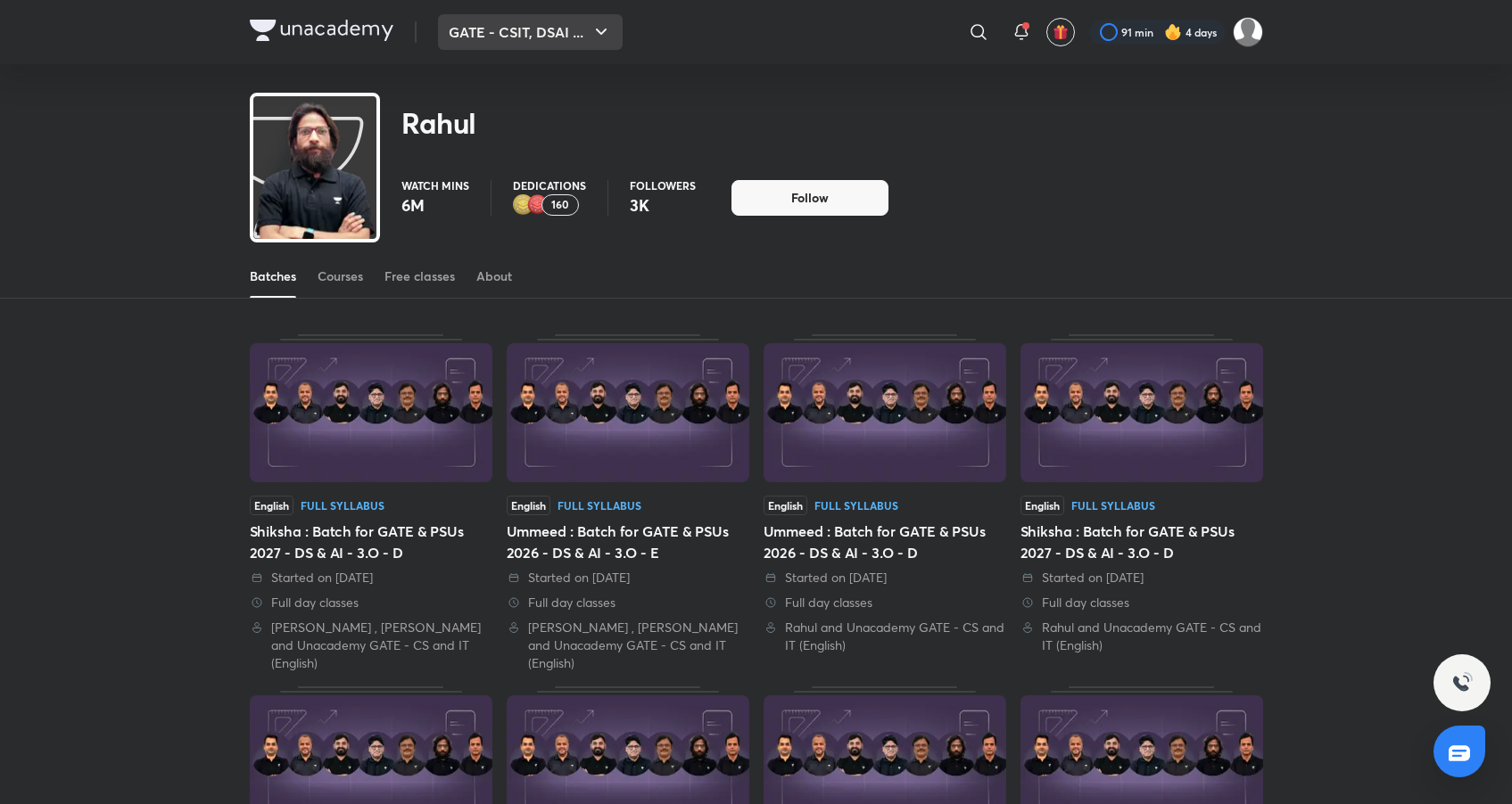
click at [601, 47] on button "GATE - CSIT, DSAI ..." at bounding box center [530, 32] width 185 height 36
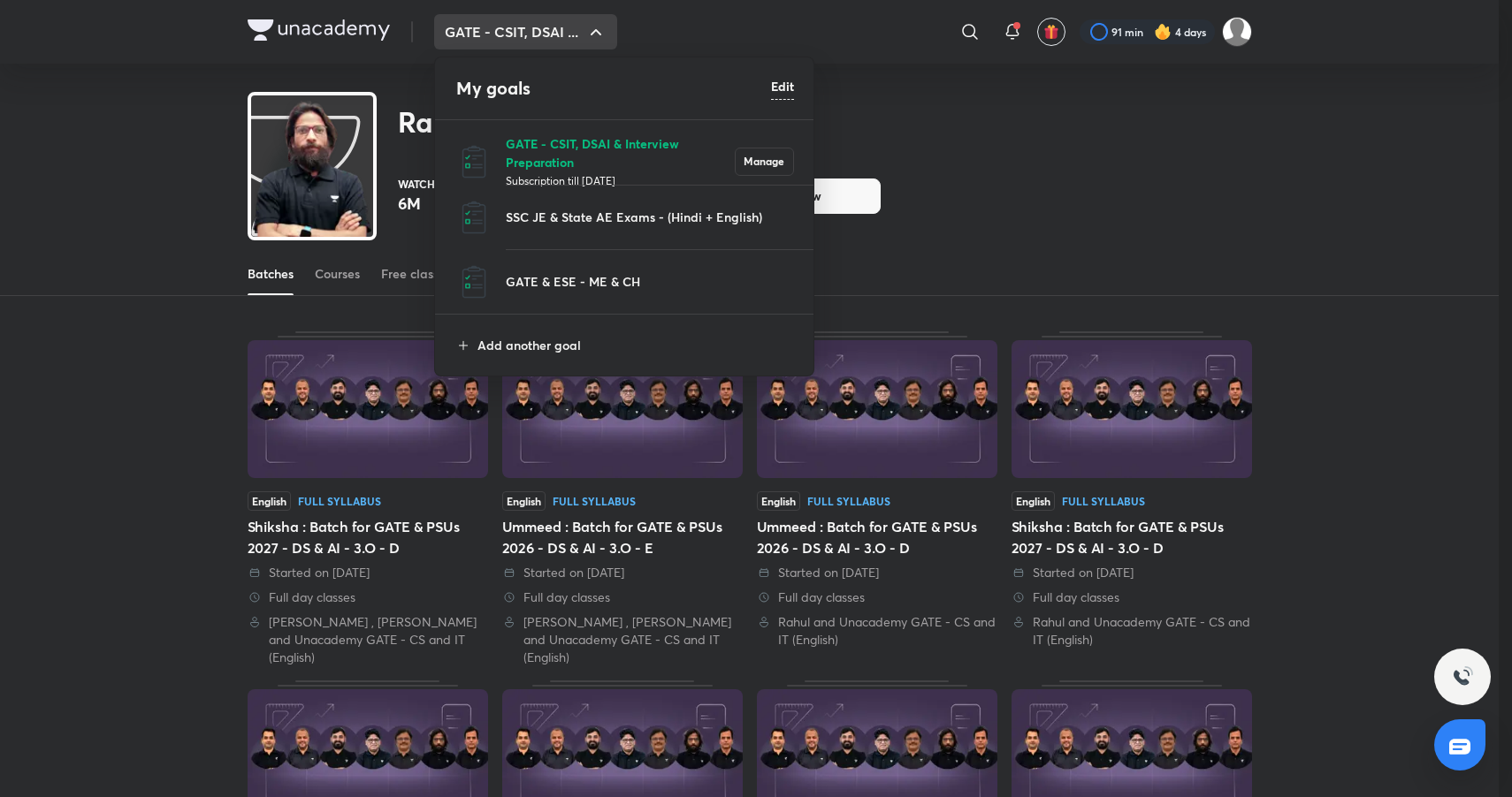
click at [524, 140] on p "GATE - CSIT, DSAI & Interview Preparation" at bounding box center [619, 153] width 229 height 37
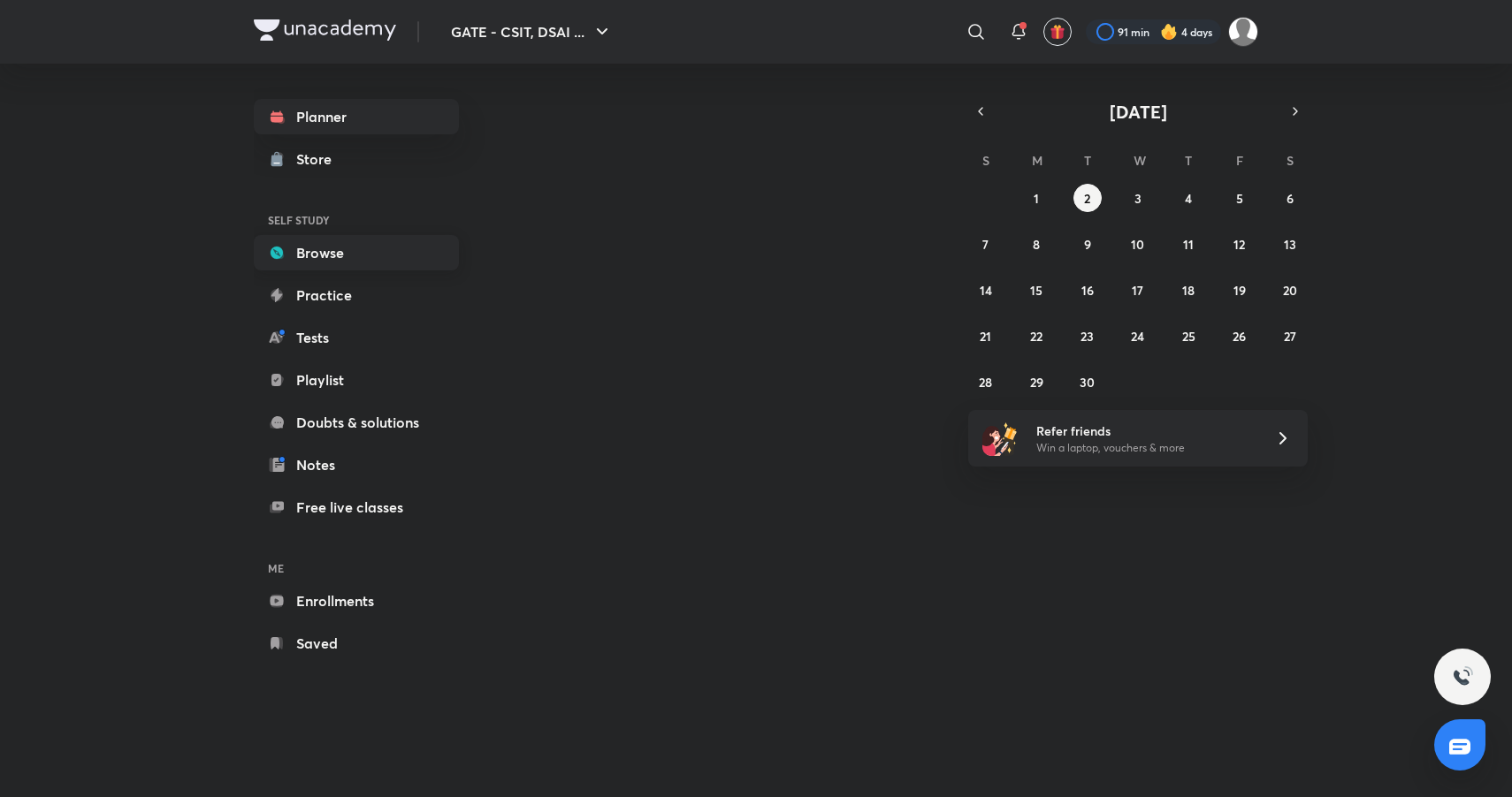
click at [341, 252] on link "Browse" at bounding box center [356, 252] width 205 height 36
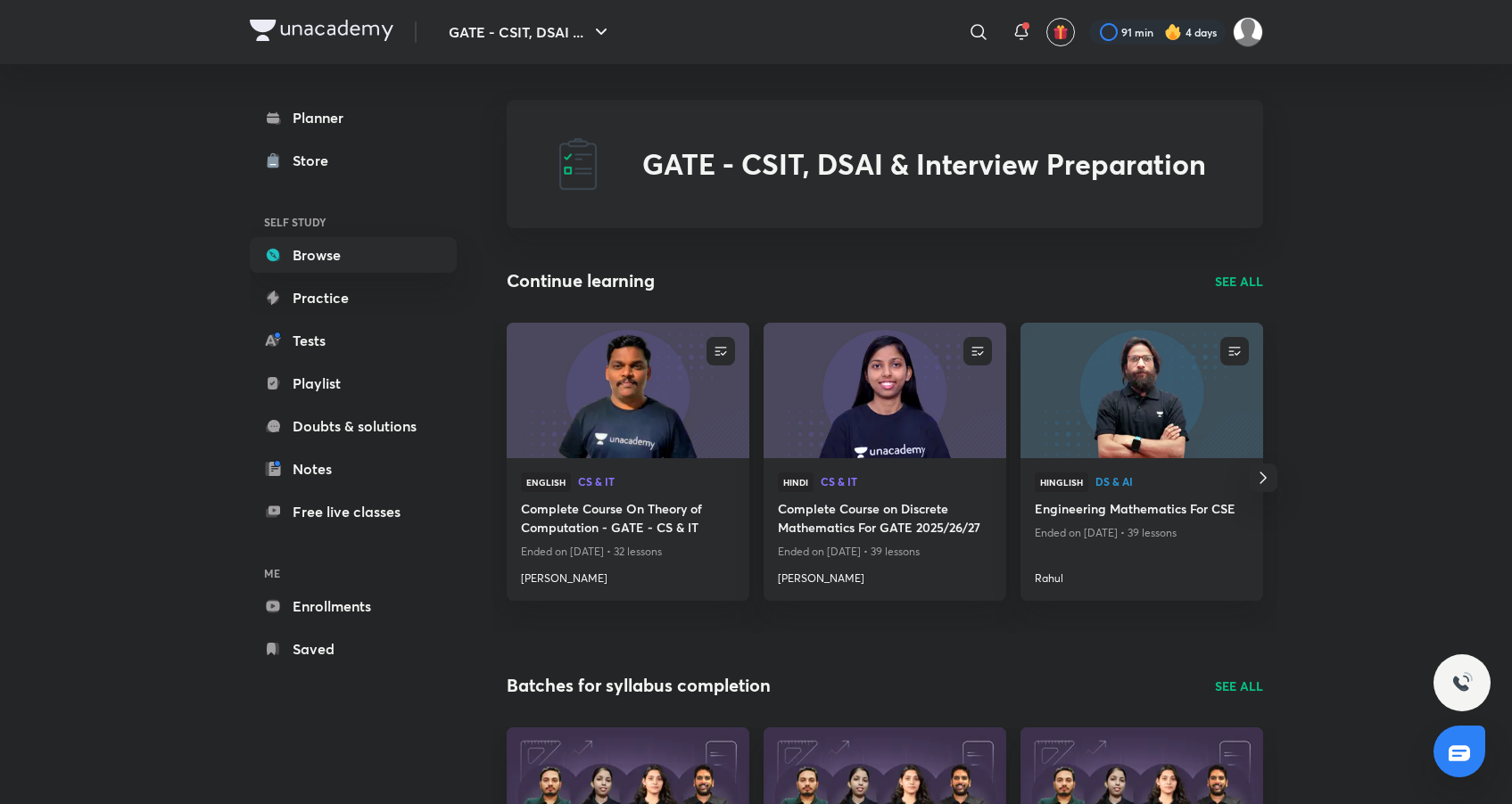
scroll to position [53, 0]
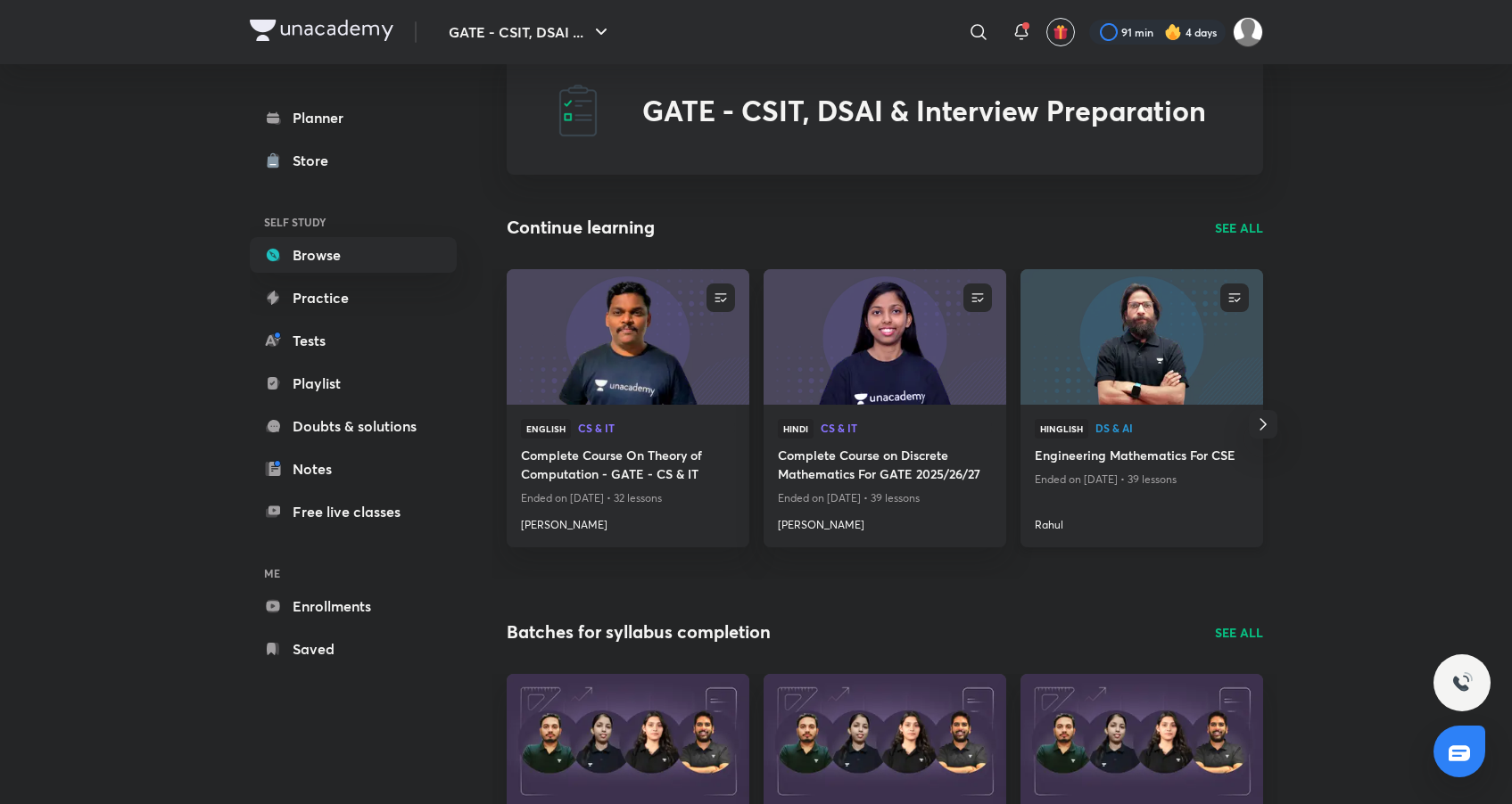
click at [1128, 386] on img at bounding box center [1141, 336] width 247 height 138
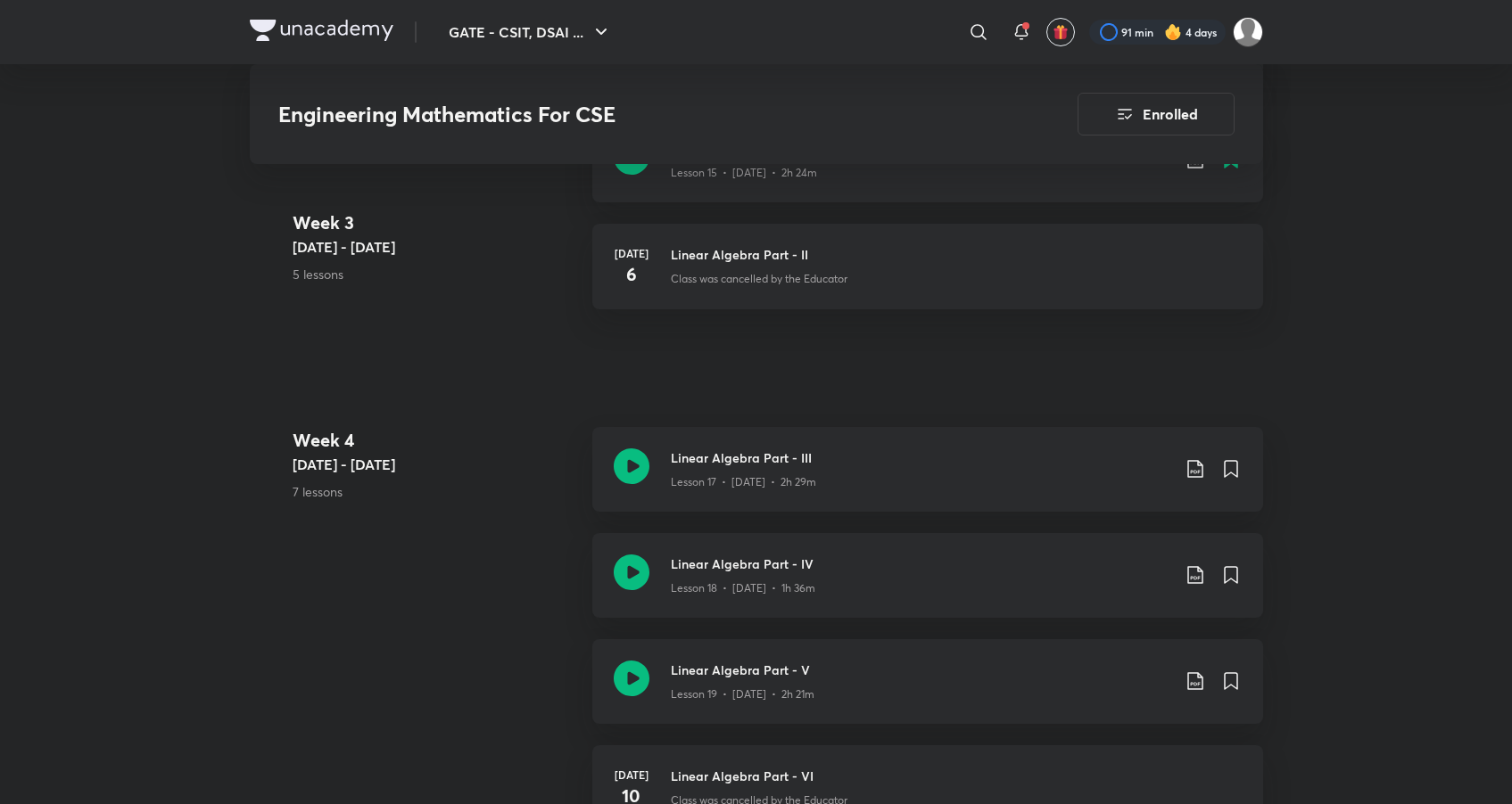
scroll to position [2836, 0]
